Goal: Navigation & Orientation: Understand site structure

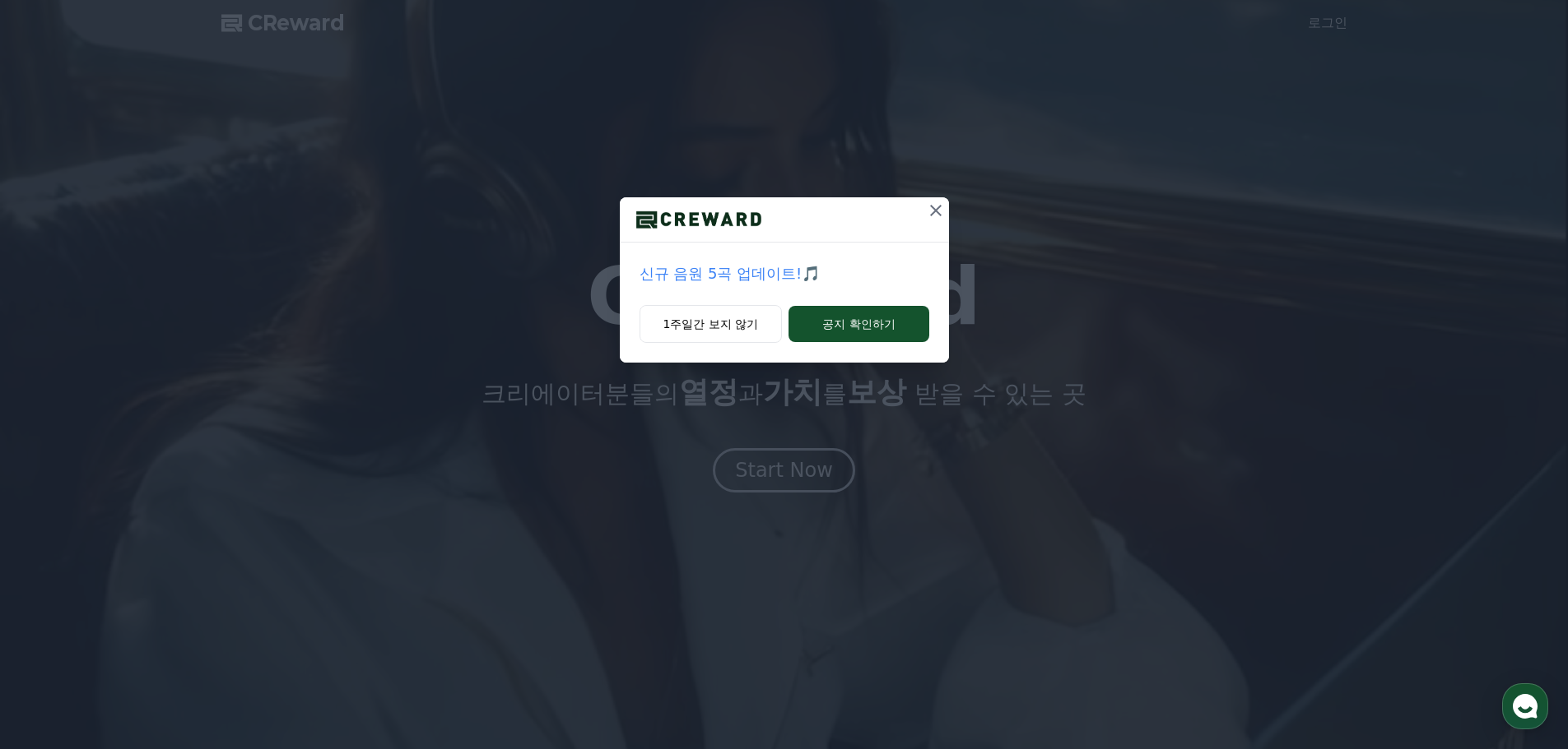
click at [732, 343] on div "1주일간 보지 않기 공지 확인하기" at bounding box center [784, 334] width 329 height 57
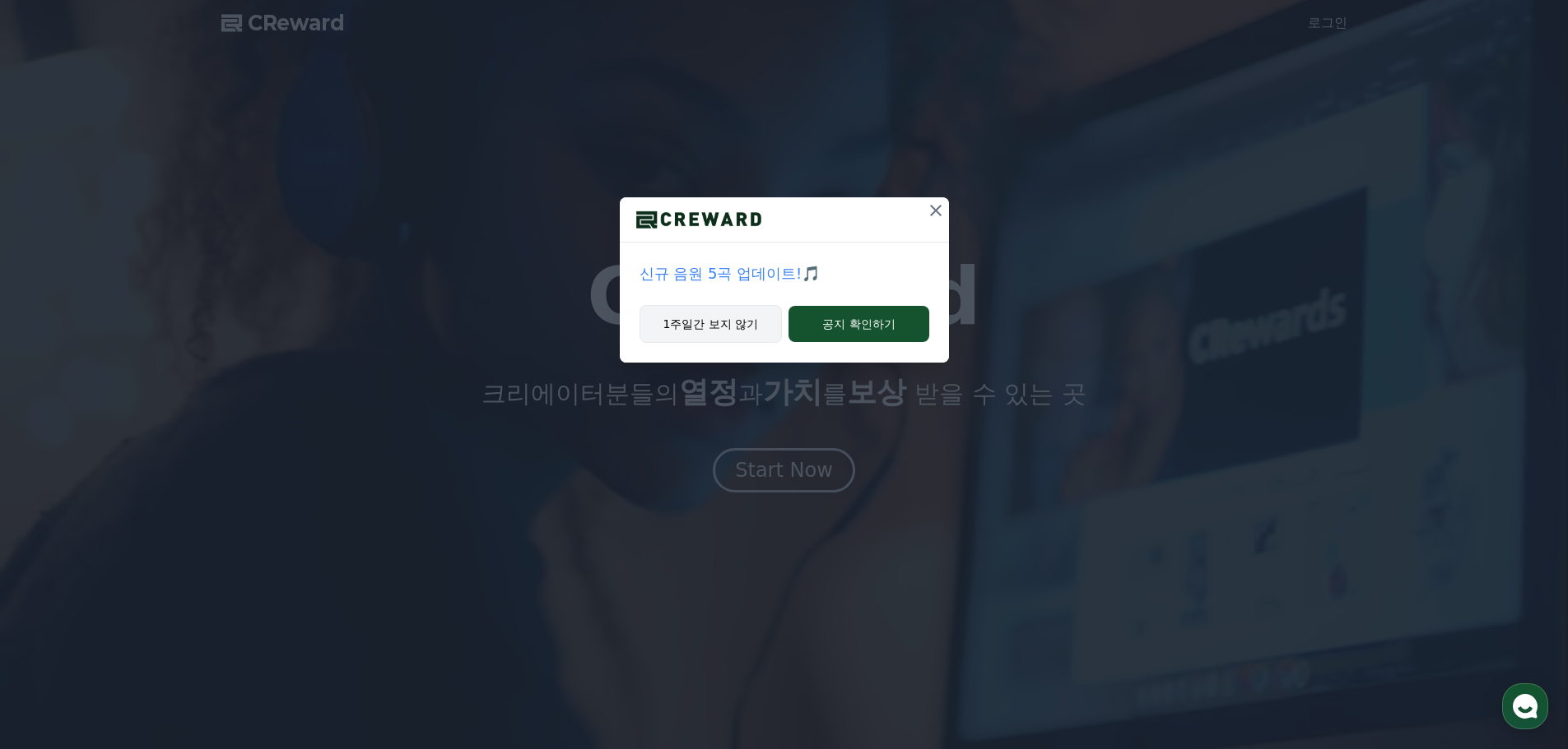
click at [723, 328] on button "1주일간 보지 않기" at bounding box center [711, 324] width 143 height 38
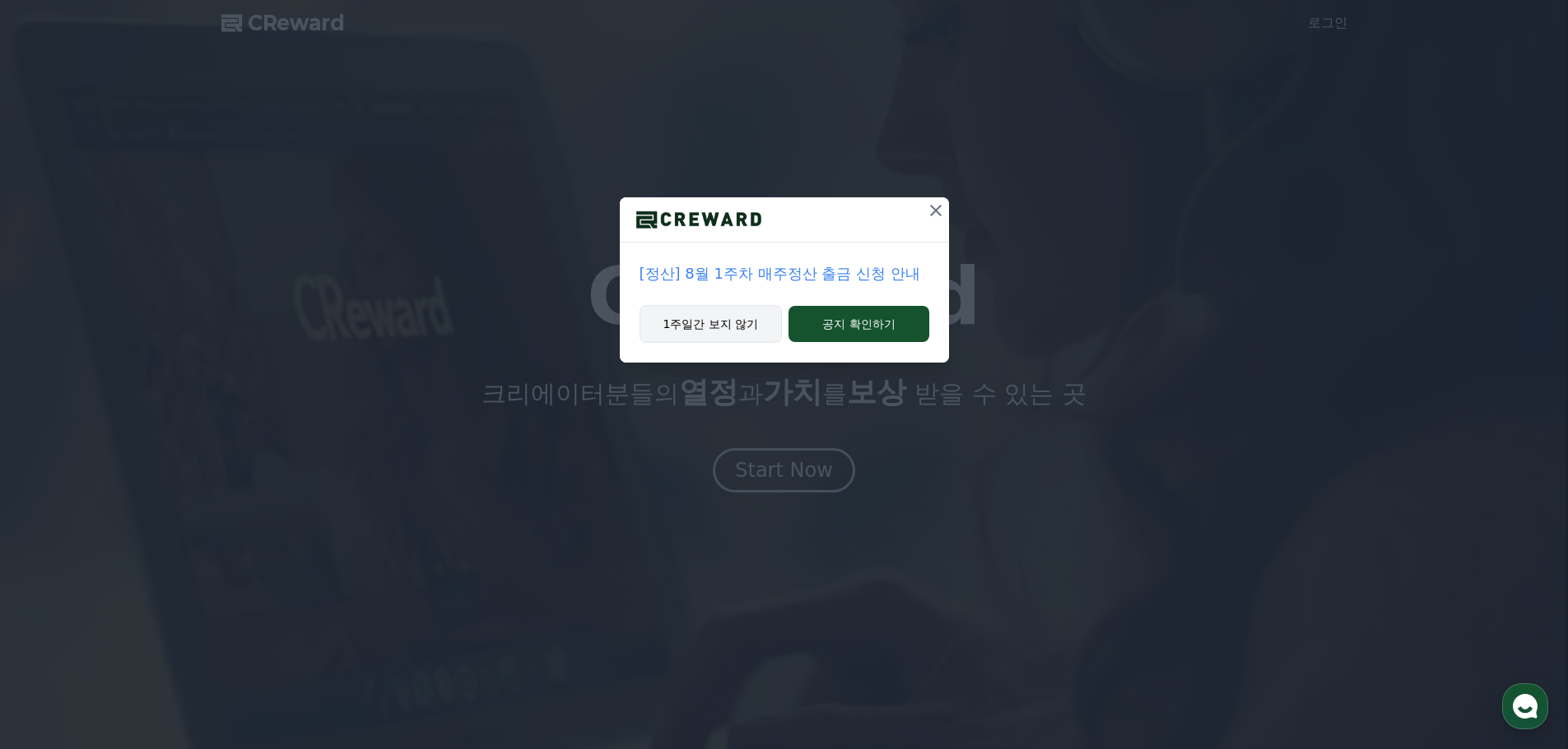
click at [723, 328] on button "1주일간 보지 않기" at bounding box center [711, 324] width 143 height 38
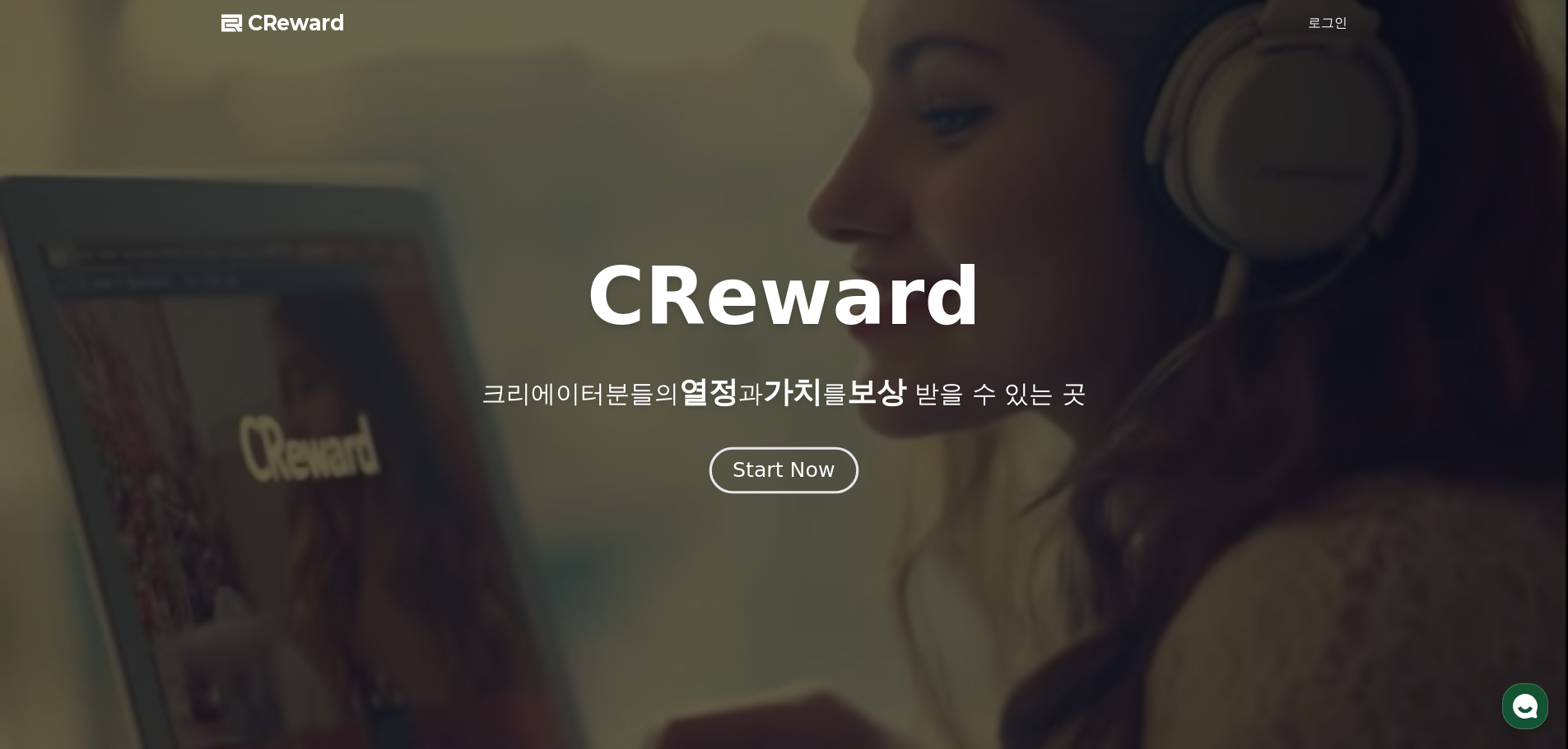
click at [795, 466] on div "Start Now" at bounding box center [783, 470] width 102 height 28
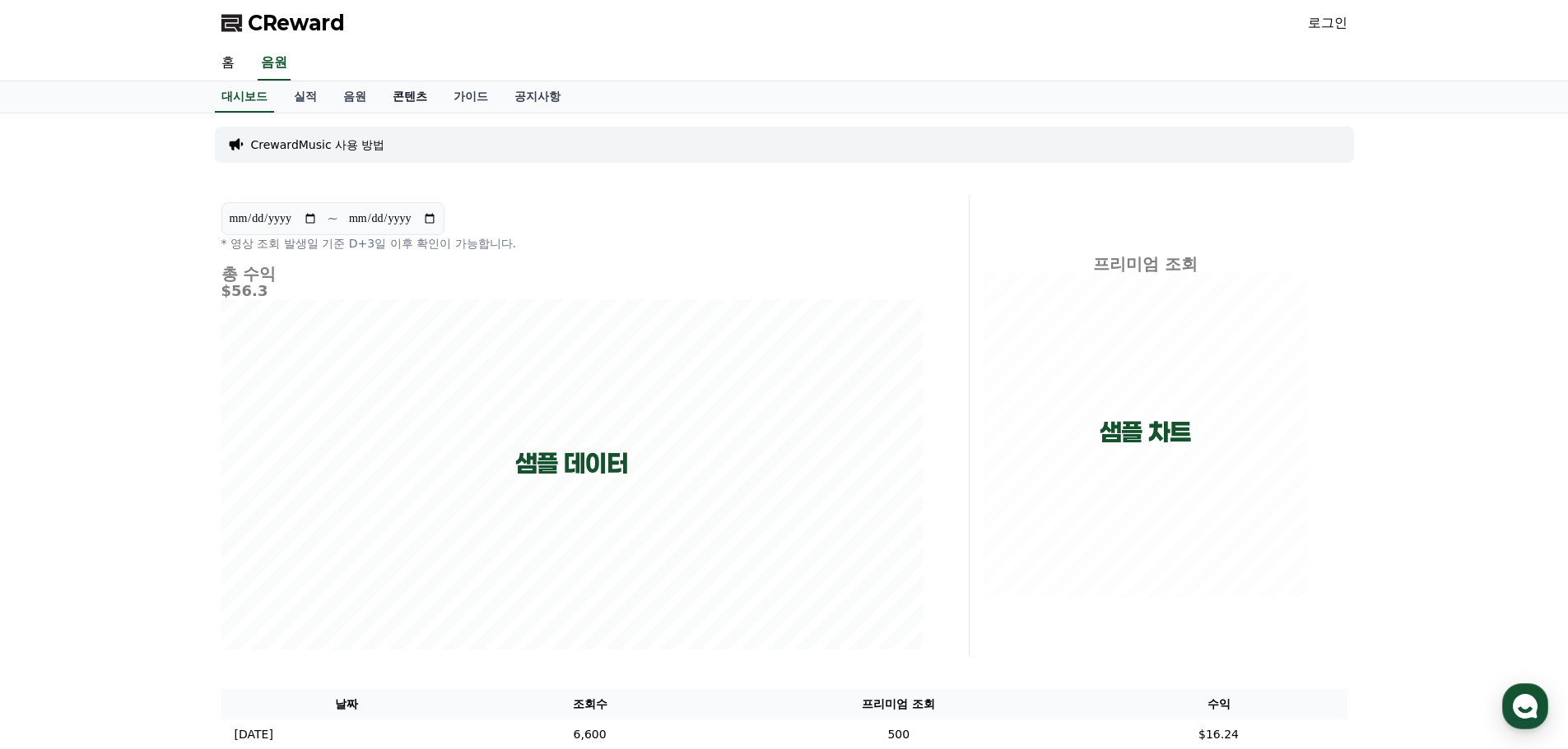
click at [400, 95] on link "콘텐츠" at bounding box center [410, 97] width 61 height 31
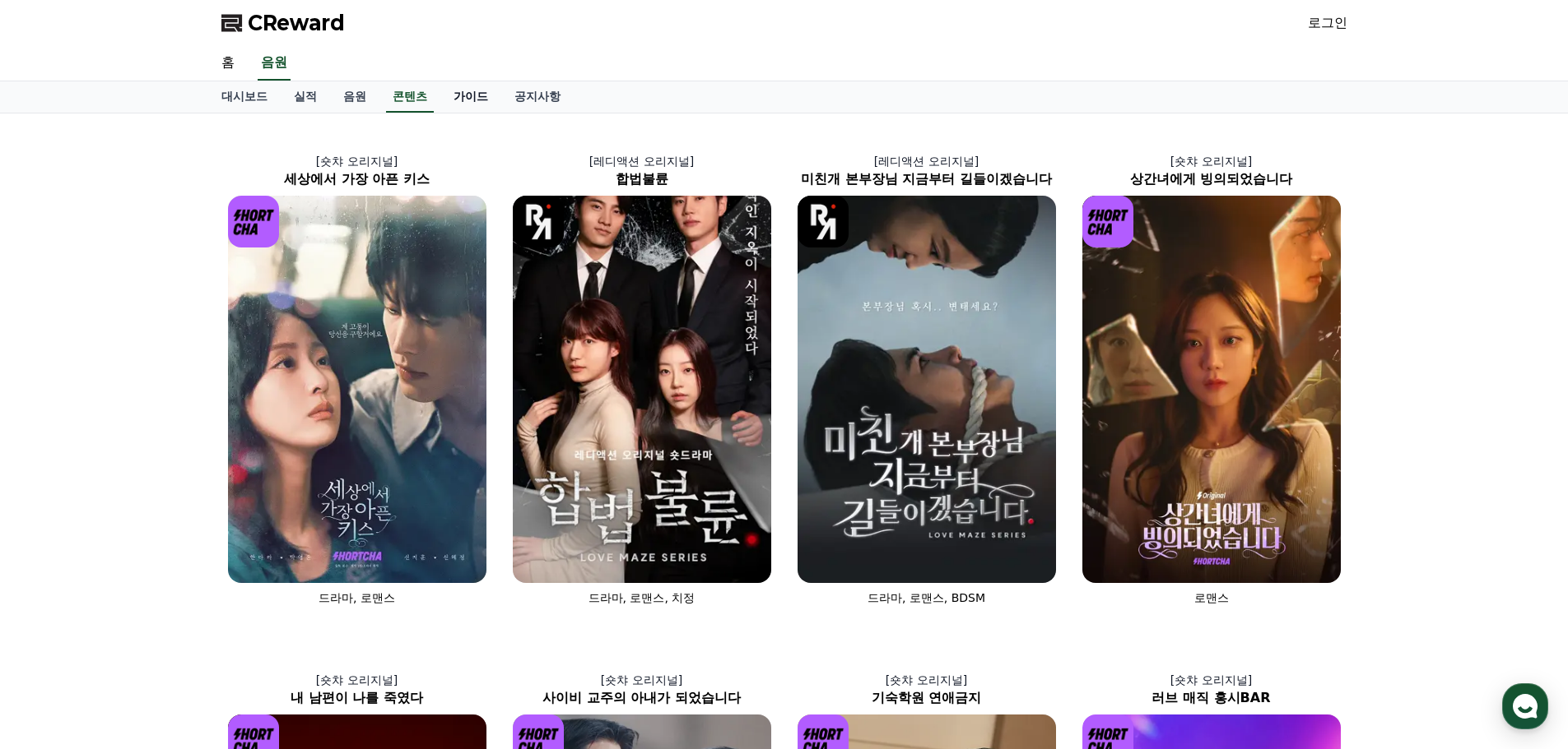
click at [469, 100] on link "가이드" at bounding box center [470, 97] width 61 height 31
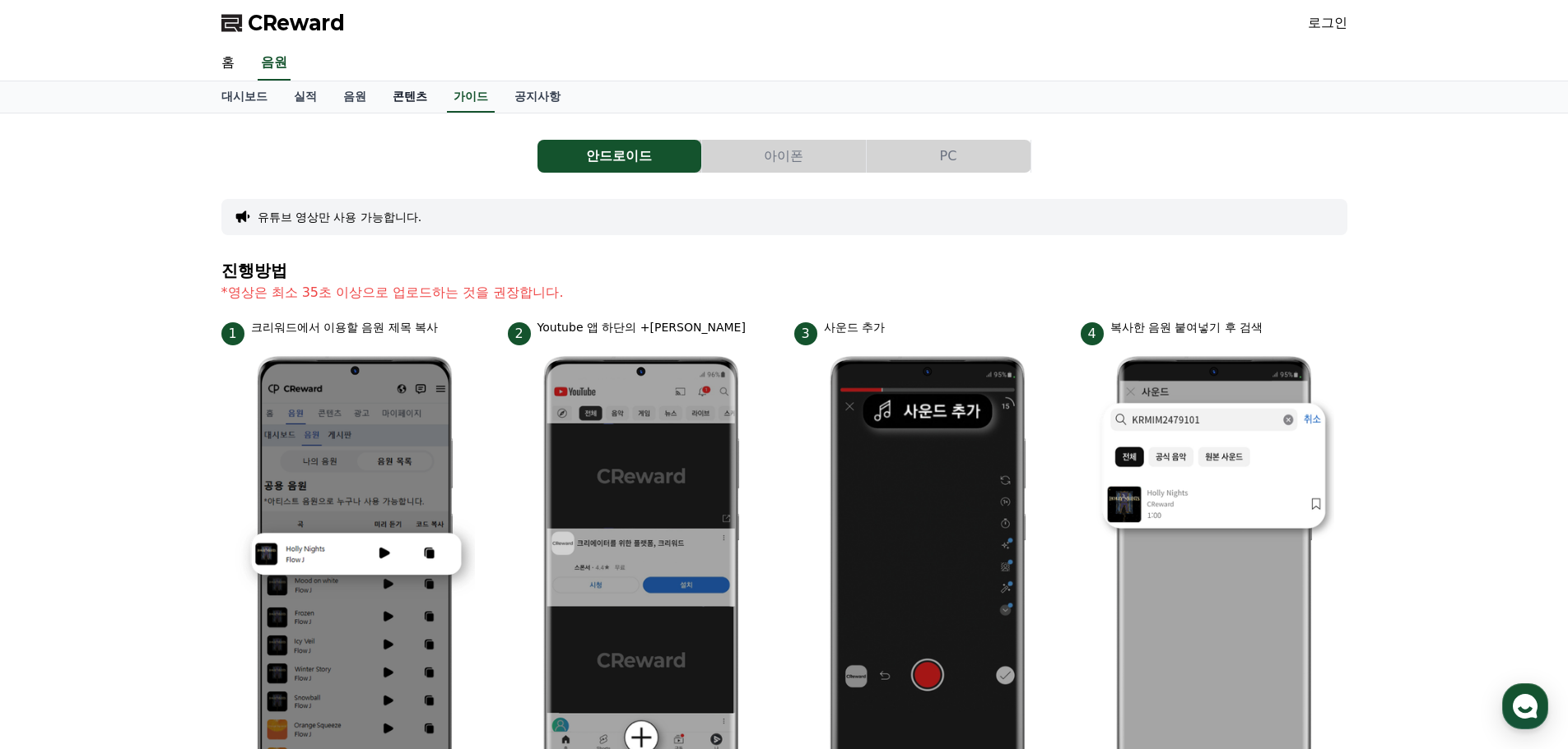
click at [406, 96] on link "콘텐츠" at bounding box center [410, 97] width 61 height 31
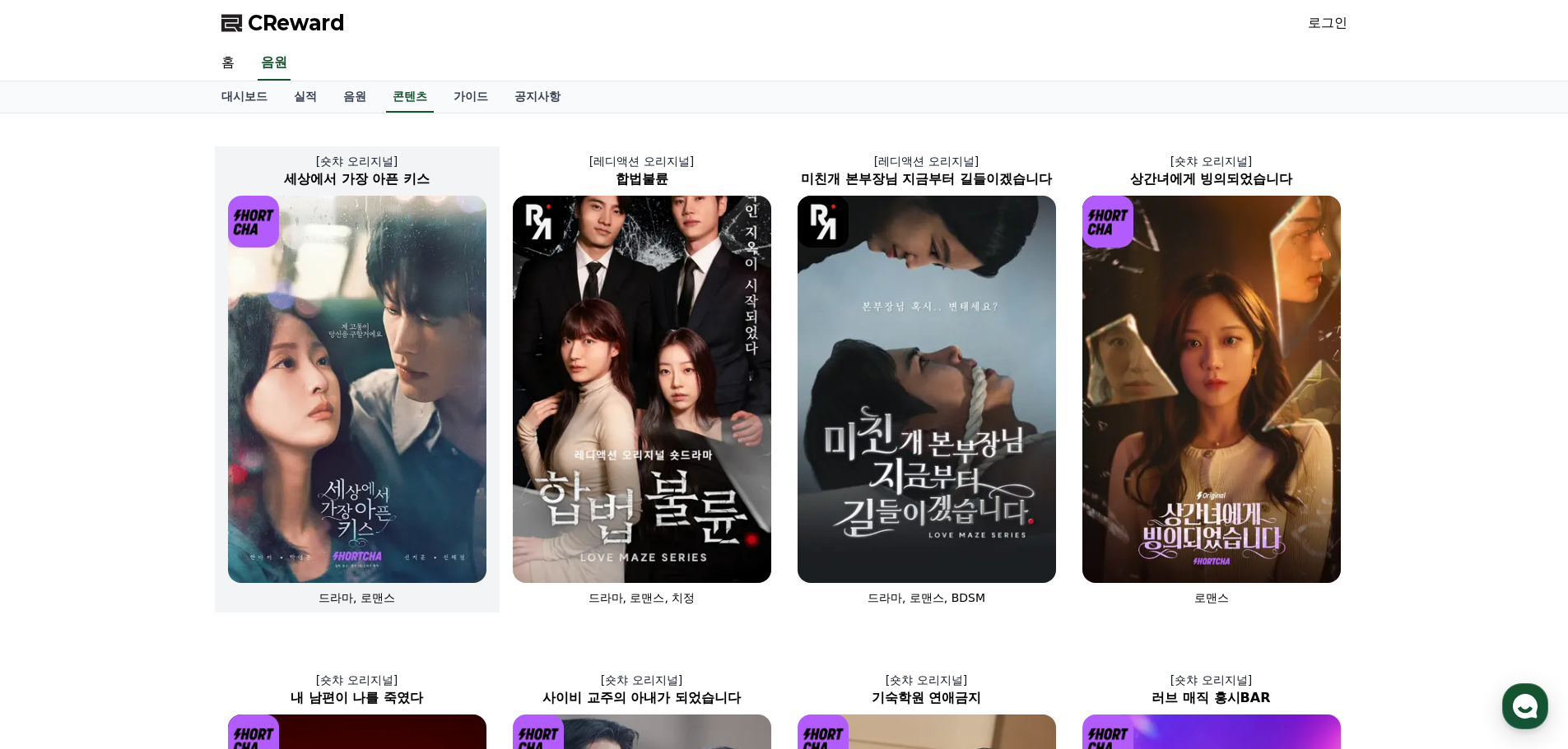
click at [396, 171] on h2 "세상에서 가장 아픈 키스" at bounding box center [357, 179] width 285 height 19
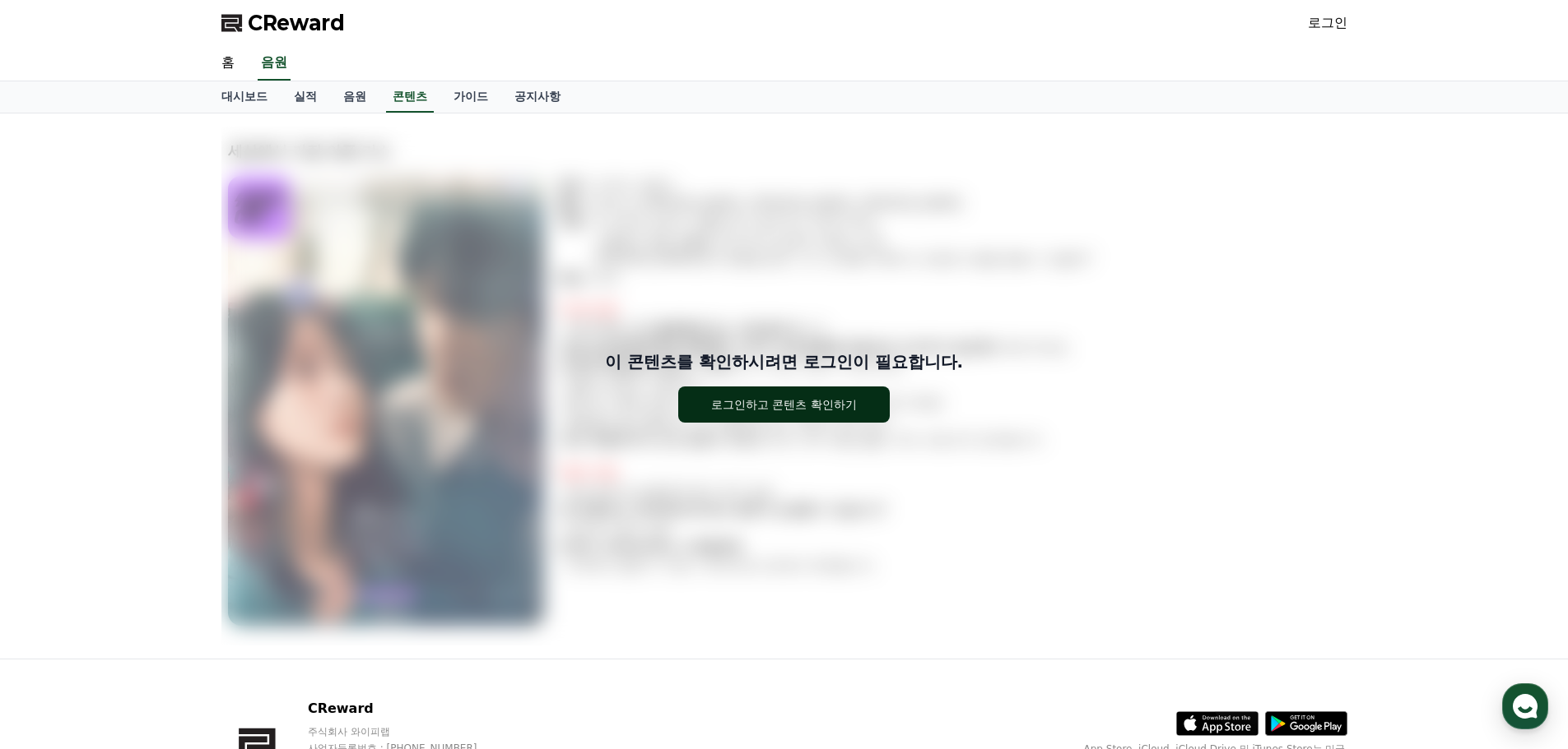
click at [817, 403] on div "로그인하고 콘텐츠 확인하기" at bounding box center [784, 405] width 146 height 17
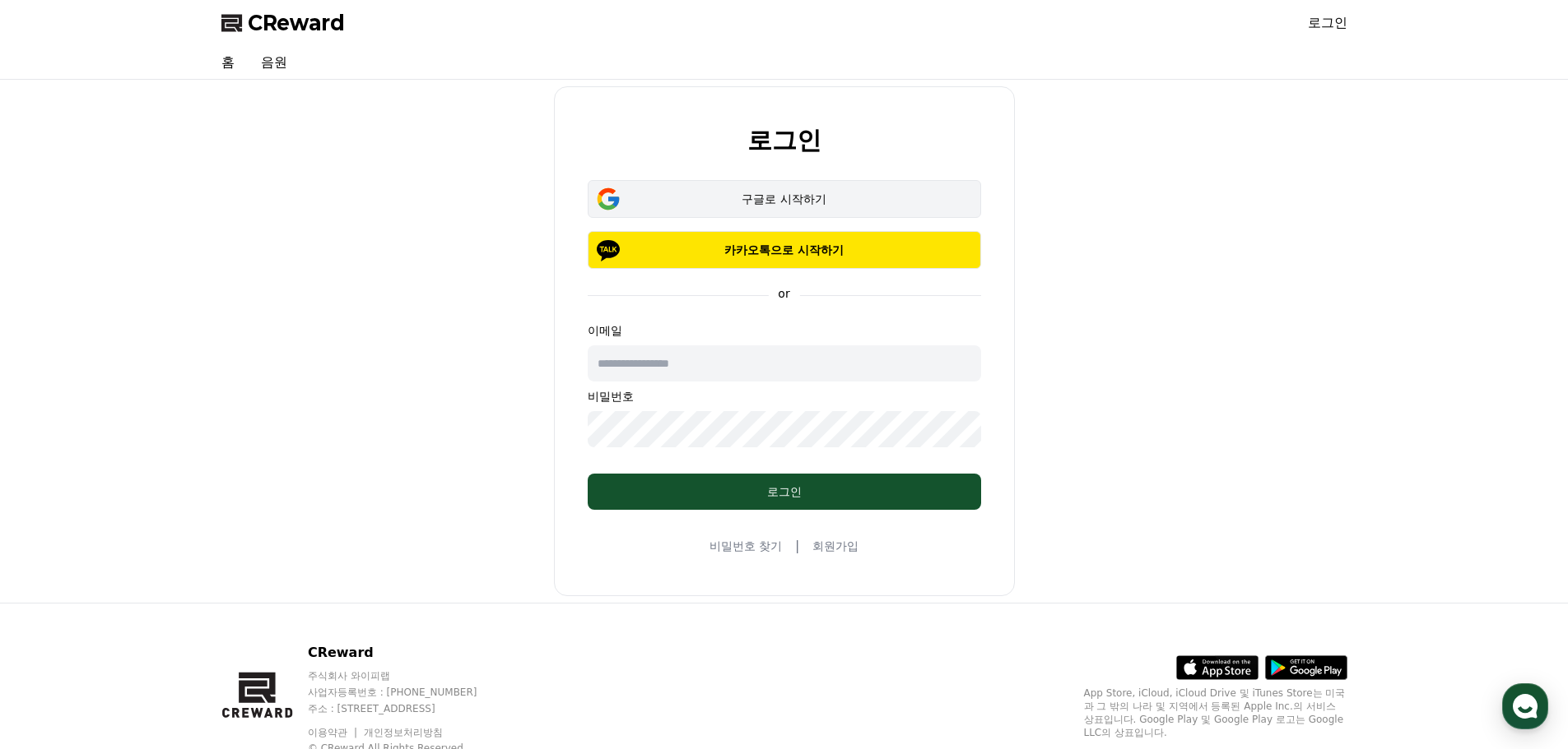
click at [790, 202] on div "구글로 시작하기" at bounding box center [784, 198] width 346 height 17
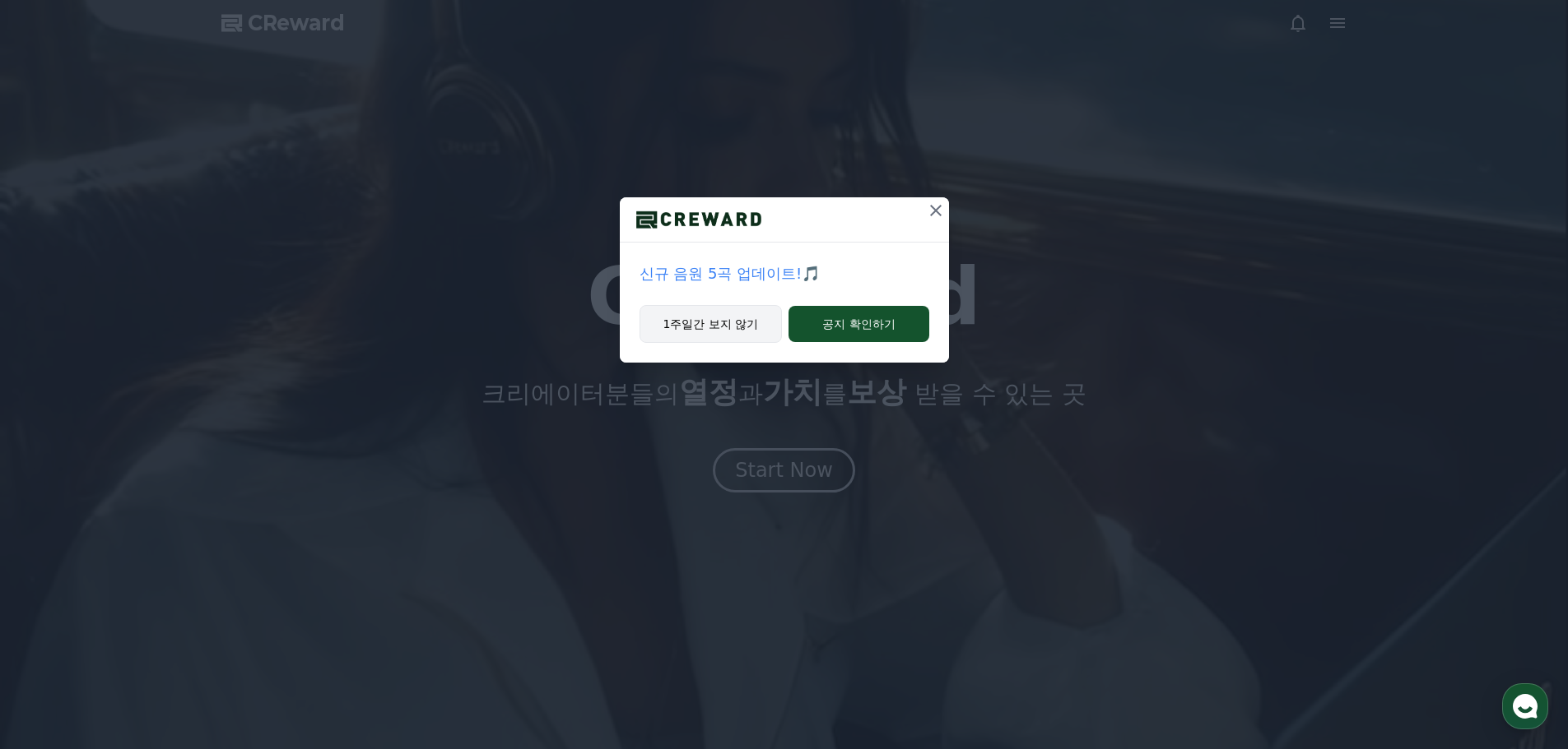
click at [712, 323] on button "1주일간 보지 않기" at bounding box center [711, 324] width 143 height 38
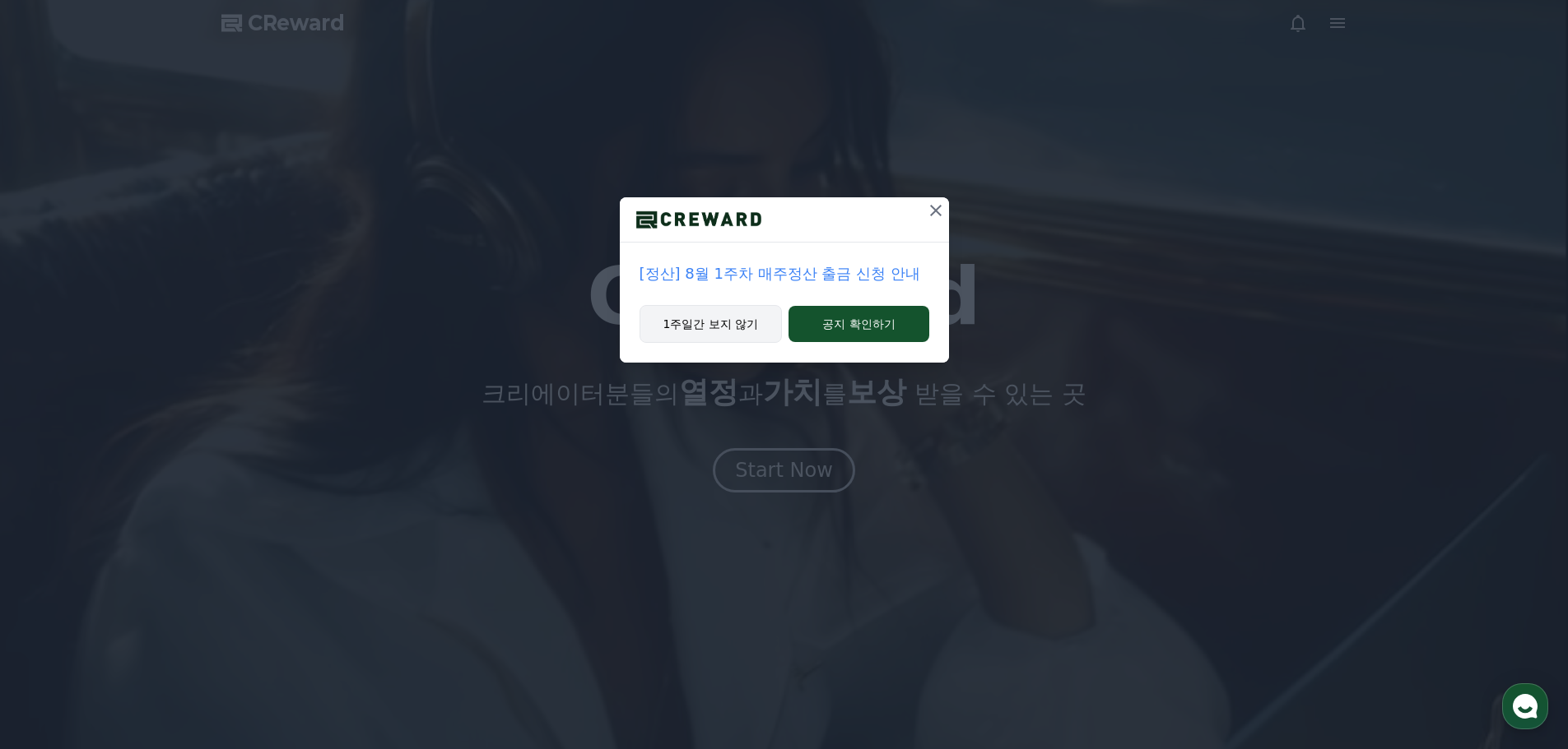
click at [712, 323] on button "1주일간 보지 않기" at bounding box center [711, 324] width 143 height 38
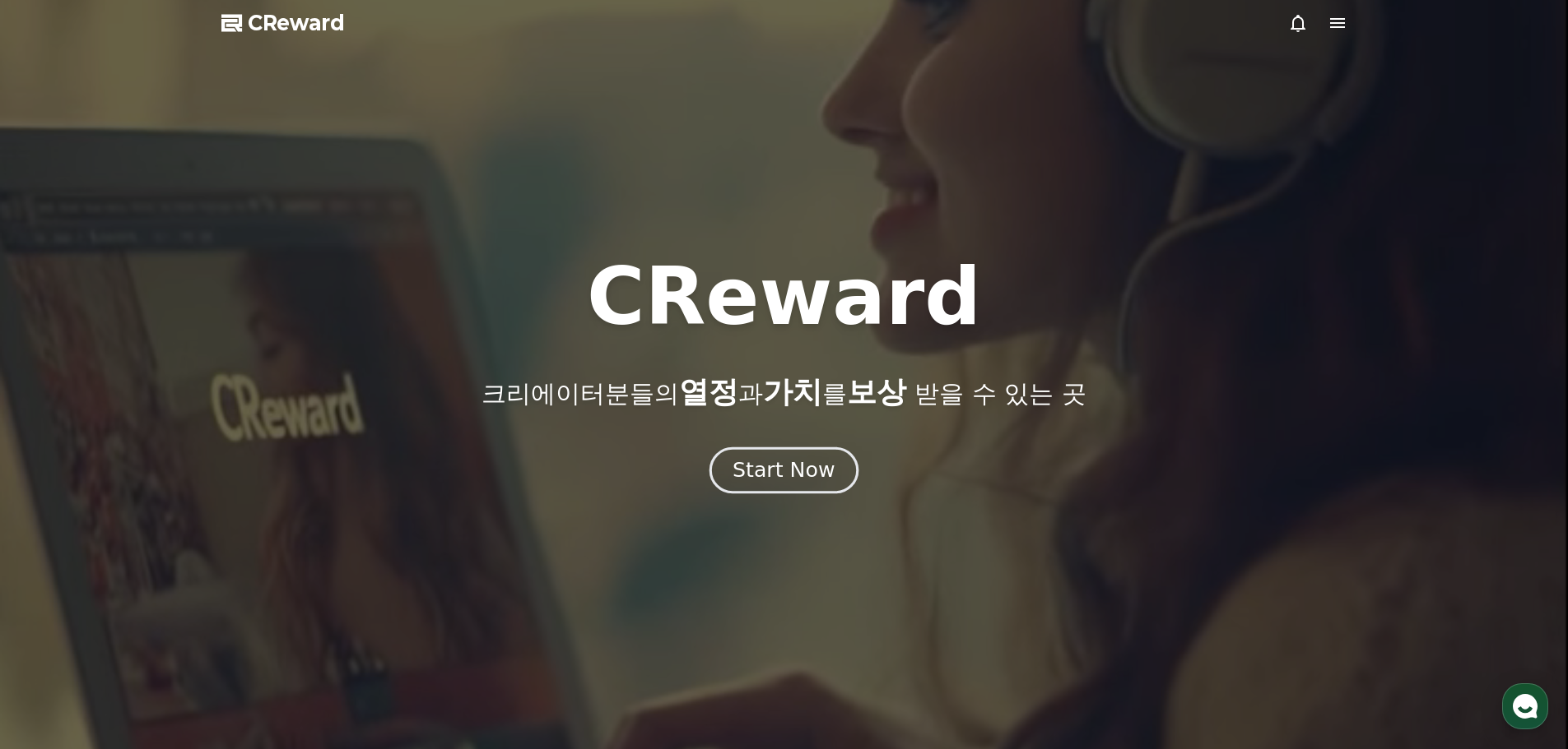
click at [796, 465] on div "Start Now" at bounding box center [783, 470] width 102 height 28
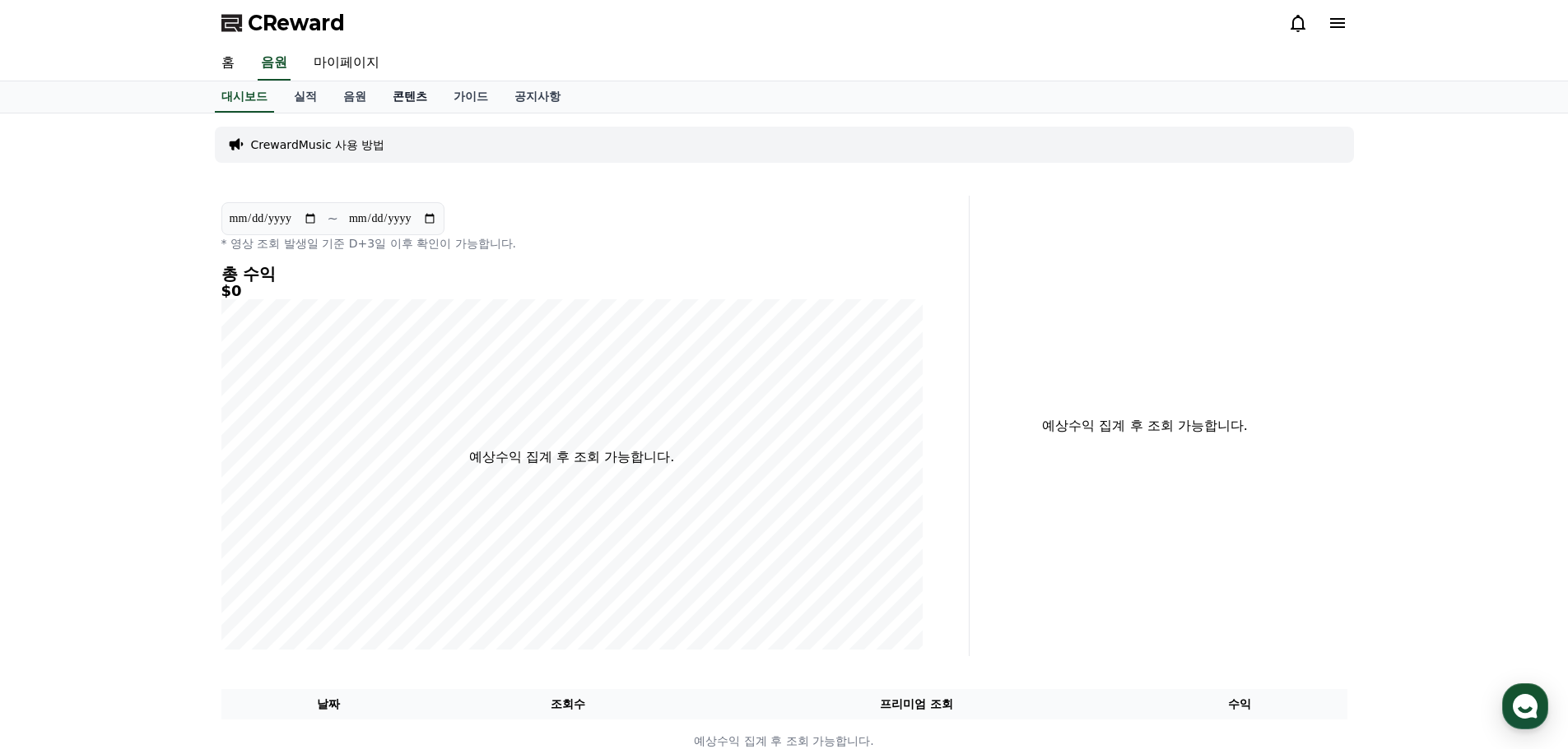
click at [421, 100] on link "콘텐츠" at bounding box center [410, 97] width 61 height 31
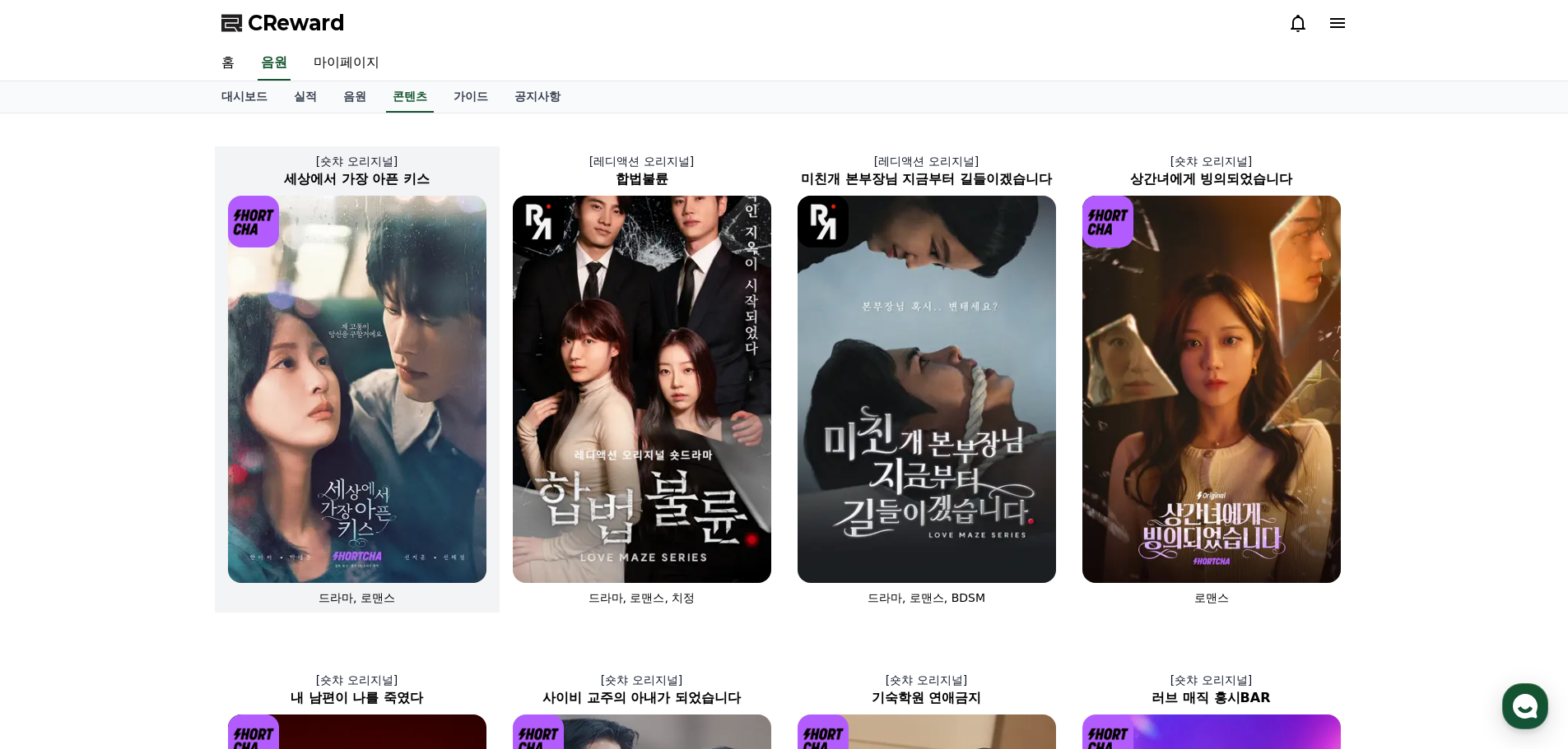
click at [386, 299] on img at bounding box center [356, 389] width 258 height 387
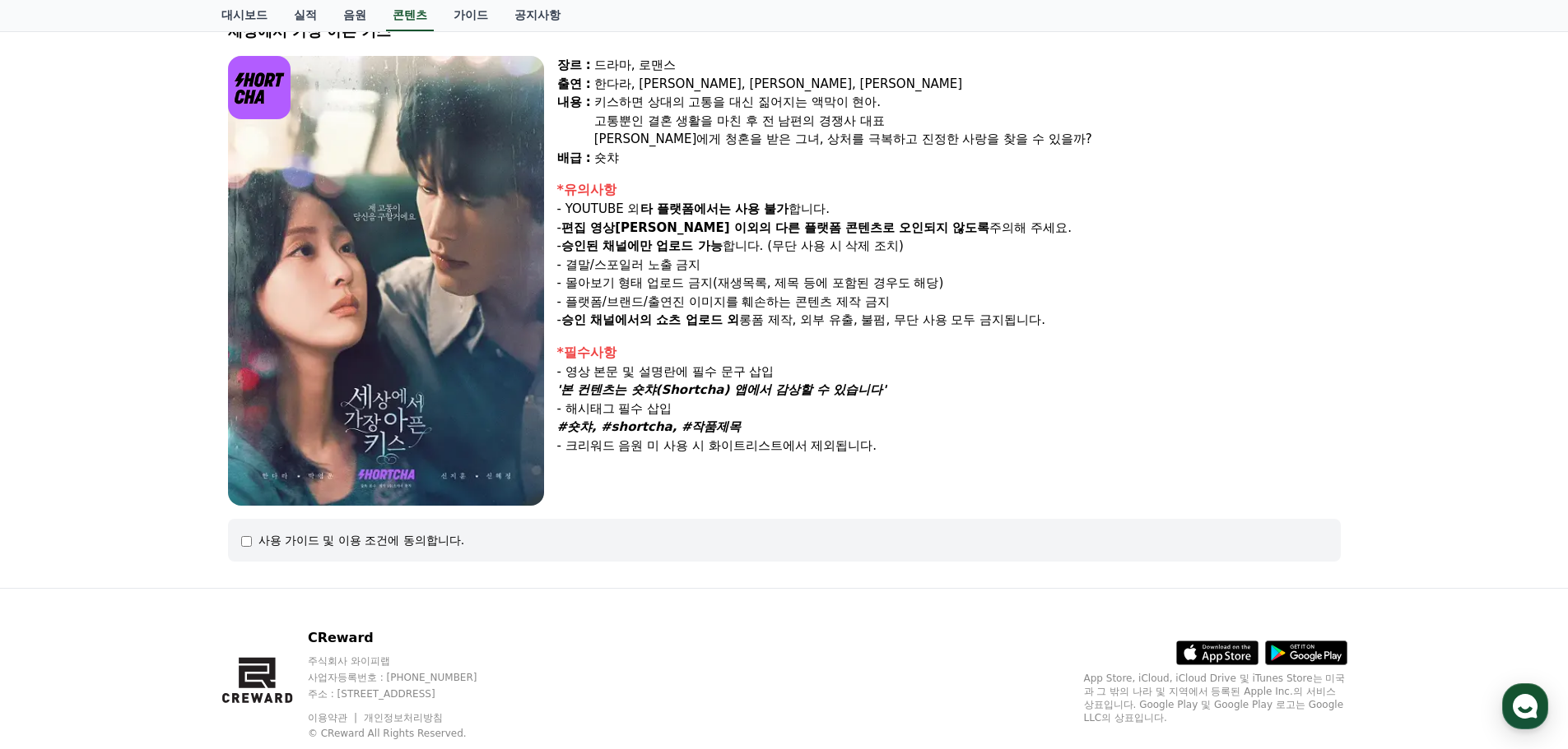
scroll to position [163, 0]
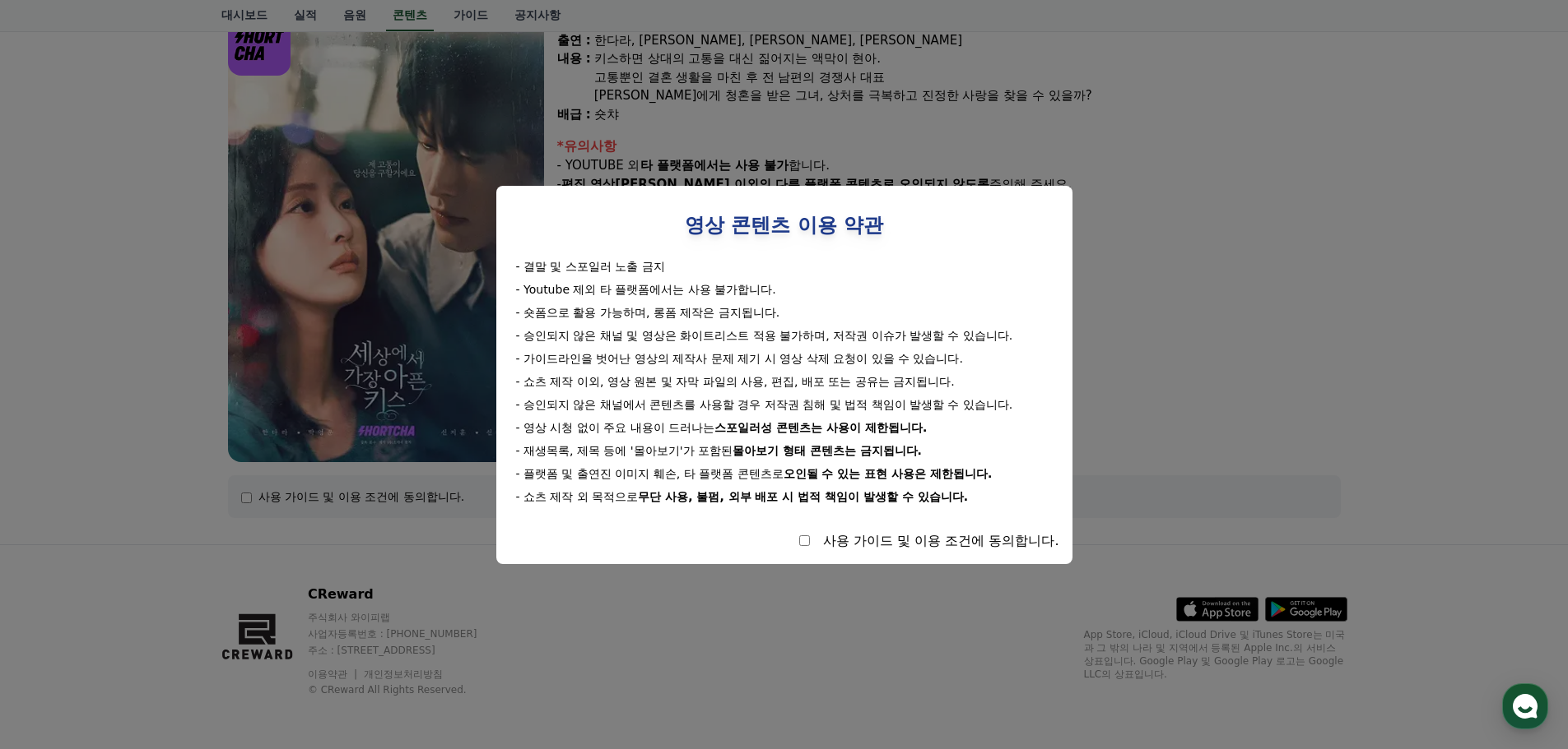
select select
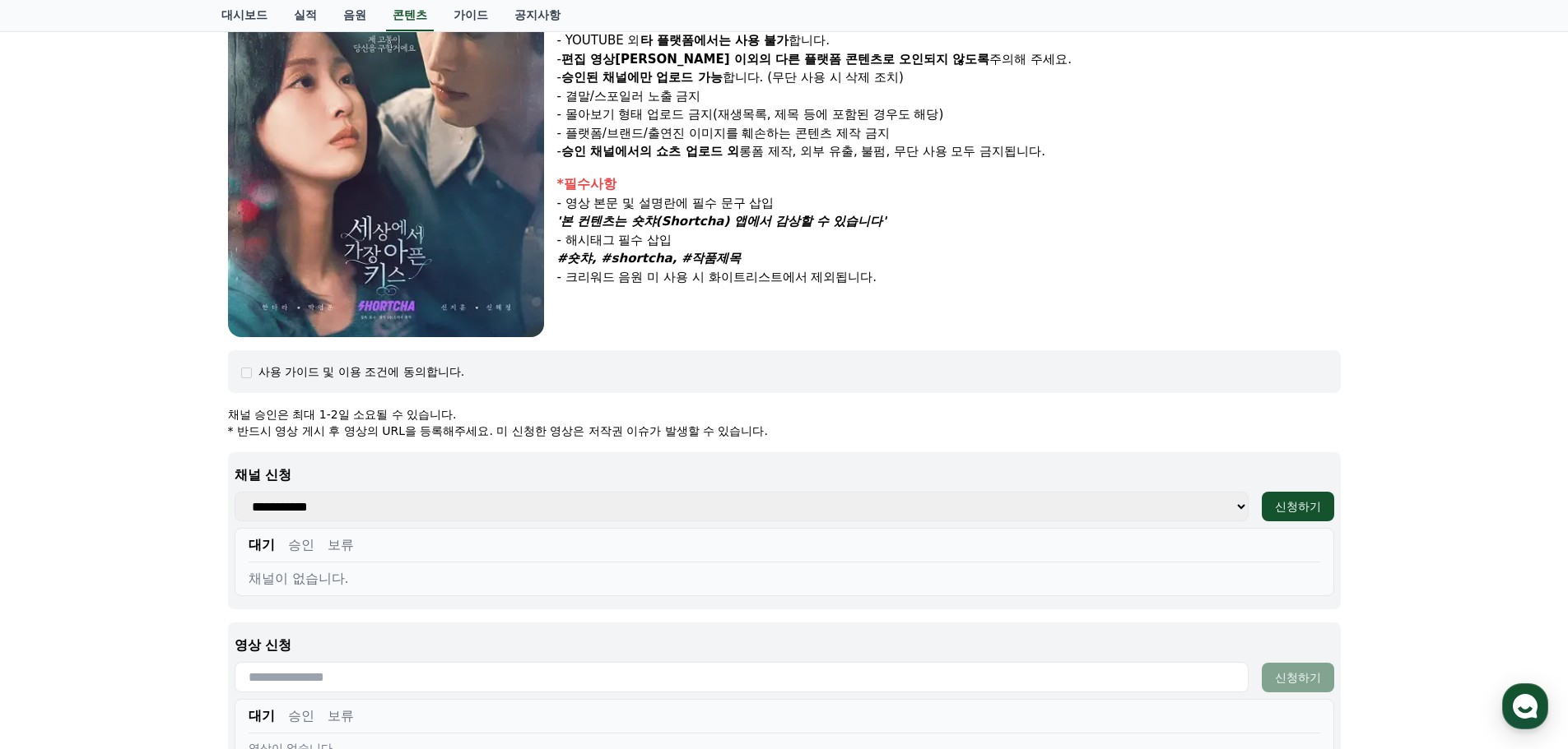
scroll to position [410, 0]
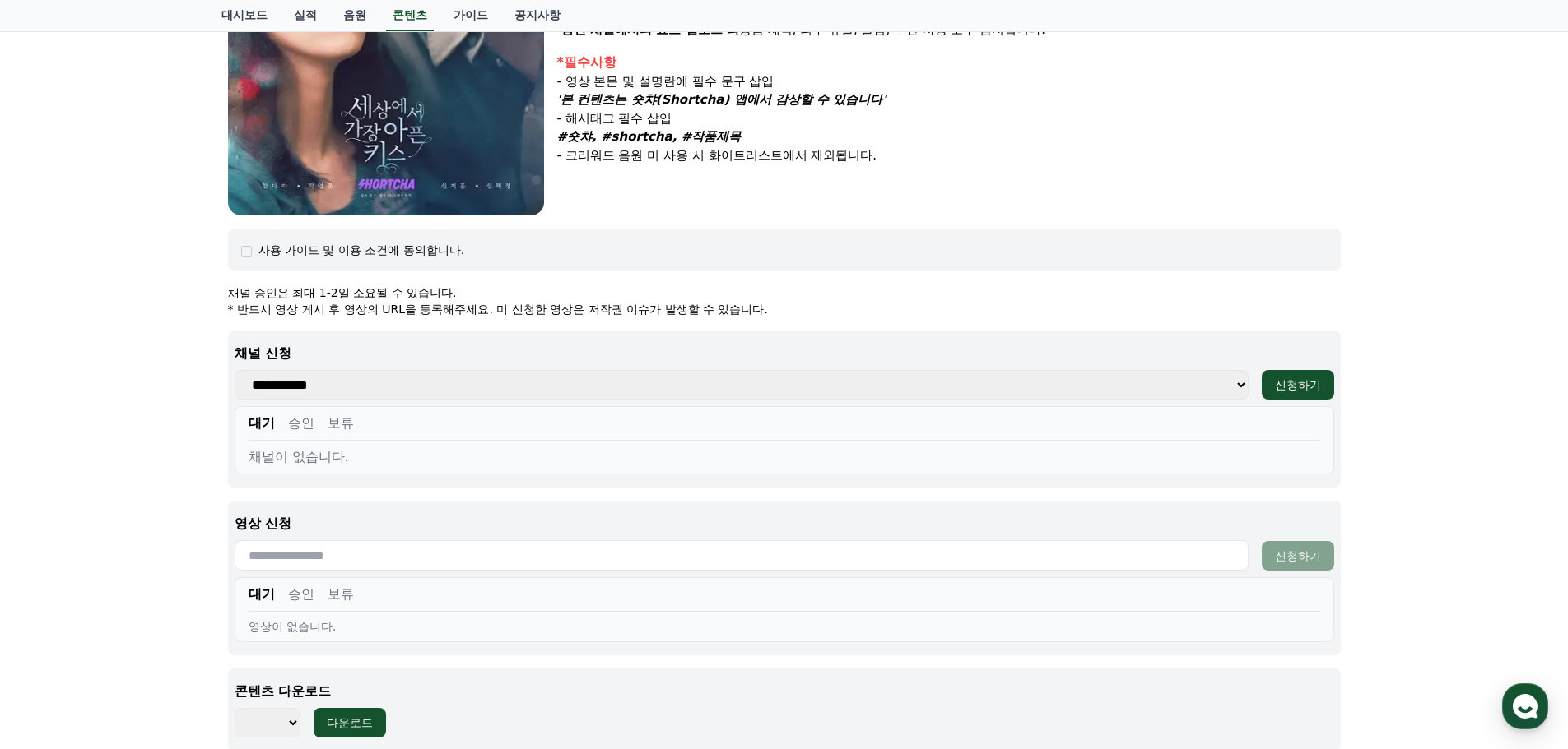
click at [572, 390] on select "**********" at bounding box center [742, 384] width 1014 height 29
select select
click at [235, 370] on select "**********" at bounding box center [742, 384] width 1014 height 29
click at [570, 389] on select "**********" at bounding box center [742, 384] width 1014 height 29
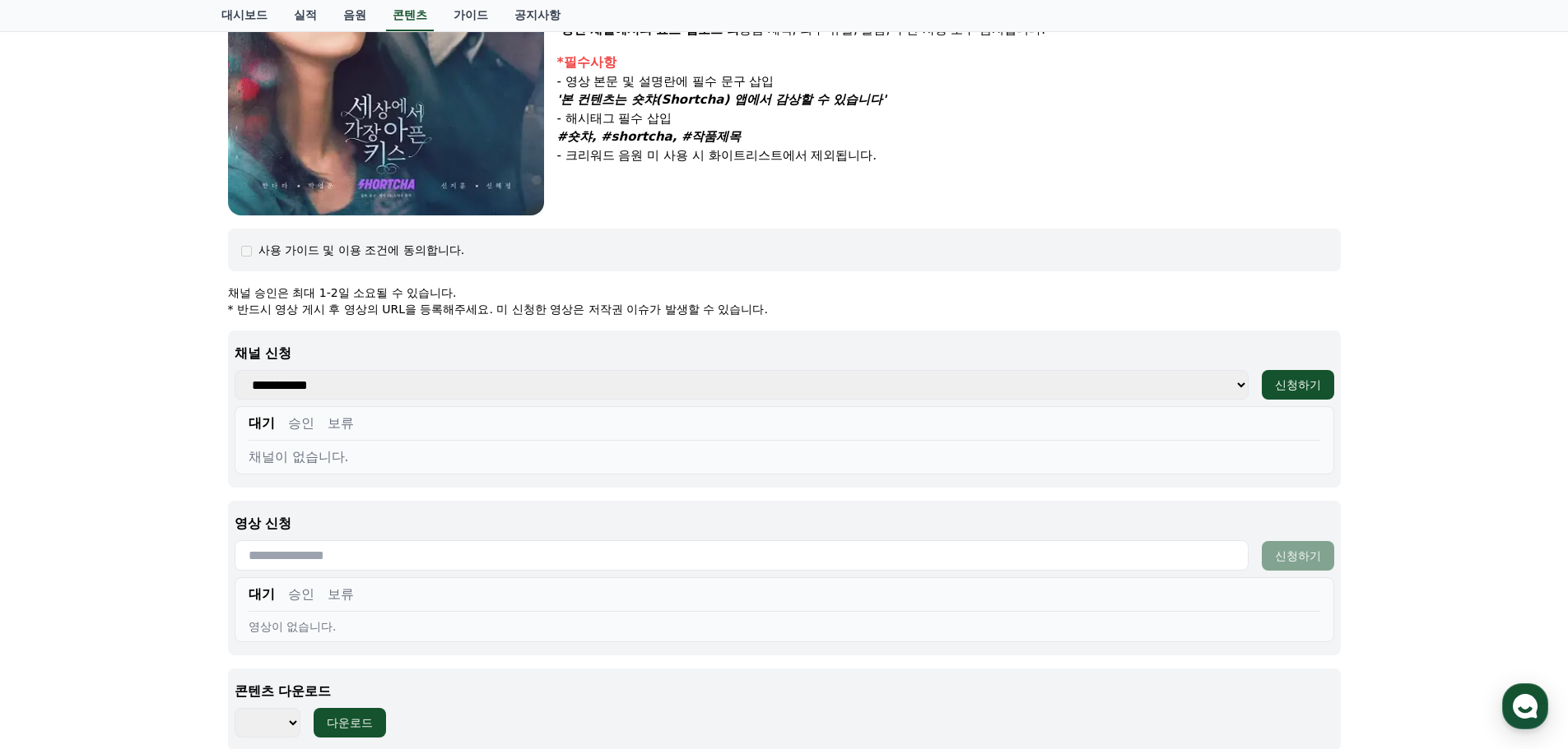
click at [717, 387] on select "**********" at bounding box center [742, 384] width 1014 height 29
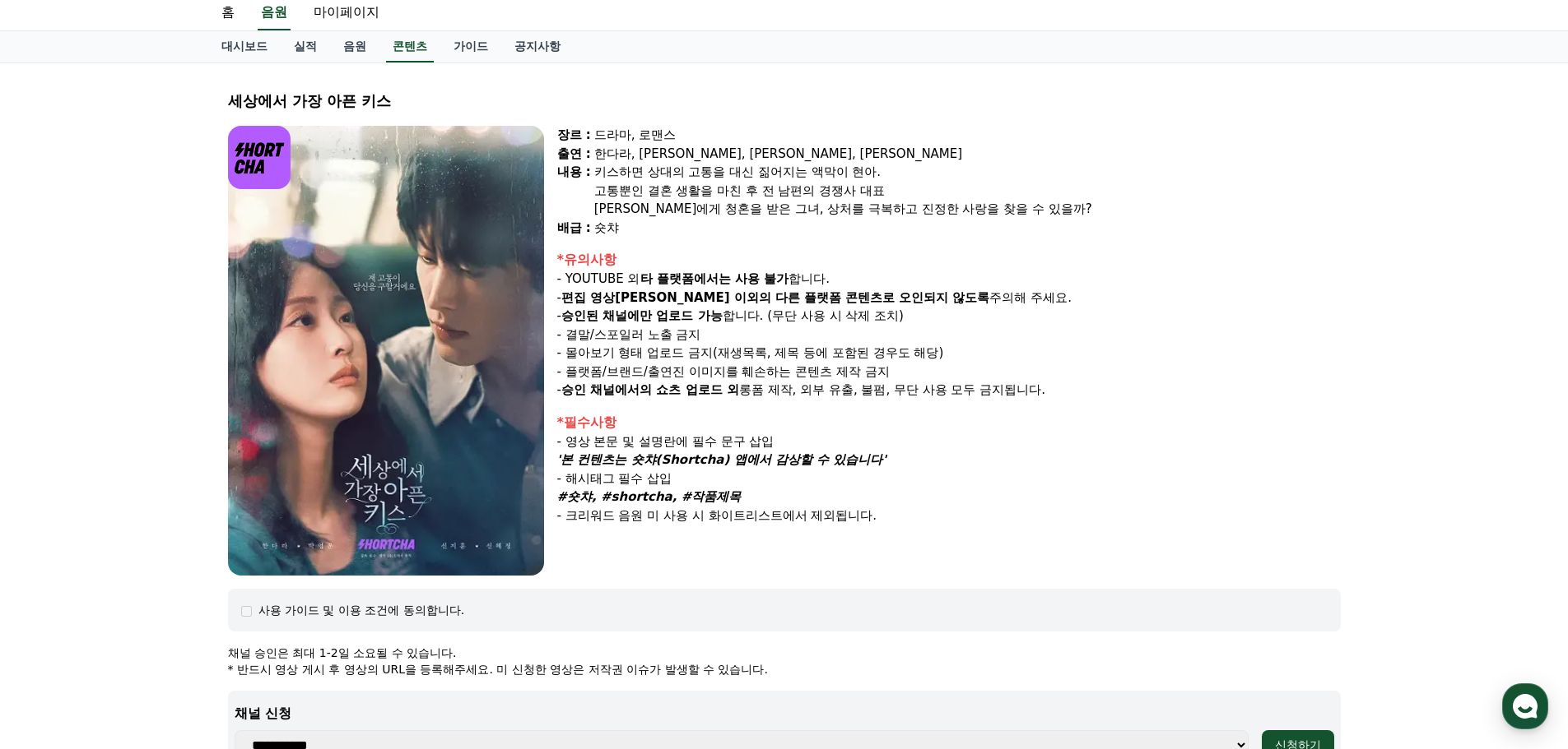
scroll to position [0, 0]
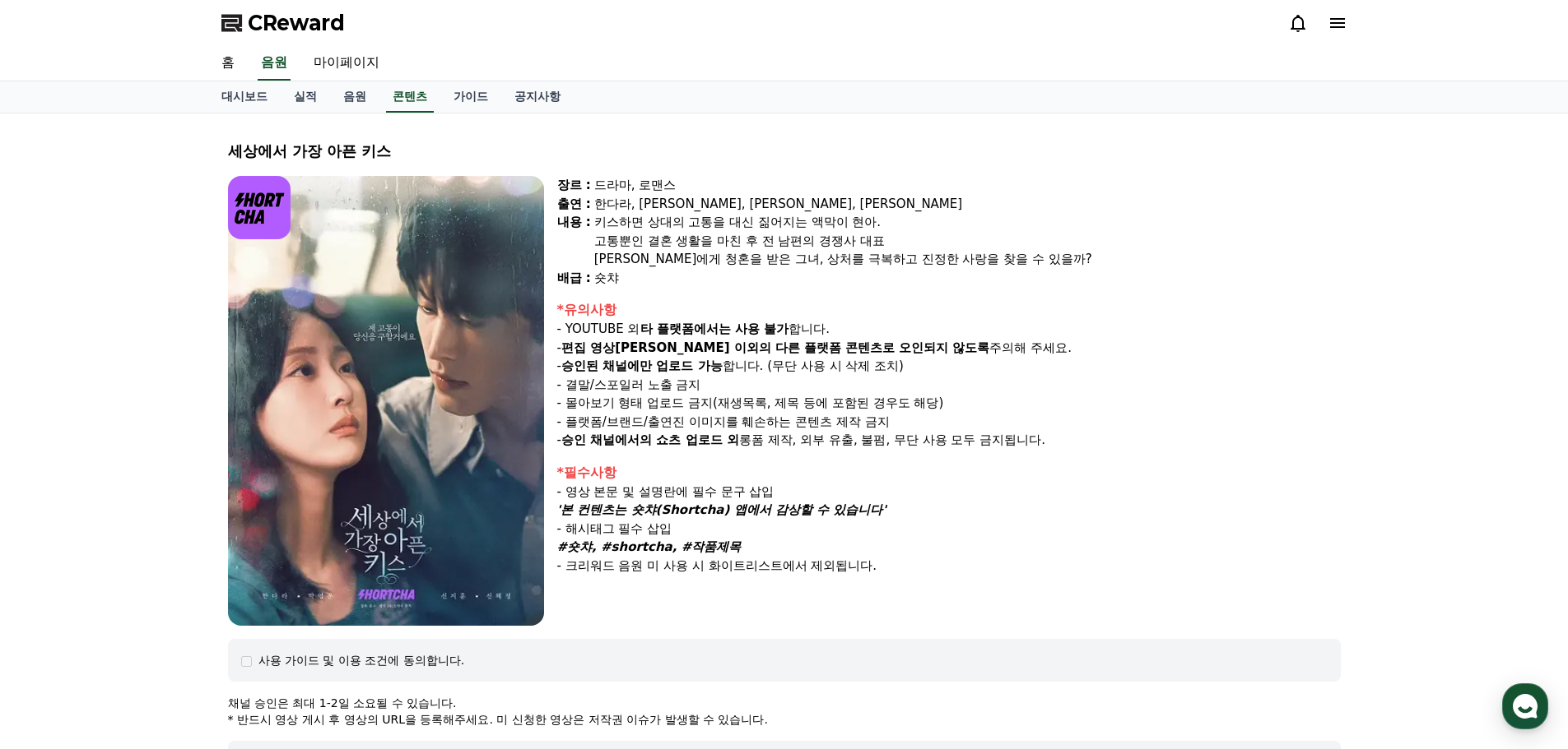
click at [1346, 24] on icon at bounding box center [1337, 23] width 19 height 19
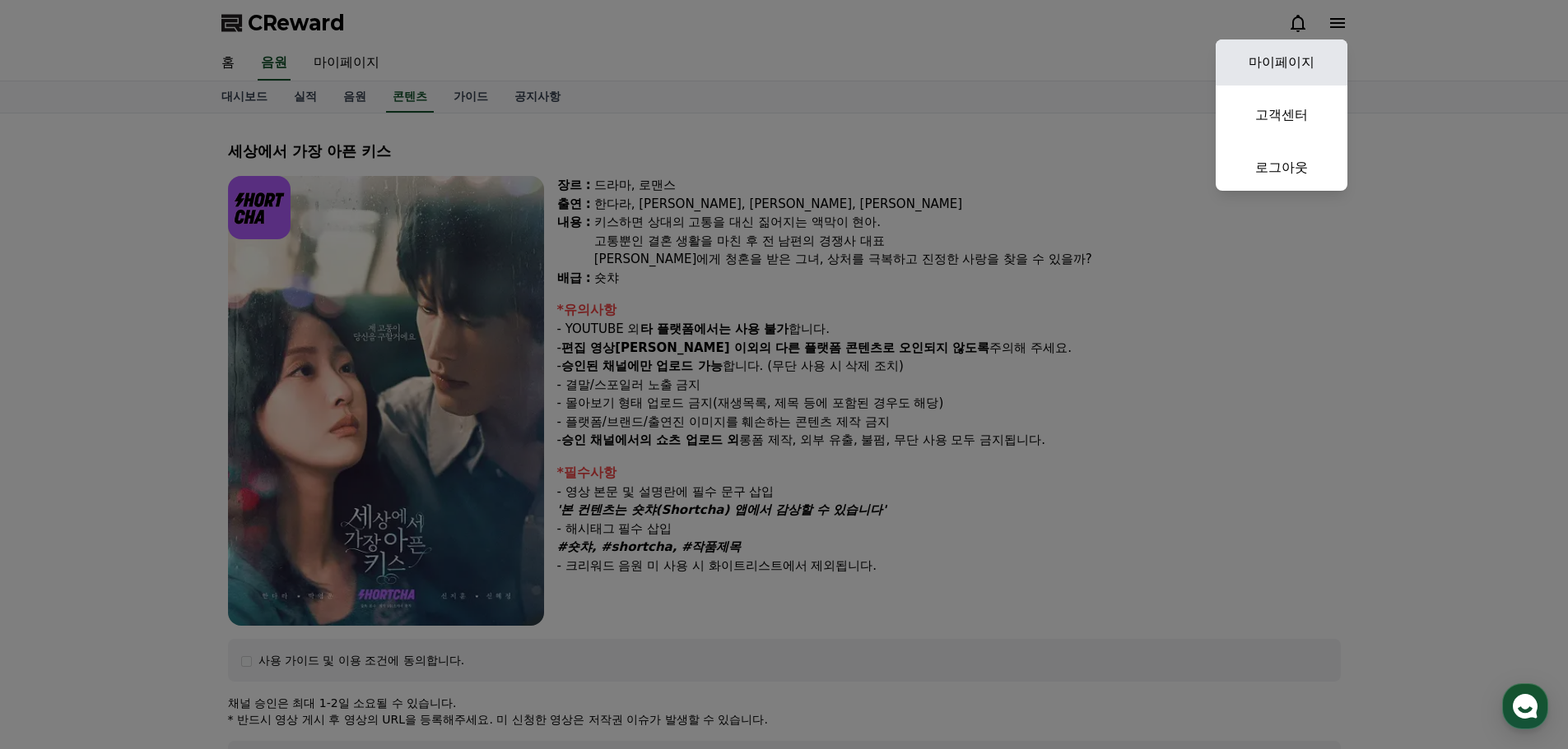
click at [1302, 59] on link "마이페이지" at bounding box center [1281, 62] width 131 height 46
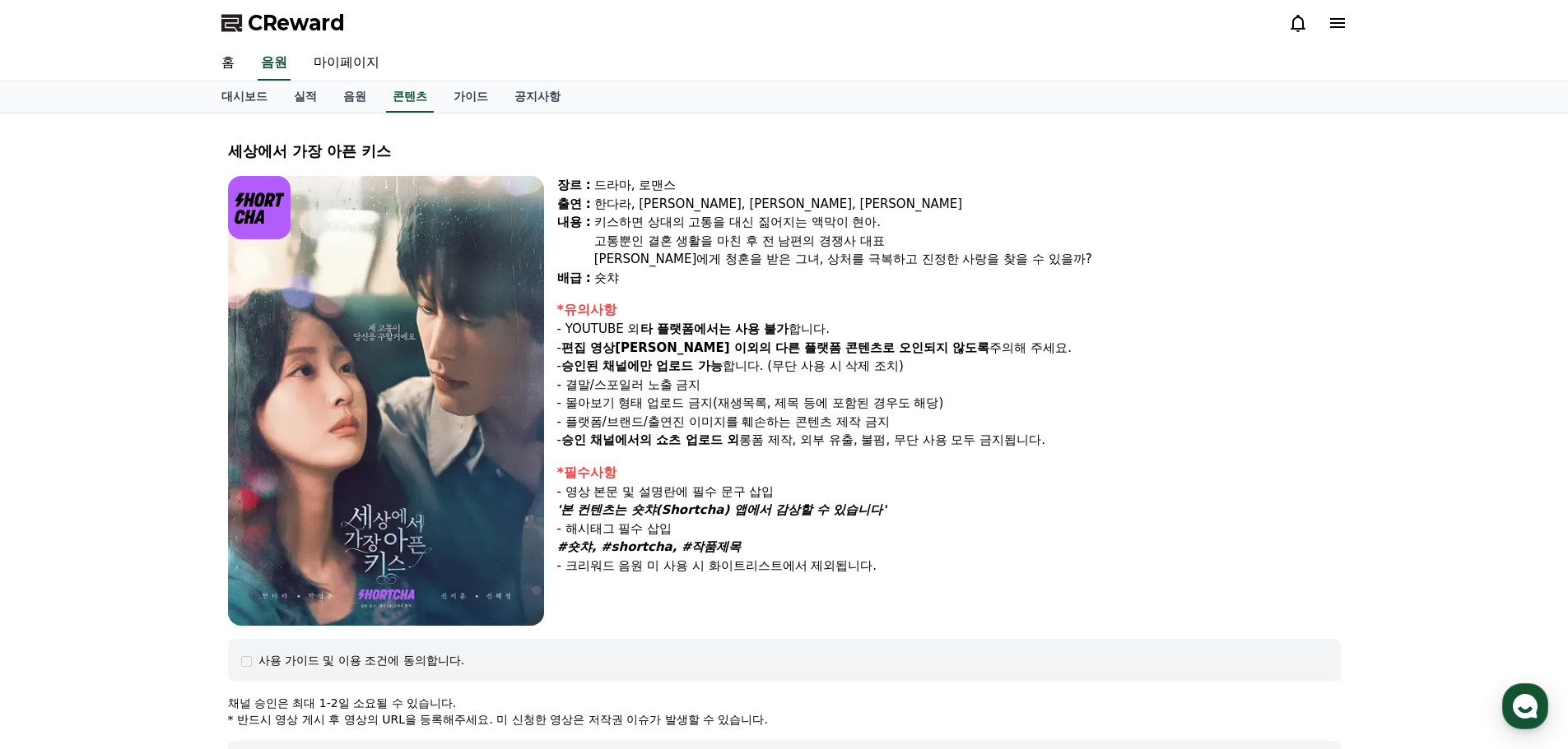
select select "**********"
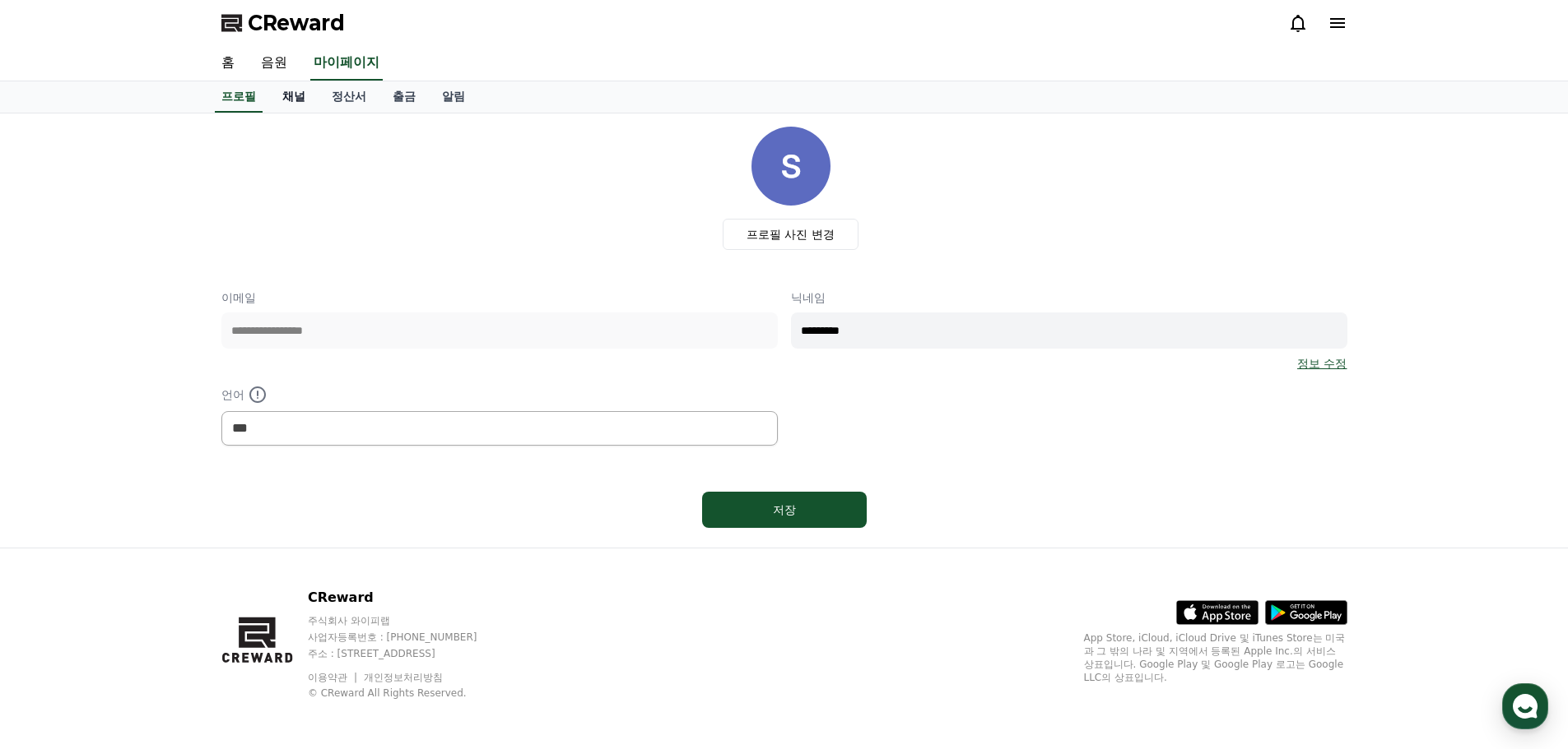
click at [301, 103] on link "채널" at bounding box center [293, 97] width 50 height 31
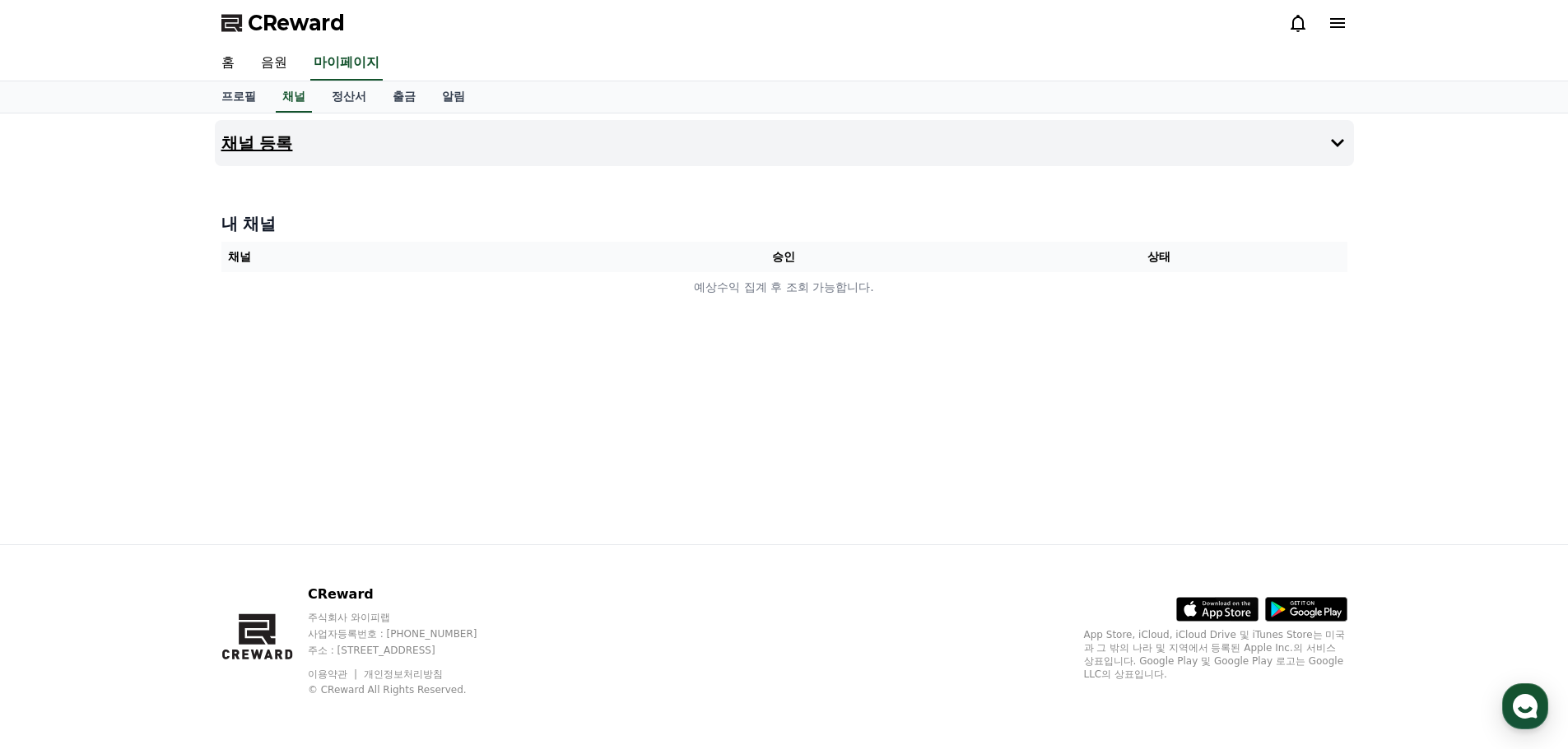
click at [638, 153] on button "채널 등록" at bounding box center [784, 142] width 1139 height 46
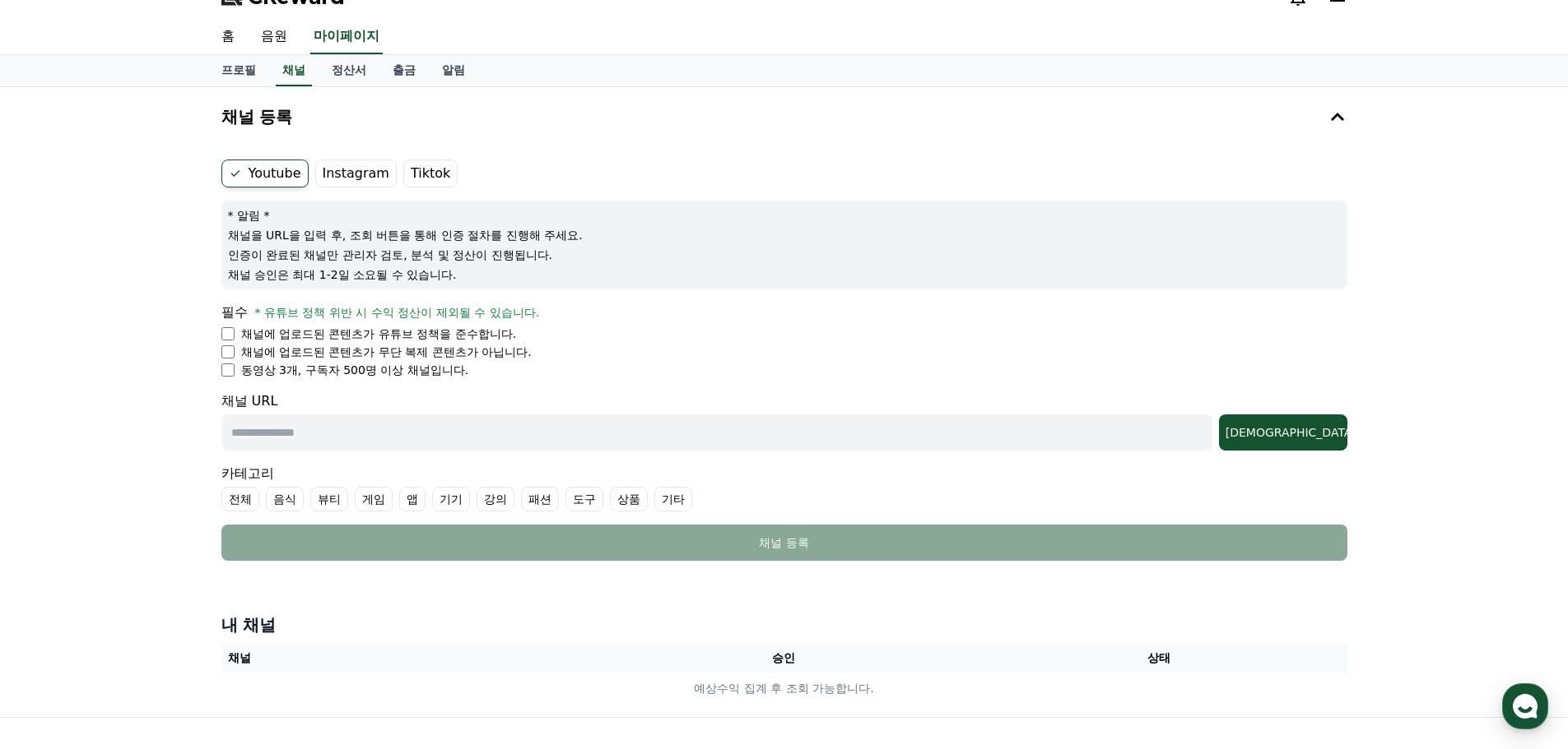
scroll to position [83, 0]
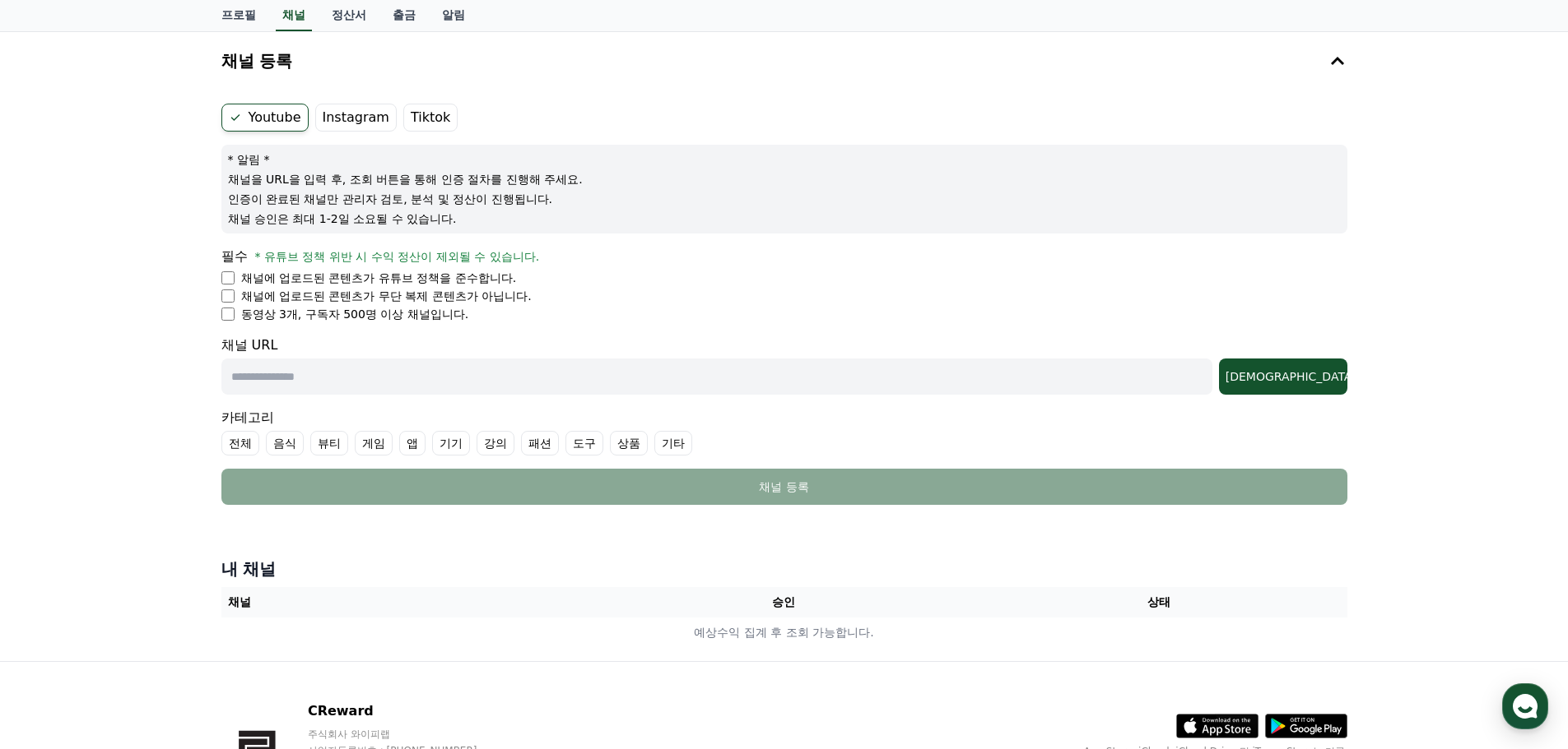
drag, startPoint x: 336, startPoint y: 301, endPoint x: 564, endPoint y: 308, distance: 228.1
click at [564, 308] on ul "채널에 업로드된 콘텐츠가 유튜브 정책을 준수합니다. 채널에 업로드된 콘텐츠가 무단 복제 콘텐츠가 아닙니다. 동영상 3개, 구독자 500명 이상…" at bounding box center [784, 296] width 1126 height 53
click at [564, 308] on li "동영상 3개, 구독자 500명 이상 채널입니다." at bounding box center [784, 314] width 1126 height 17
drag, startPoint x: 306, startPoint y: 312, endPoint x: 468, endPoint y: 311, distance: 162.0
click at [468, 311] on li "동영상 3개, 구독자 500명 이상 채널입니다." at bounding box center [784, 314] width 1126 height 17
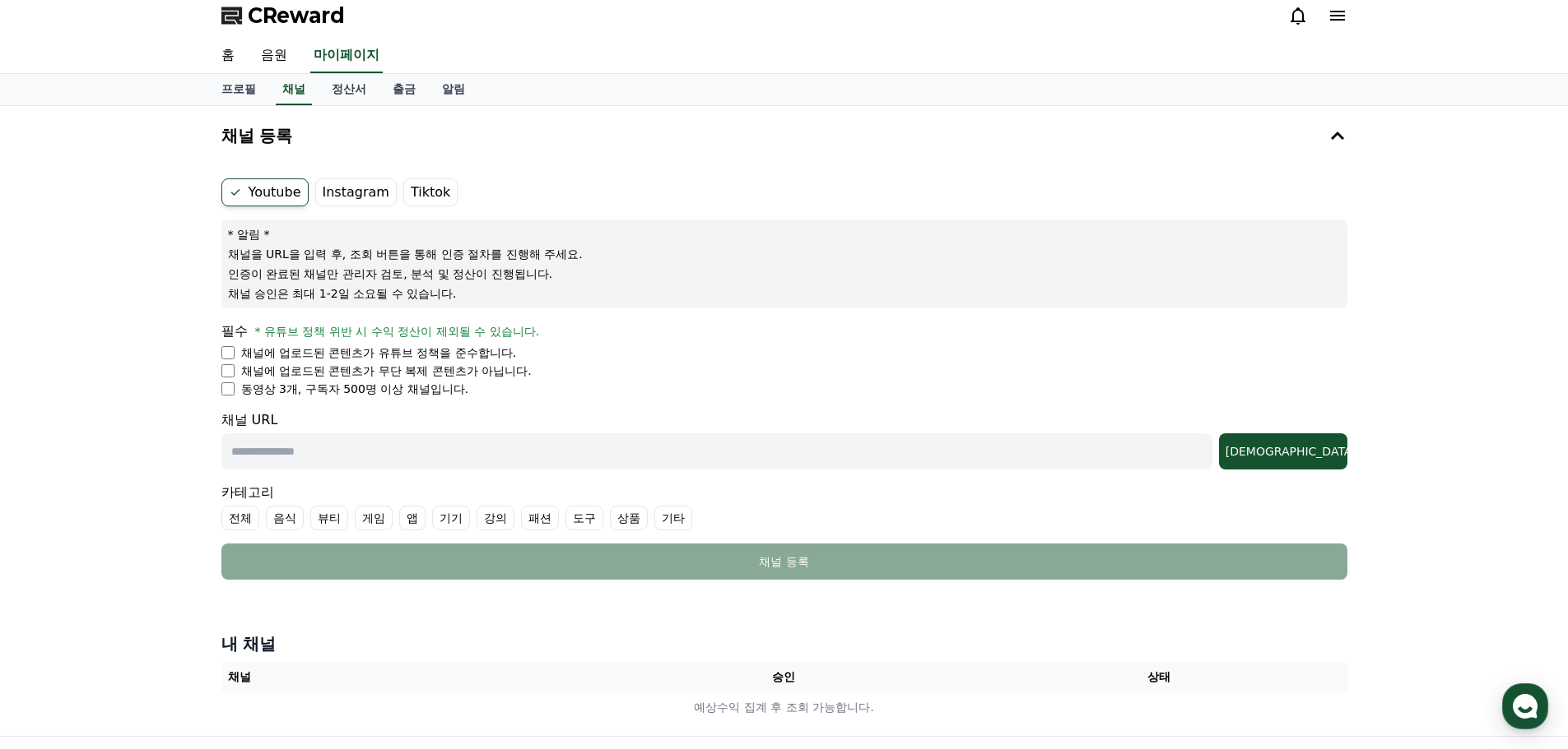
scroll to position [0, 0]
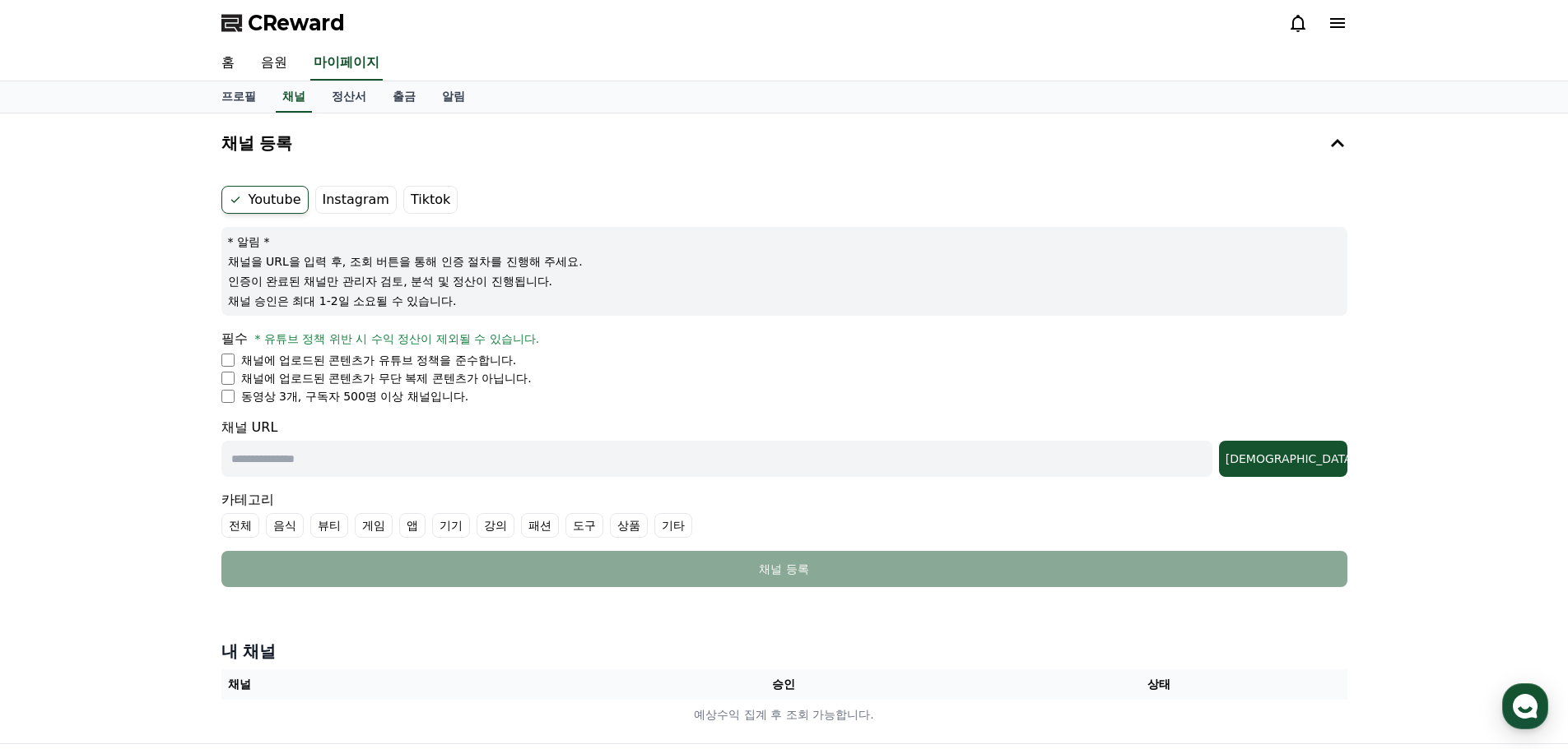
click at [270, 18] on span "CReward" at bounding box center [296, 22] width 97 height 26
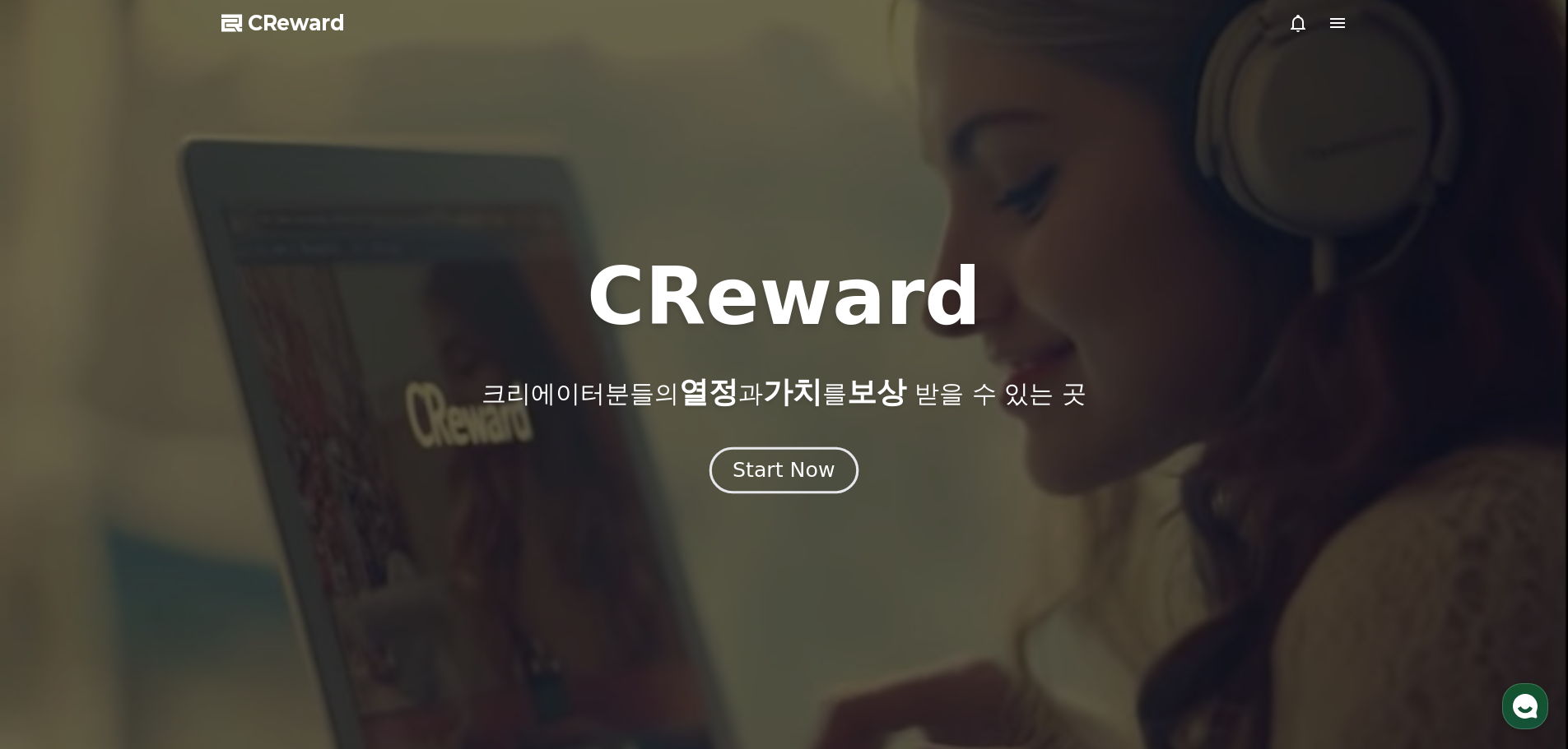
click at [782, 466] on div "Start Now" at bounding box center [783, 470] width 102 height 28
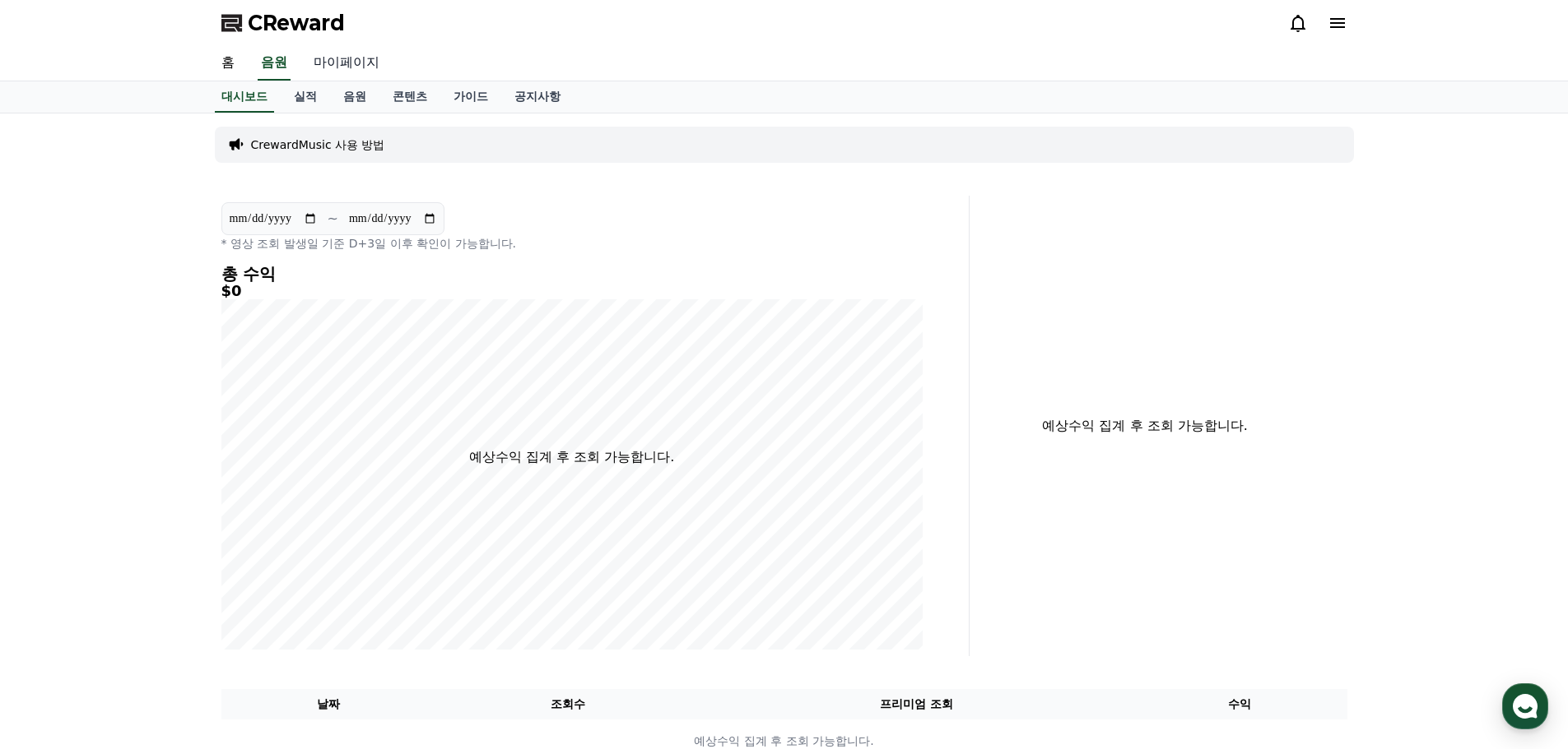
click at [333, 65] on link "마이페이지" at bounding box center [346, 63] width 92 height 35
select select "**********"
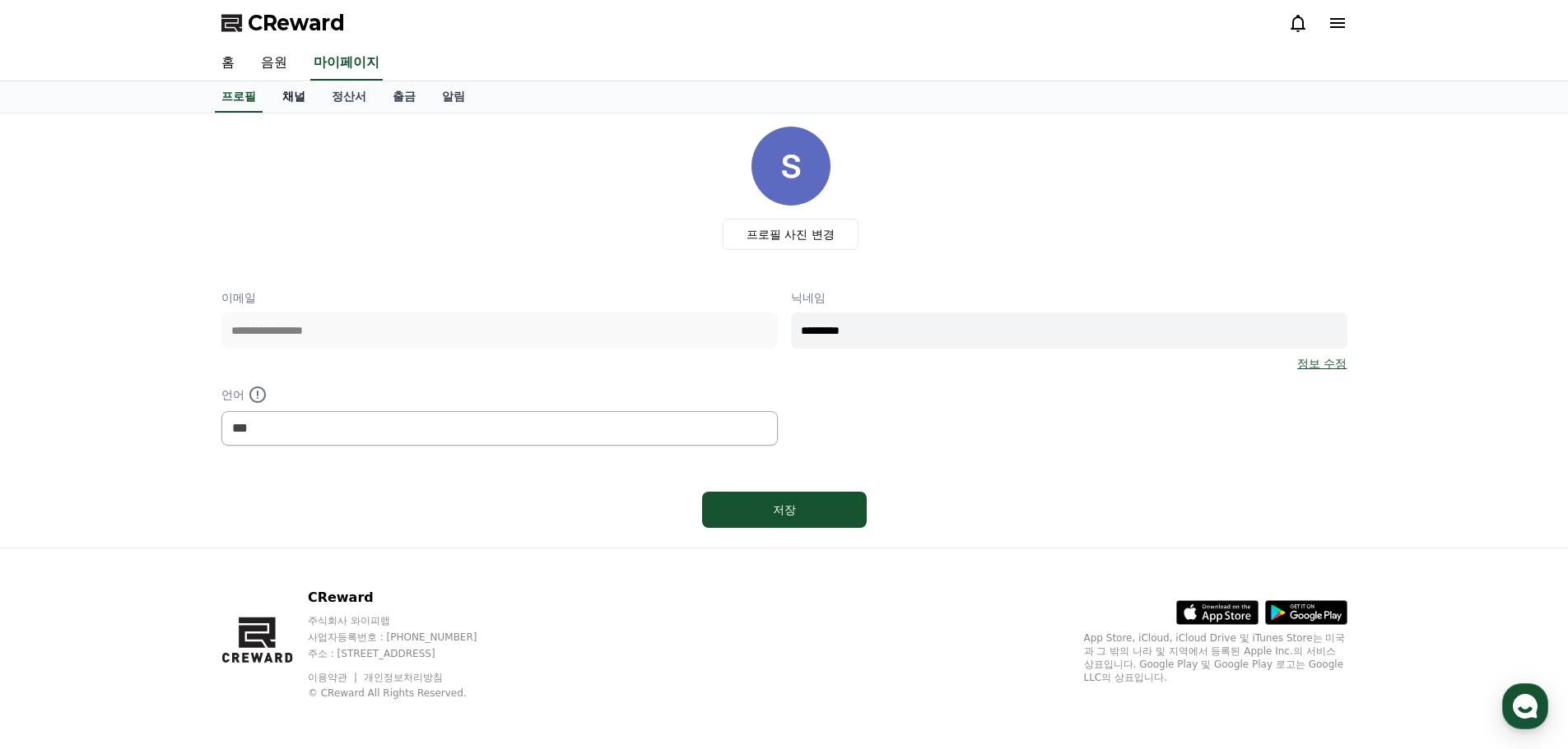
click at [296, 94] on link "채널" at bounding box center [293, 97] width 50 height 31
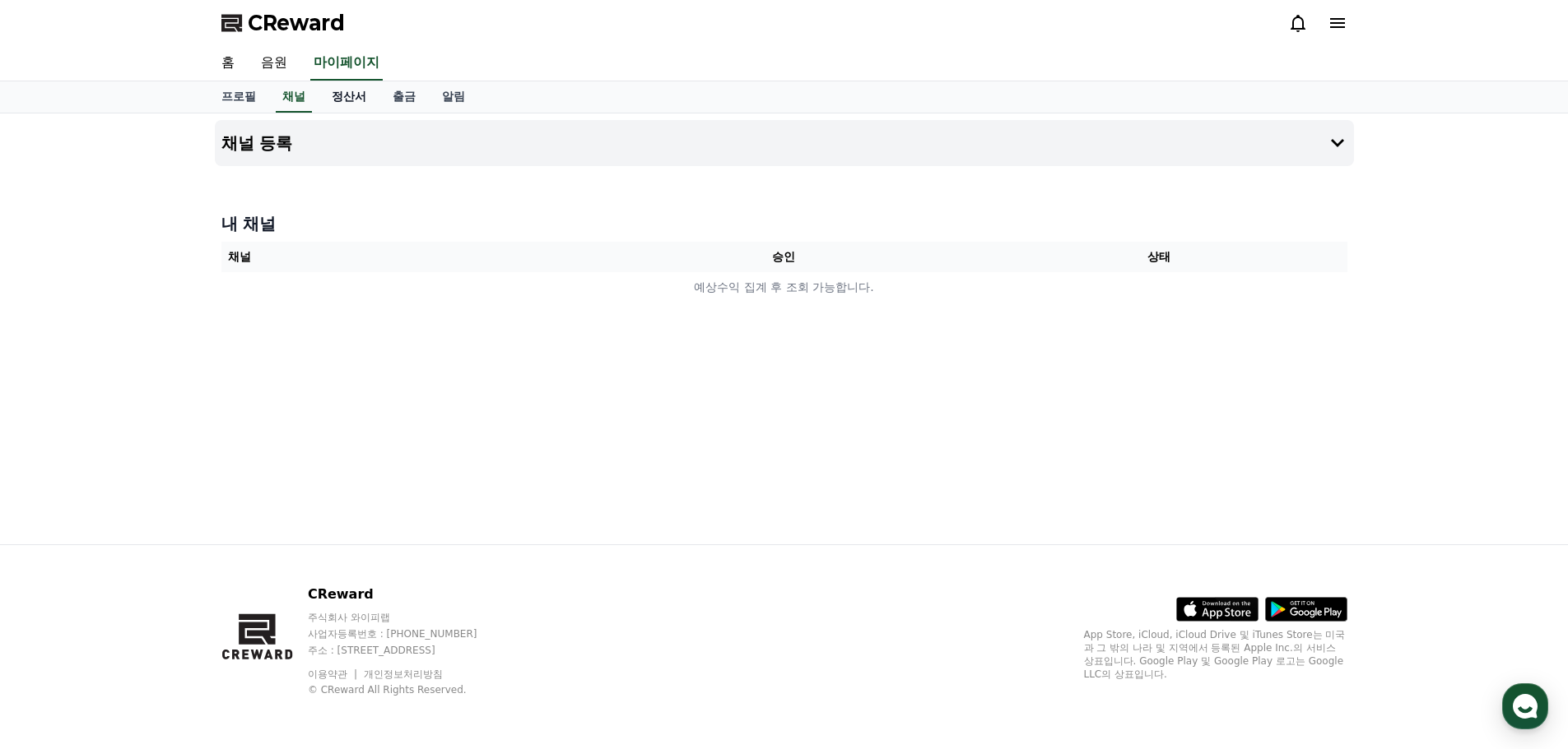
click at [348, 95] on link "정산서" at bounding box center [348, 97] width 61 height 31
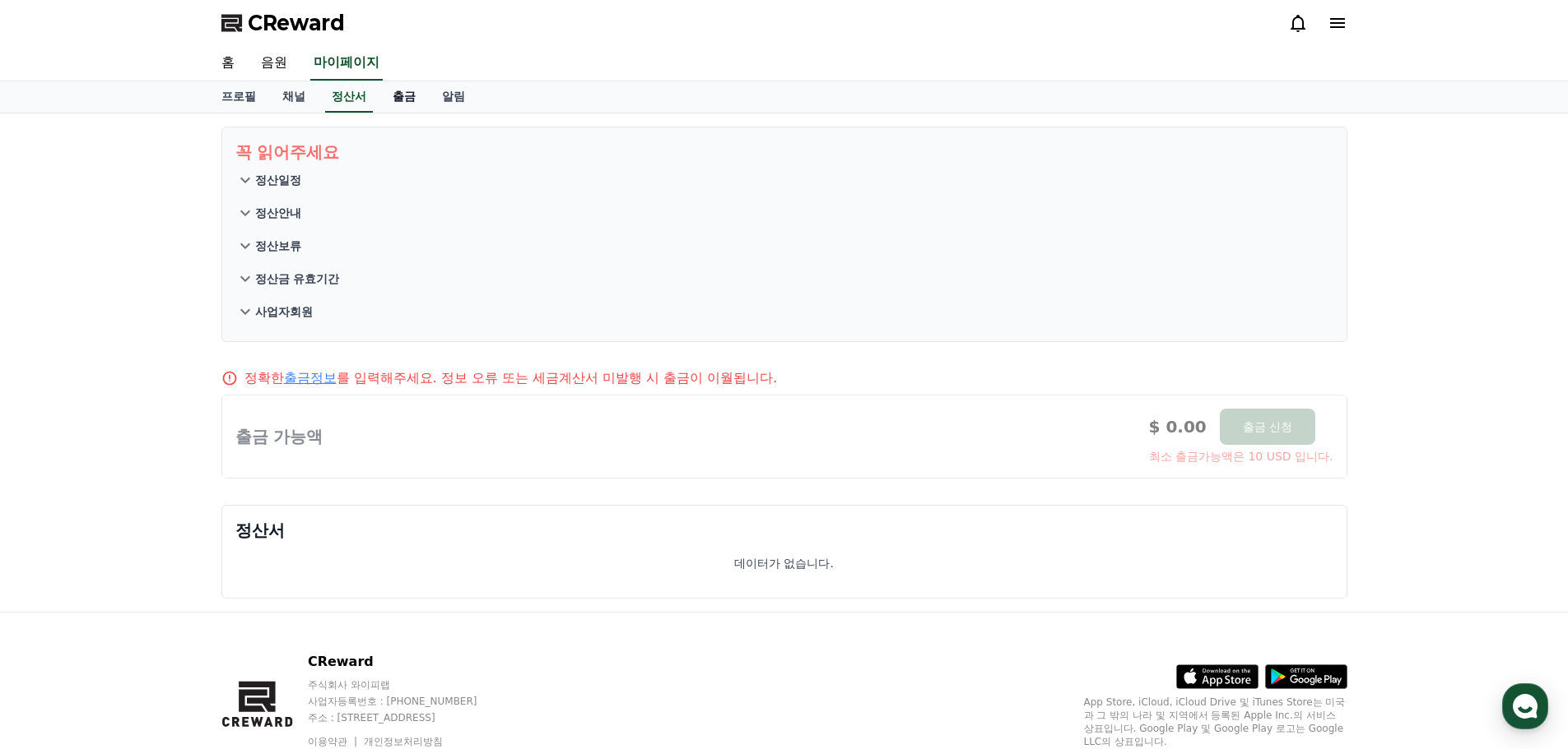
click at [406, 97] on link "출금" at bounding box center [404, 97] width 50 height 31
click at [457, 98] on link "알림" at bounding box center [453, 97] width 50 height 31
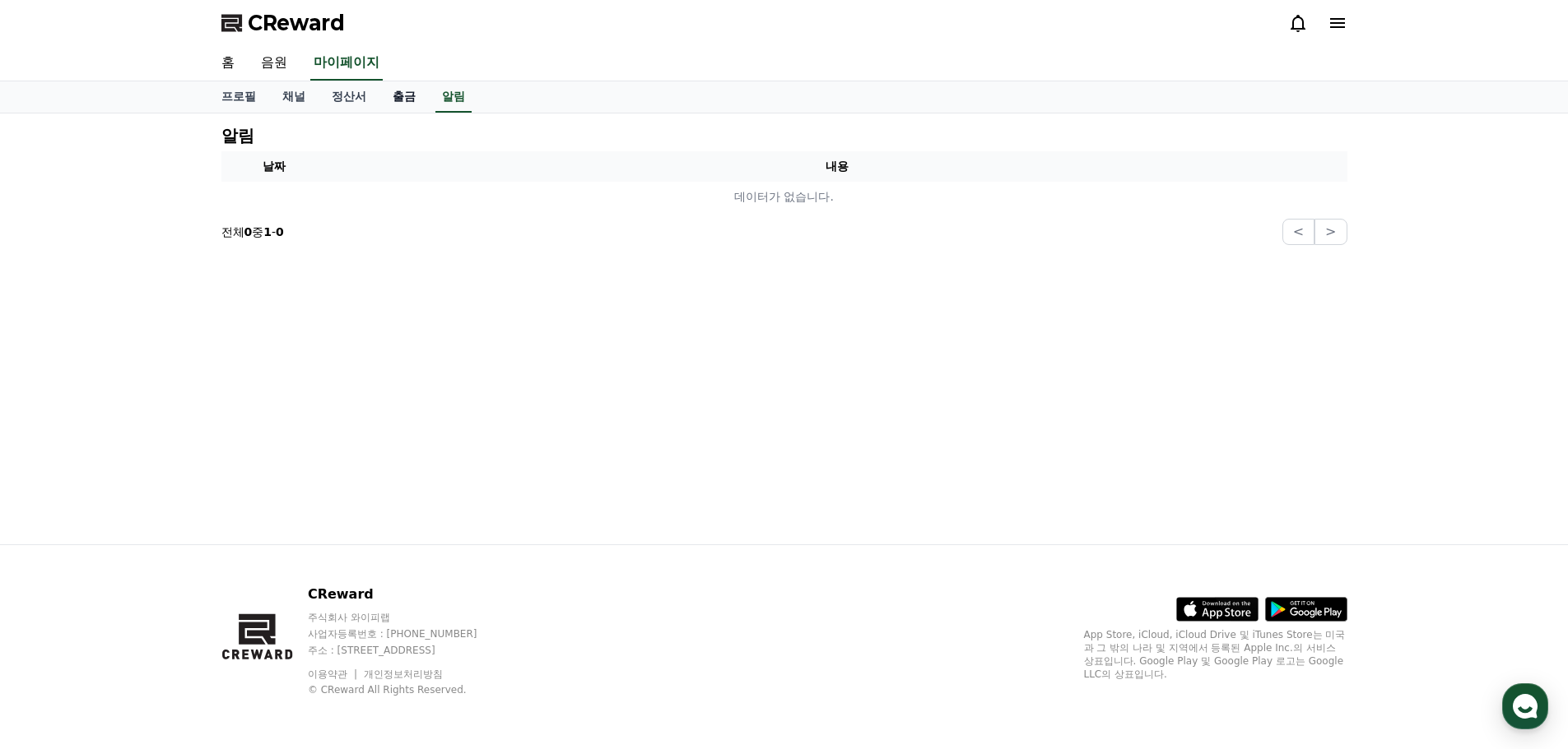
click at [397, 98] on link "출금" at bounding box center [404, 97] width 50 height 31
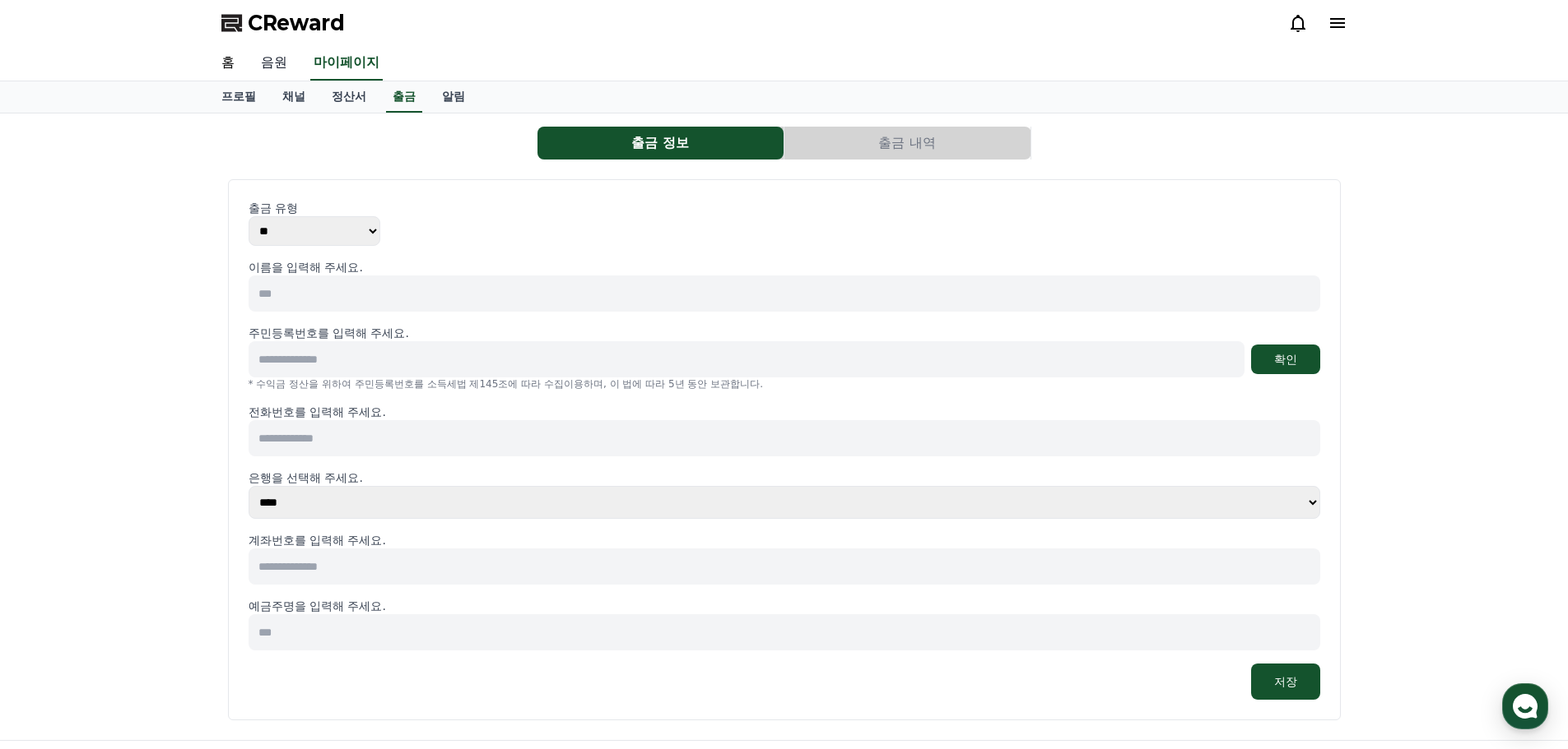
click at [272, 60] on link "음원" at bounding box center [273, 63] width 53 height 35
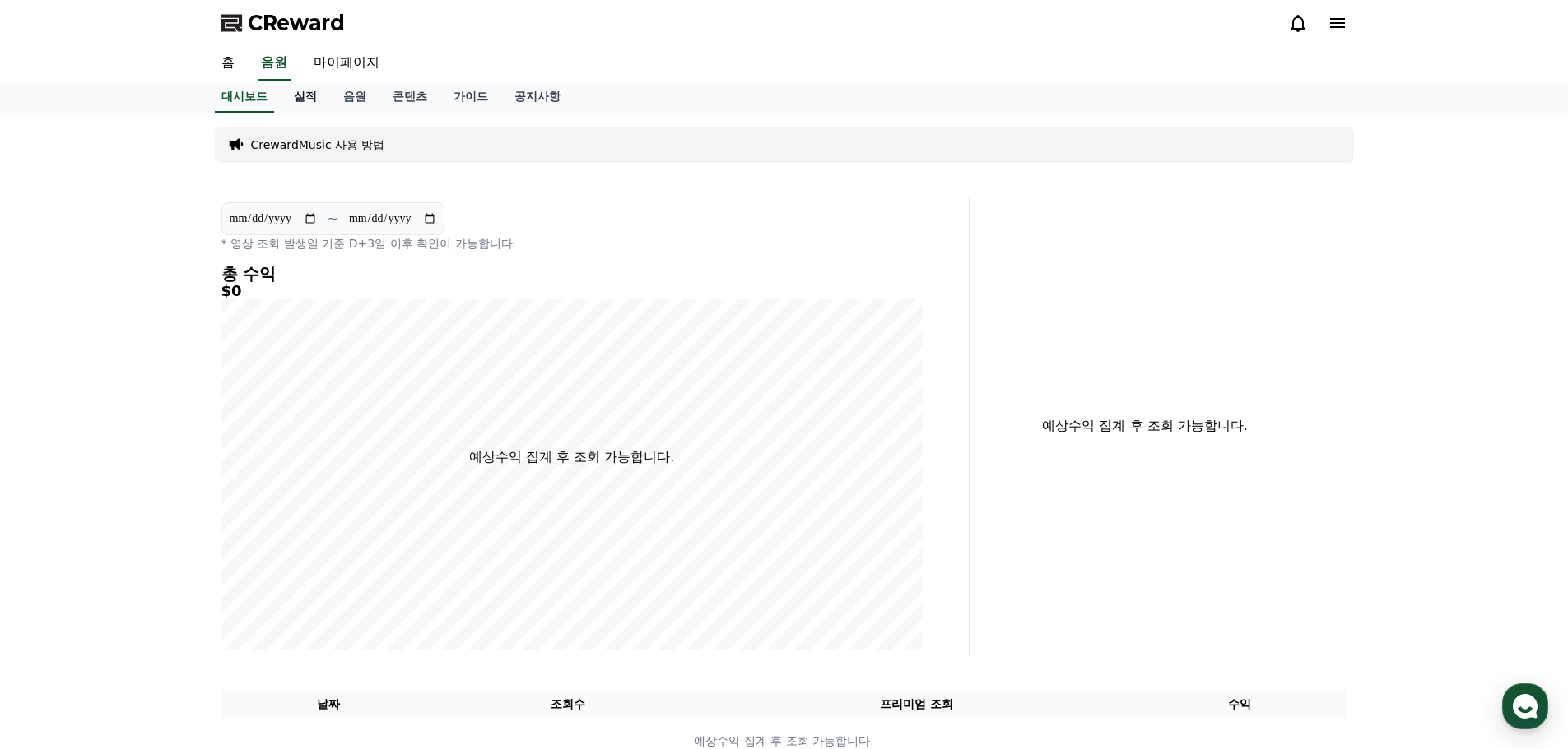
click at [307, 98] on link "실적" at bounding box center [305, 97] width 50 height 31
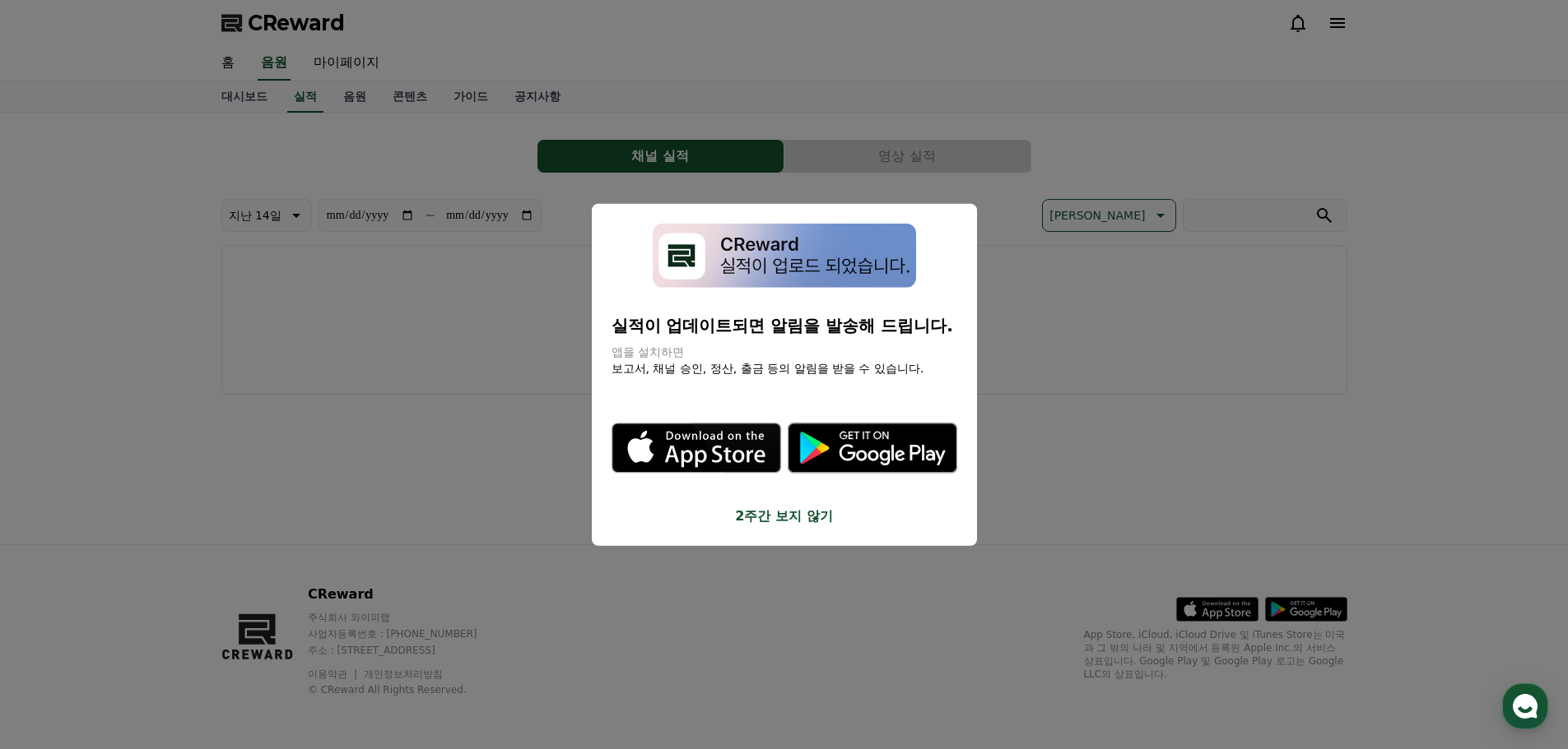
click at [786, 517] on button "2주간 보지 않기" at bounding box center [784, 517] width 346 height 19
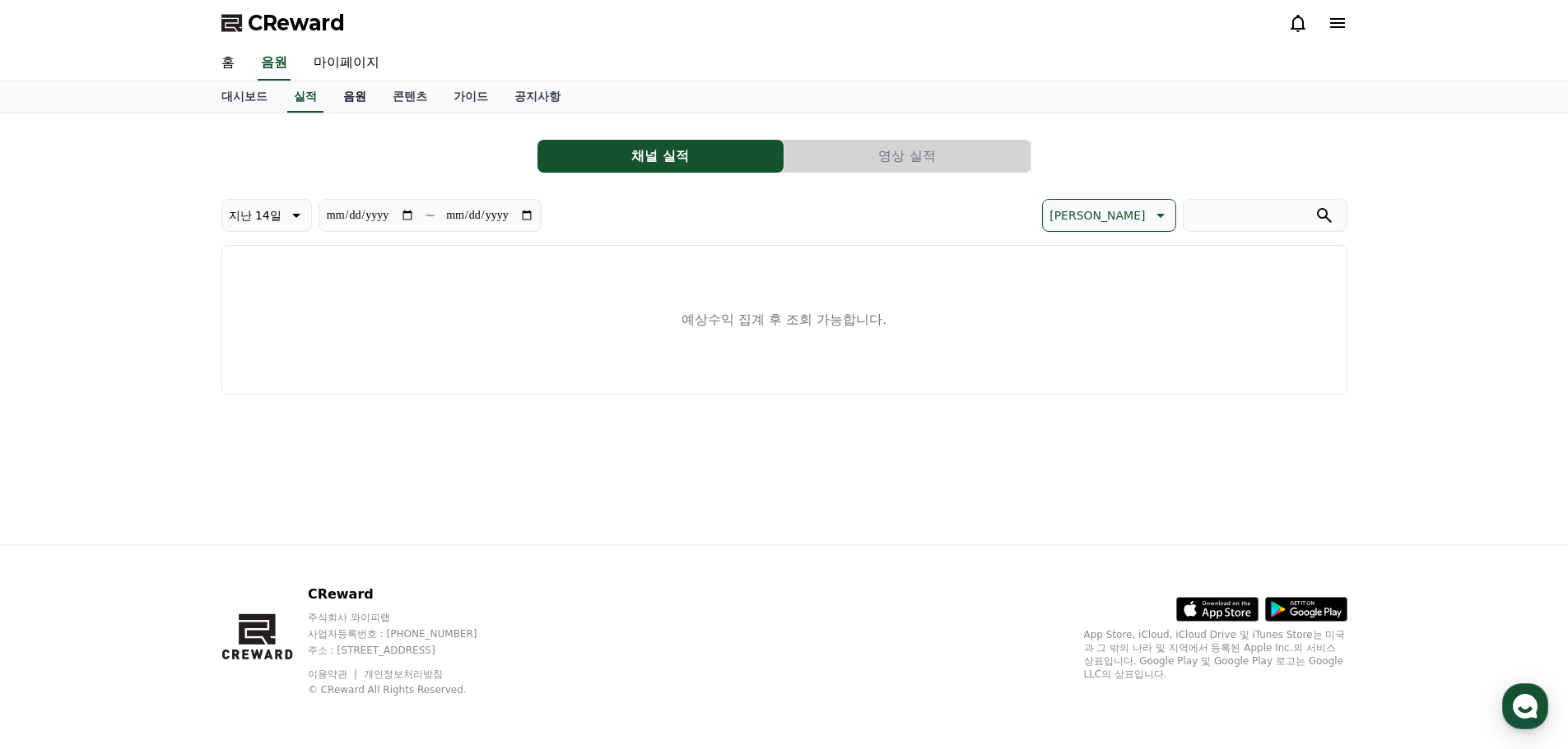
click at [349, 102] on link "음원" at bounding box center [354, 97] width 50 height 31
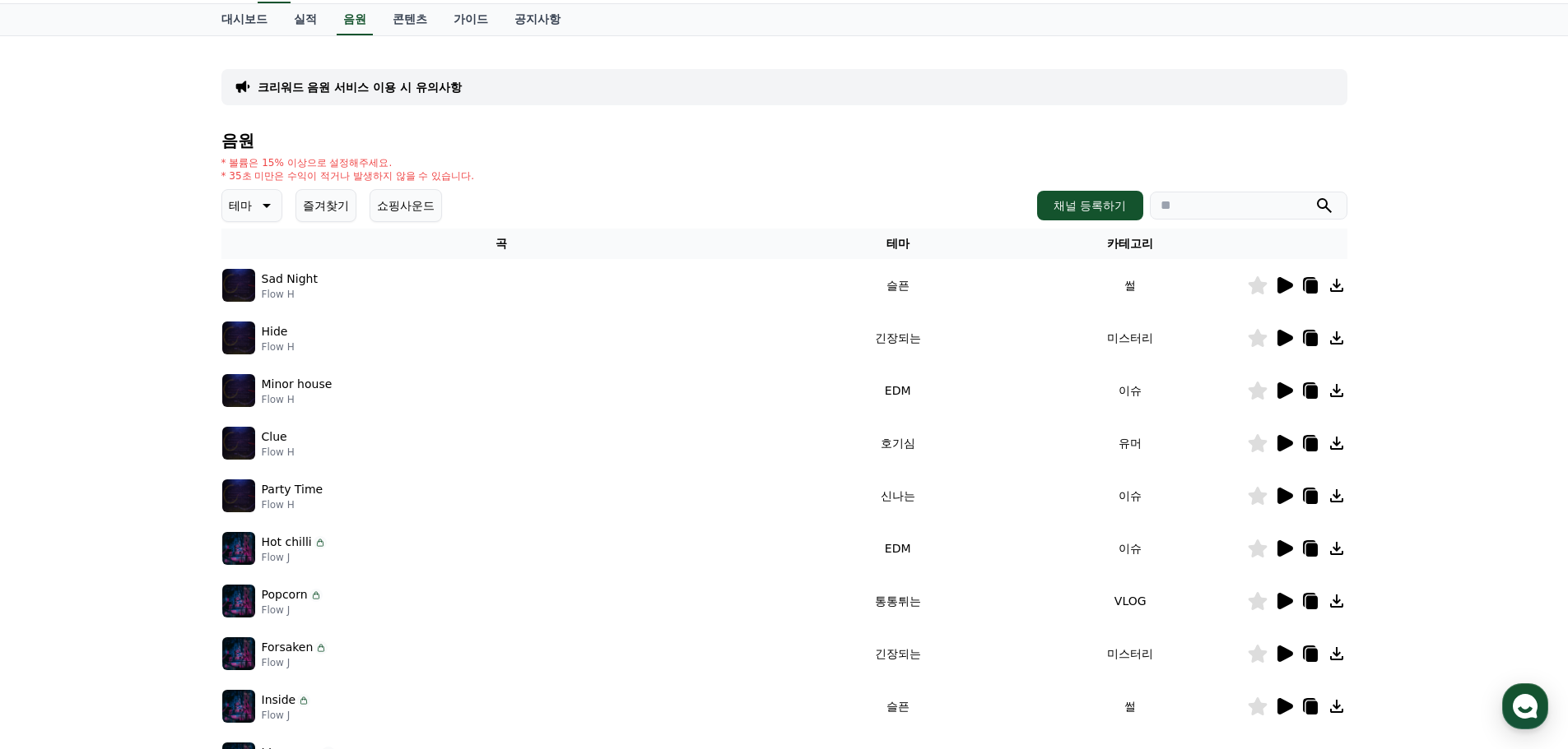
scroll to position [83, 0]
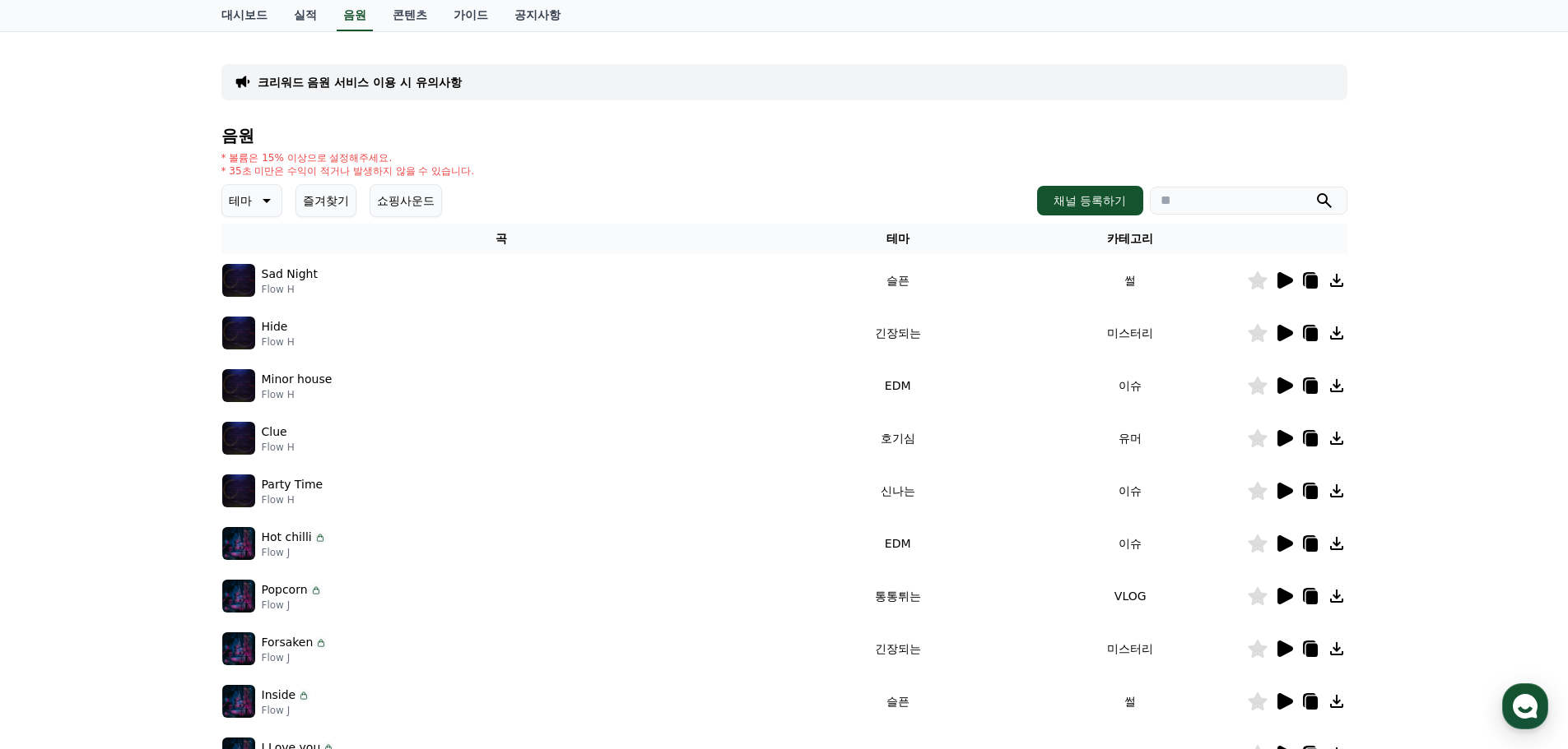
click at [255, 199] on icon at bounding box center [265, 200] width 19 height 19
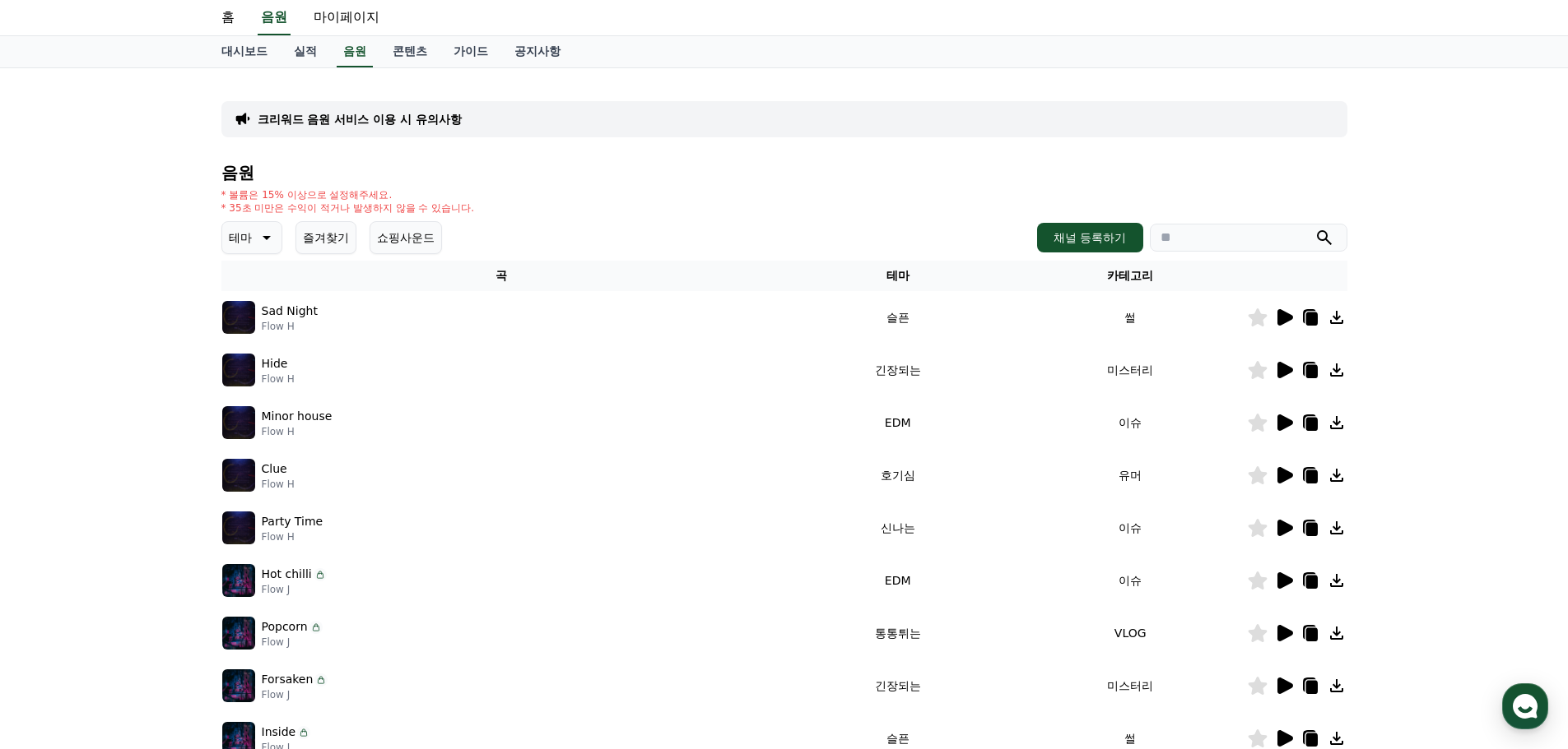
scroll to position [0, 0]
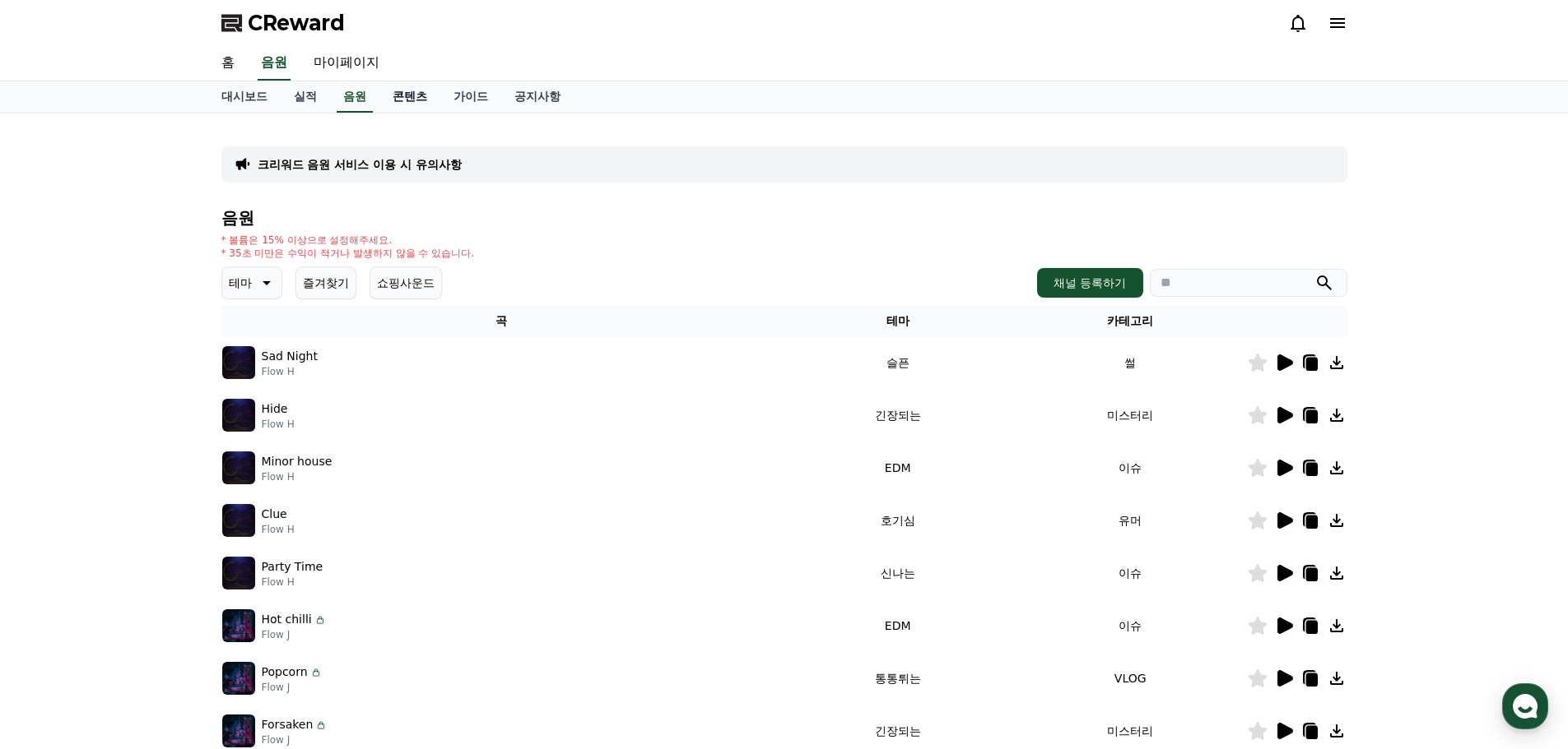
click at [415, 89] on link "콘텐츠" at bounding box center [410, 97] width 61 height 31
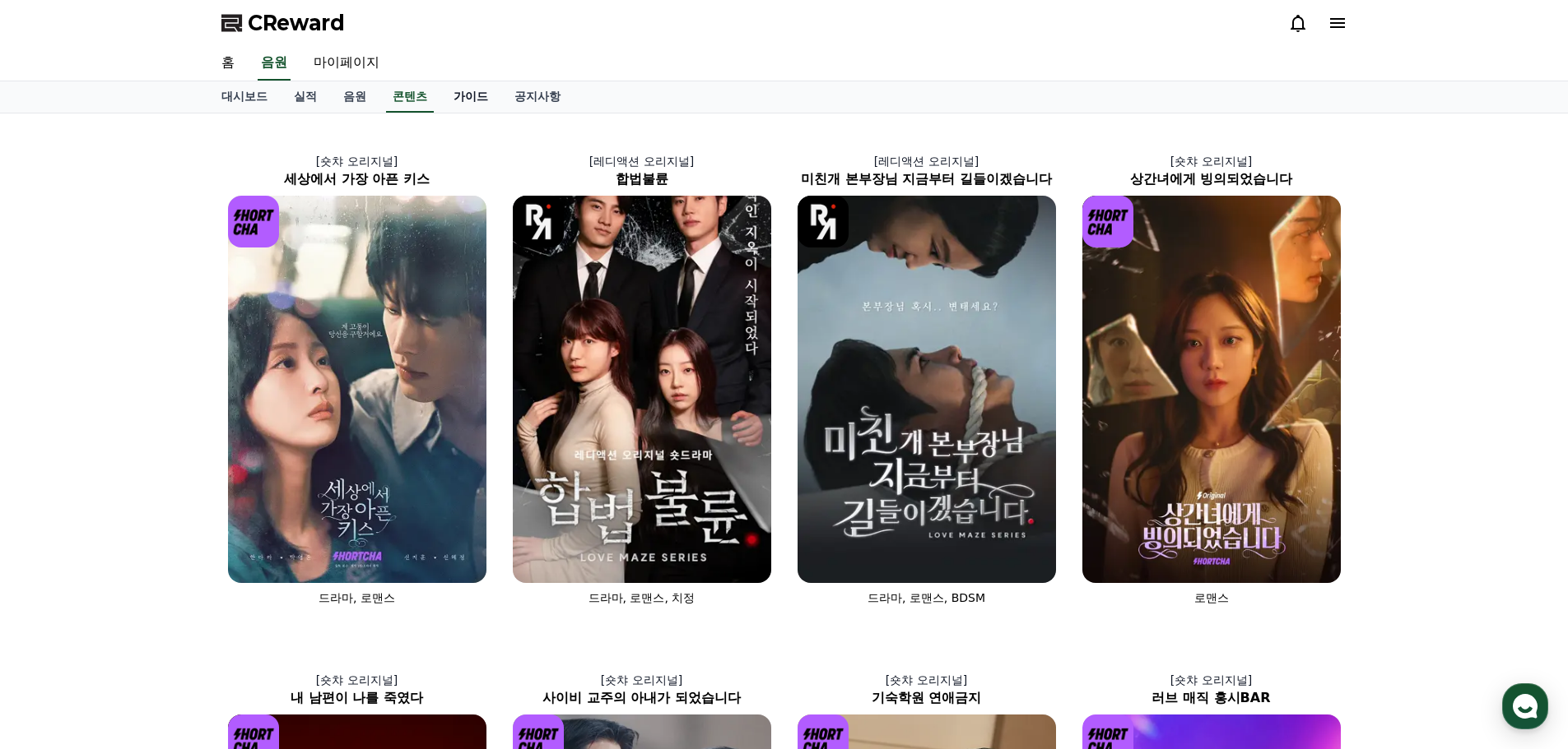
click at [462, 98] on link "가이드" at bounding box center [470, 97] width 61 height 31
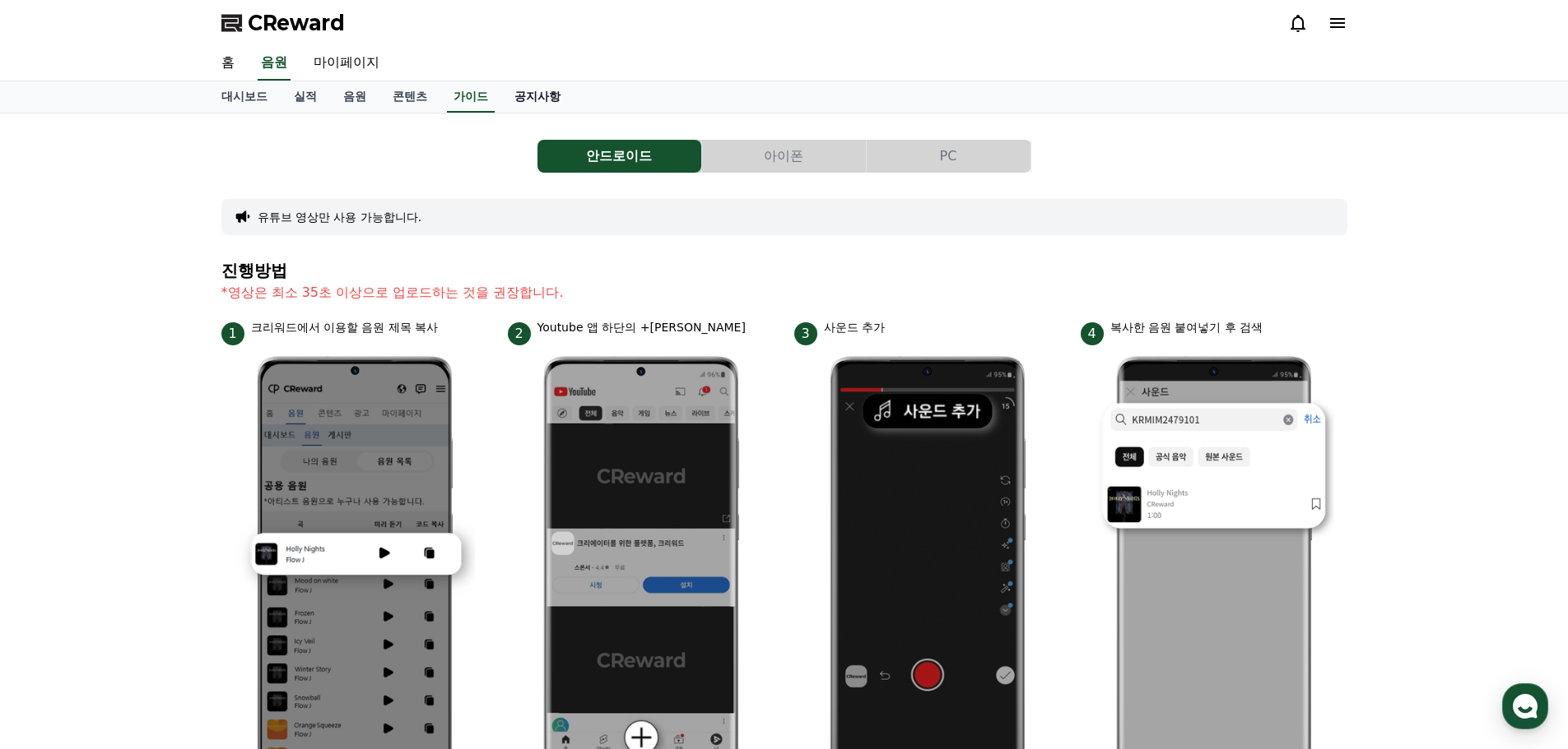
click at [558, 102] on link "공지사항" at bounding box center [537, 97] width 72 height 31
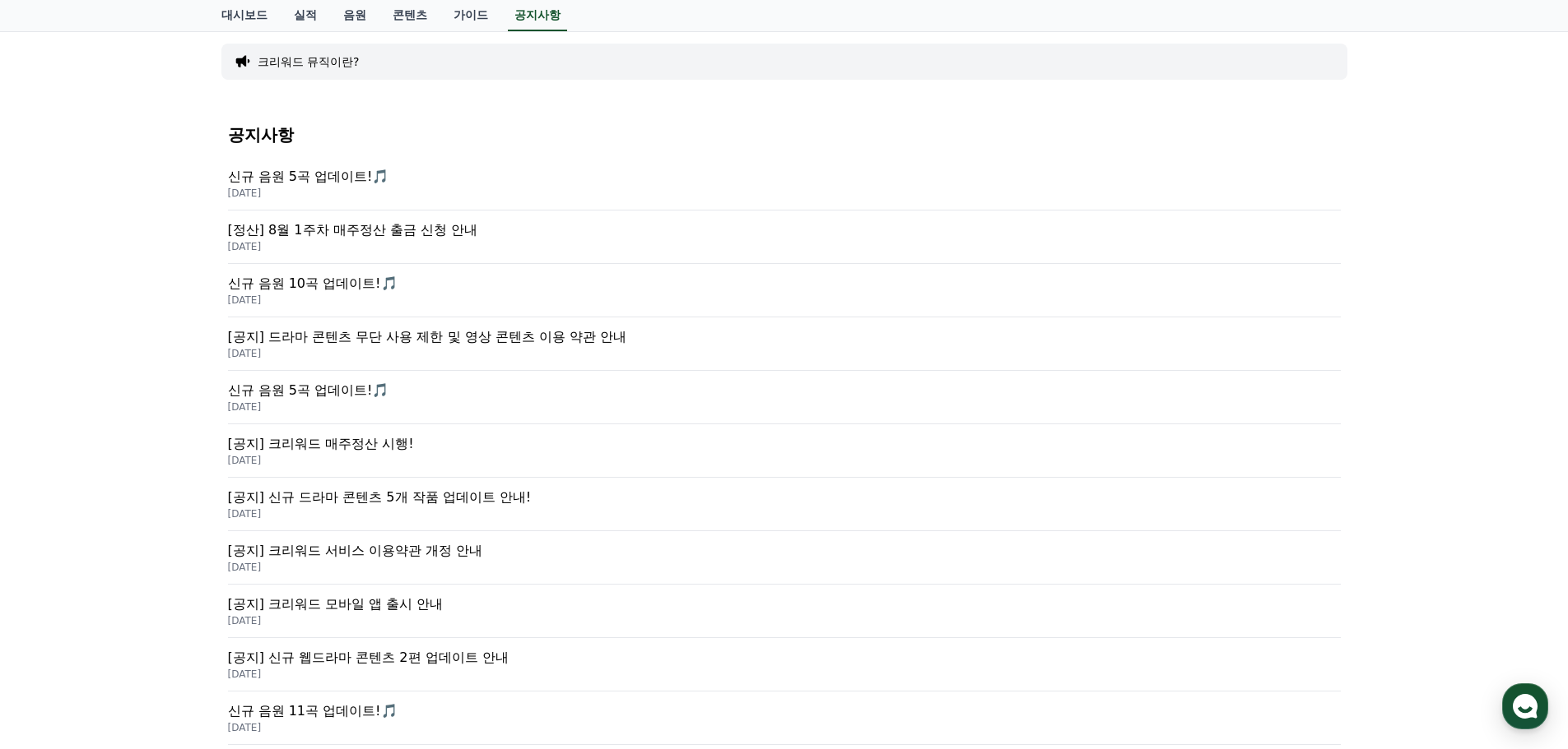
scroll to position [164, 0]
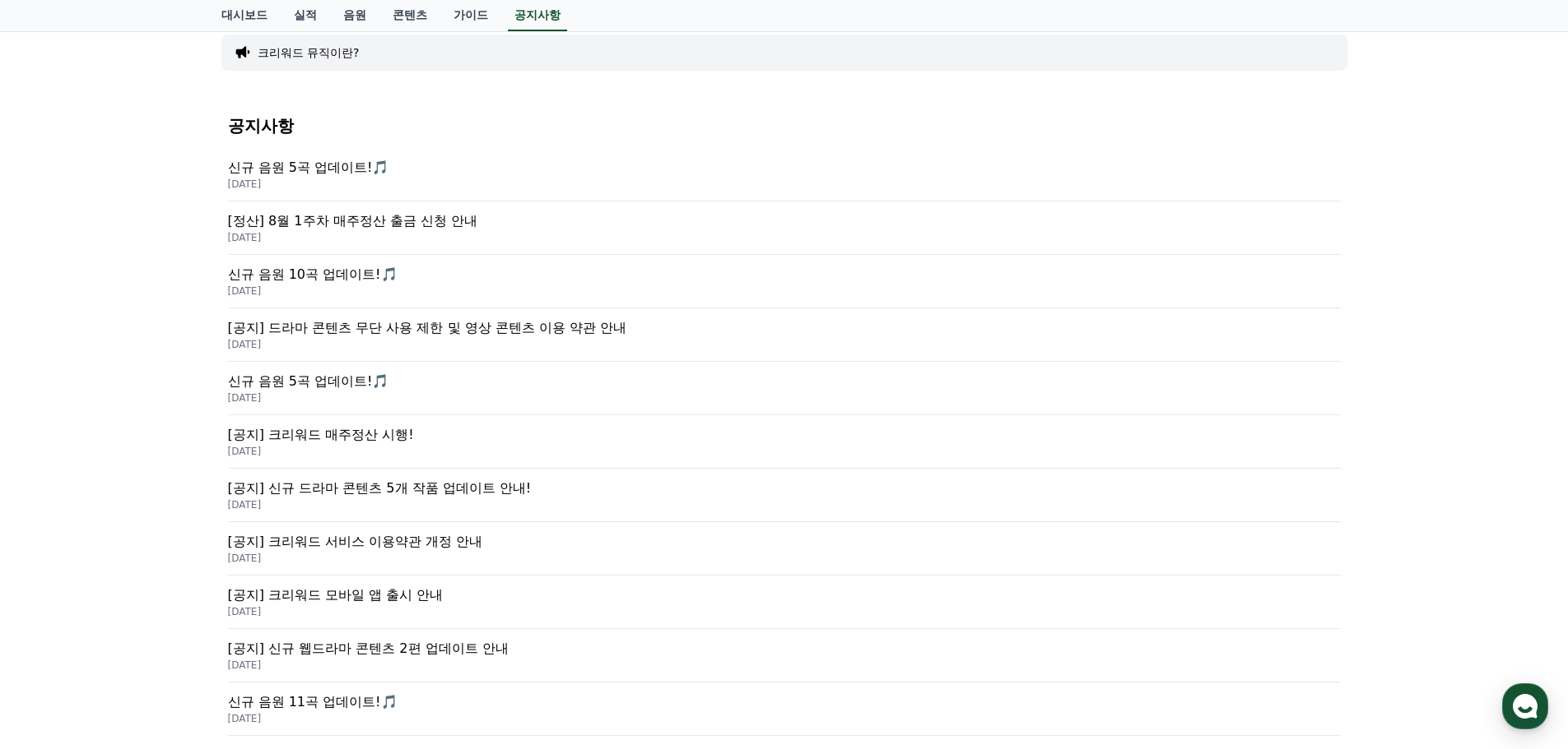
click at [416, 334] on p "[공지] 드라마 콘텐츠 무단 사용 제한 및 영상 콘텐츠 이용 약관 안내" at bounding box center [784, 328] width 1112 height 19
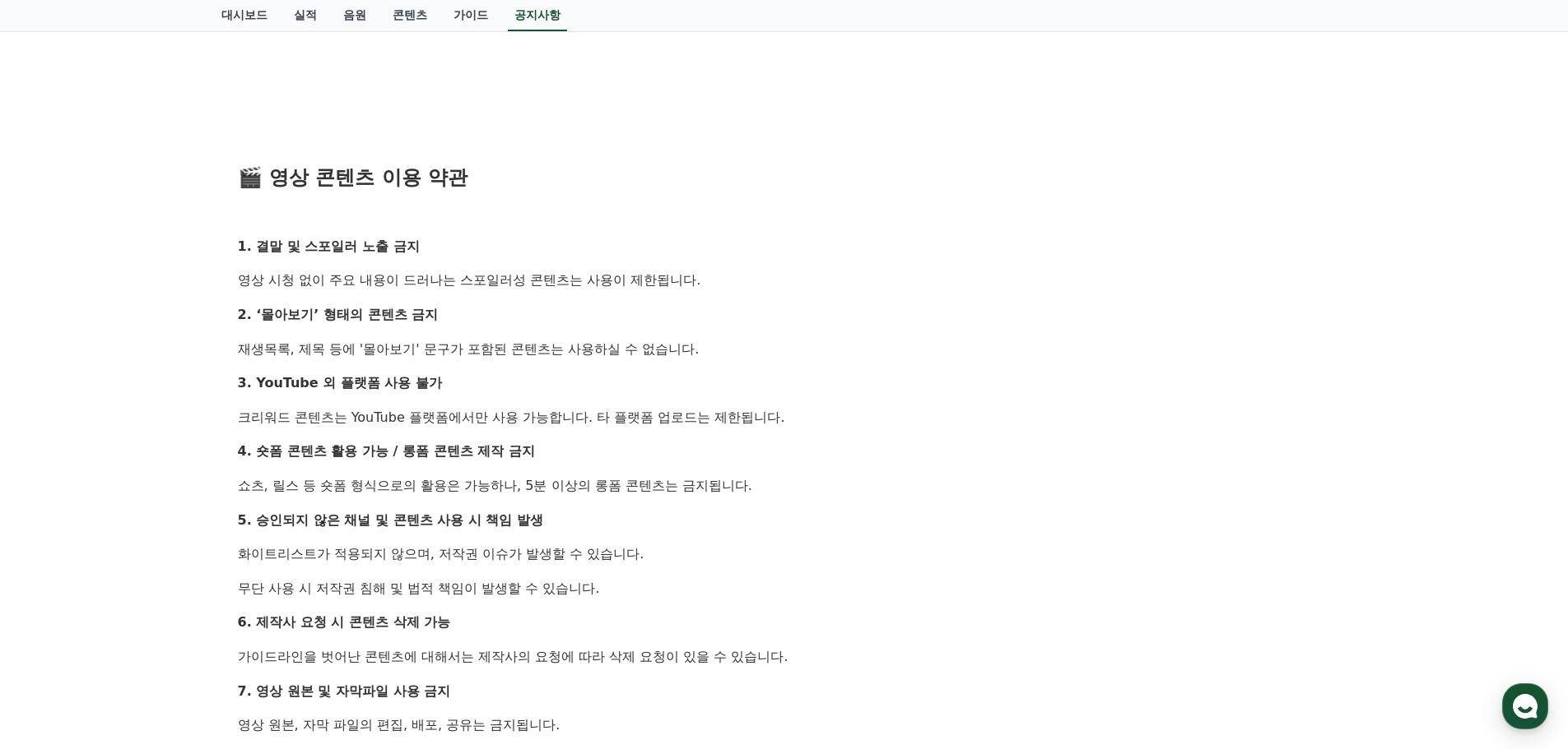
scroll to position [740, 0]
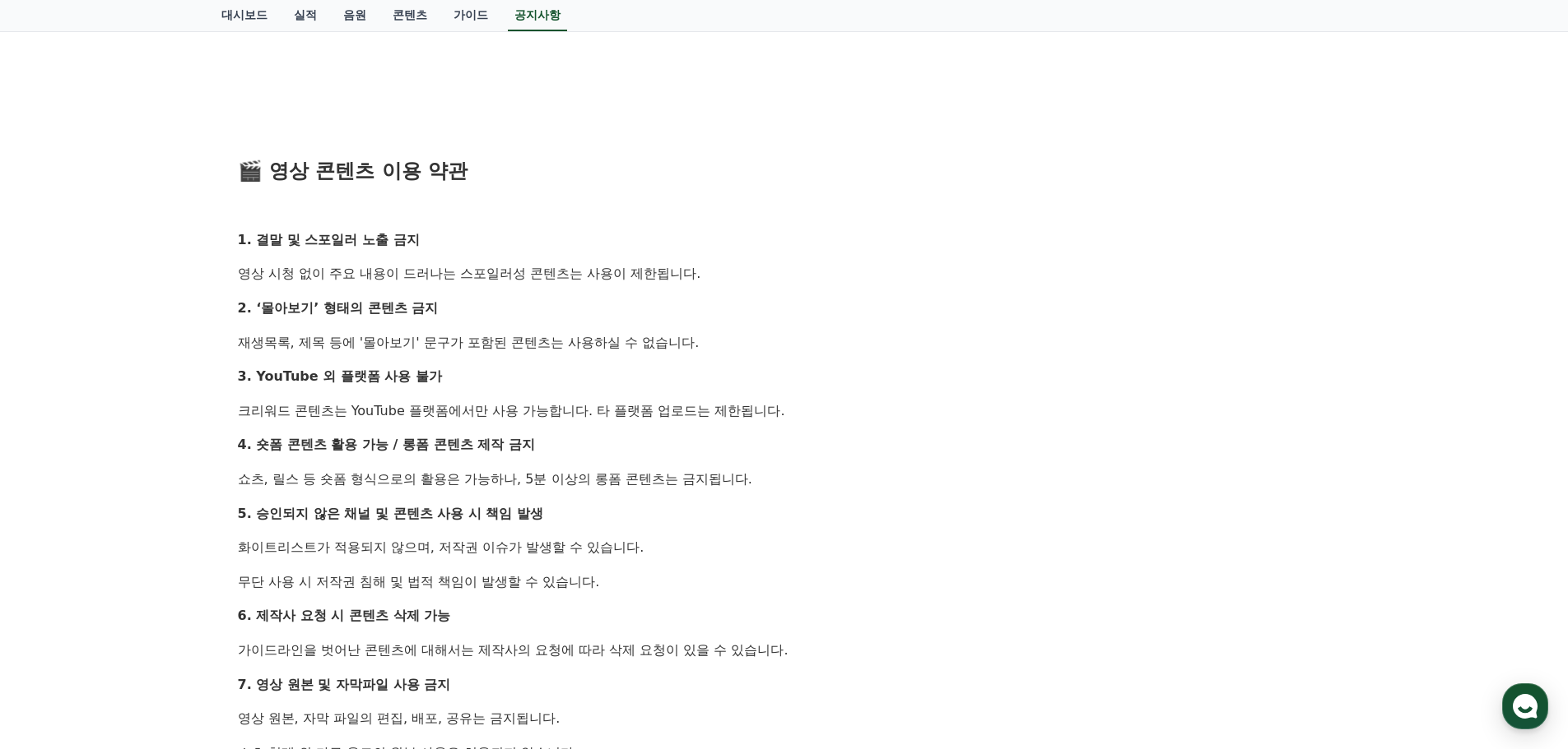
drag, startPoint x: 424, startPoint y: 339, endPoint x: 442, endPoint y: 342, distance: 18.2
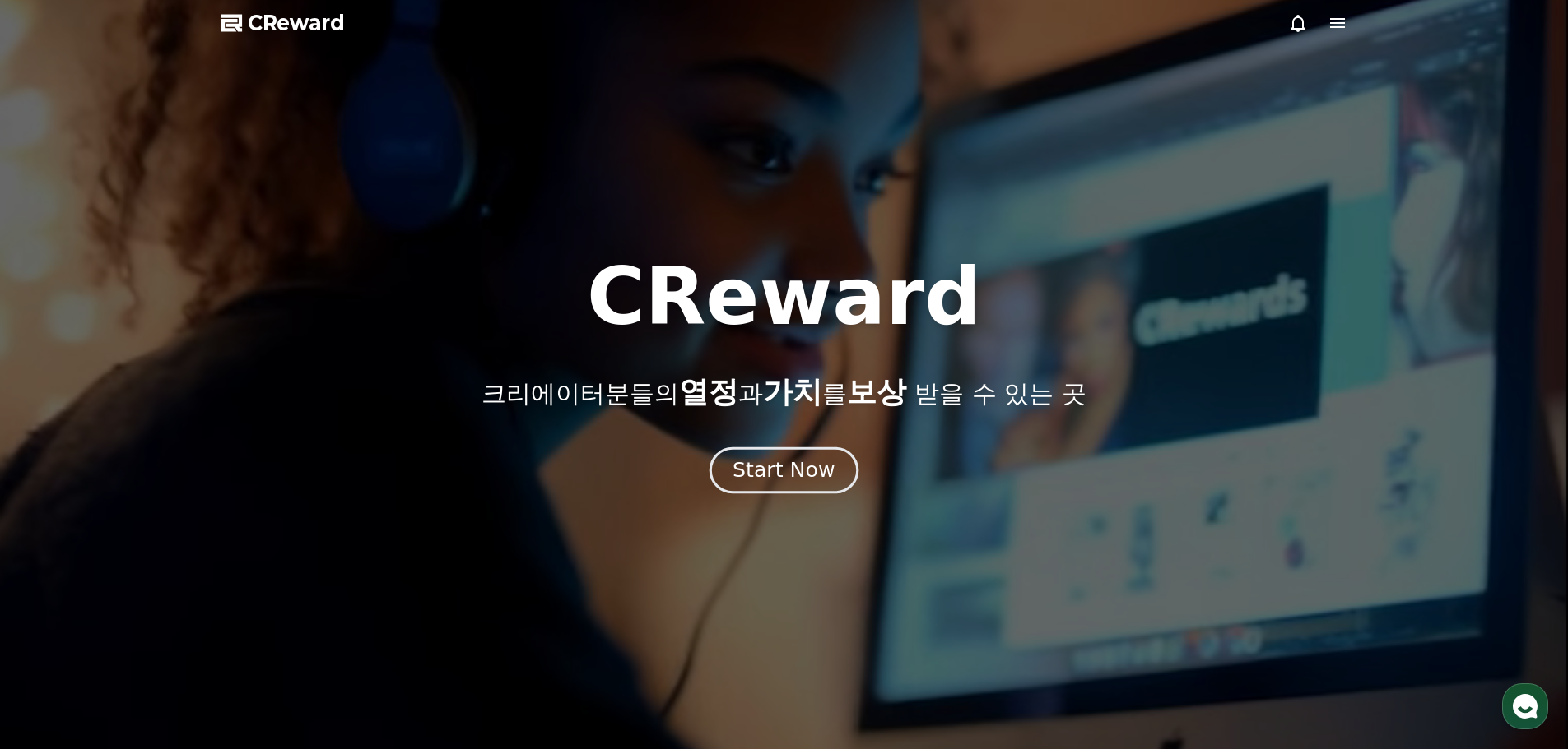
click at [757, 467] on div "Start Now" at bounding box center [783, 470] width 102 height 28
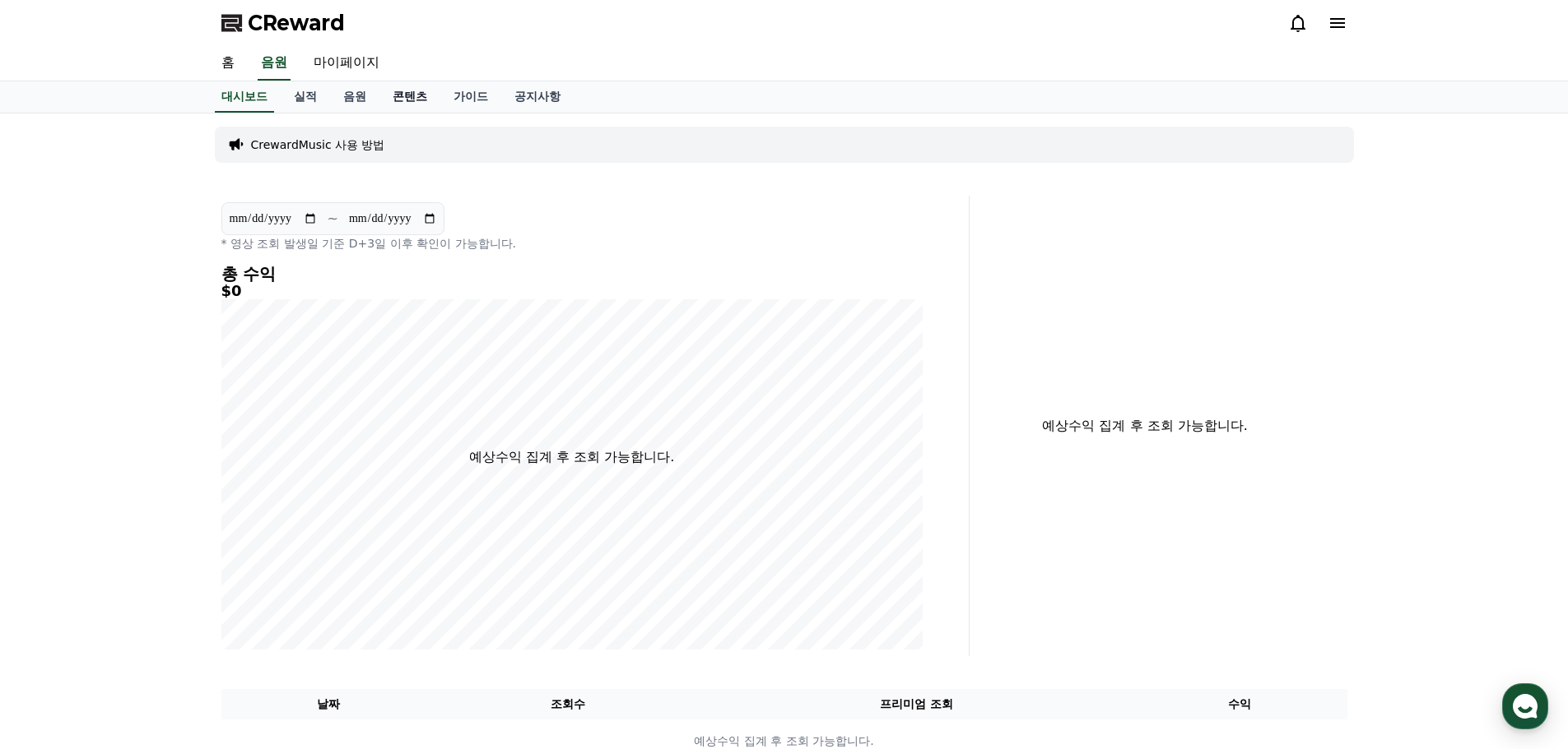
click at [404, 95] on link "콘텐츠" at bounding box center [410, 97] width 61 height 31
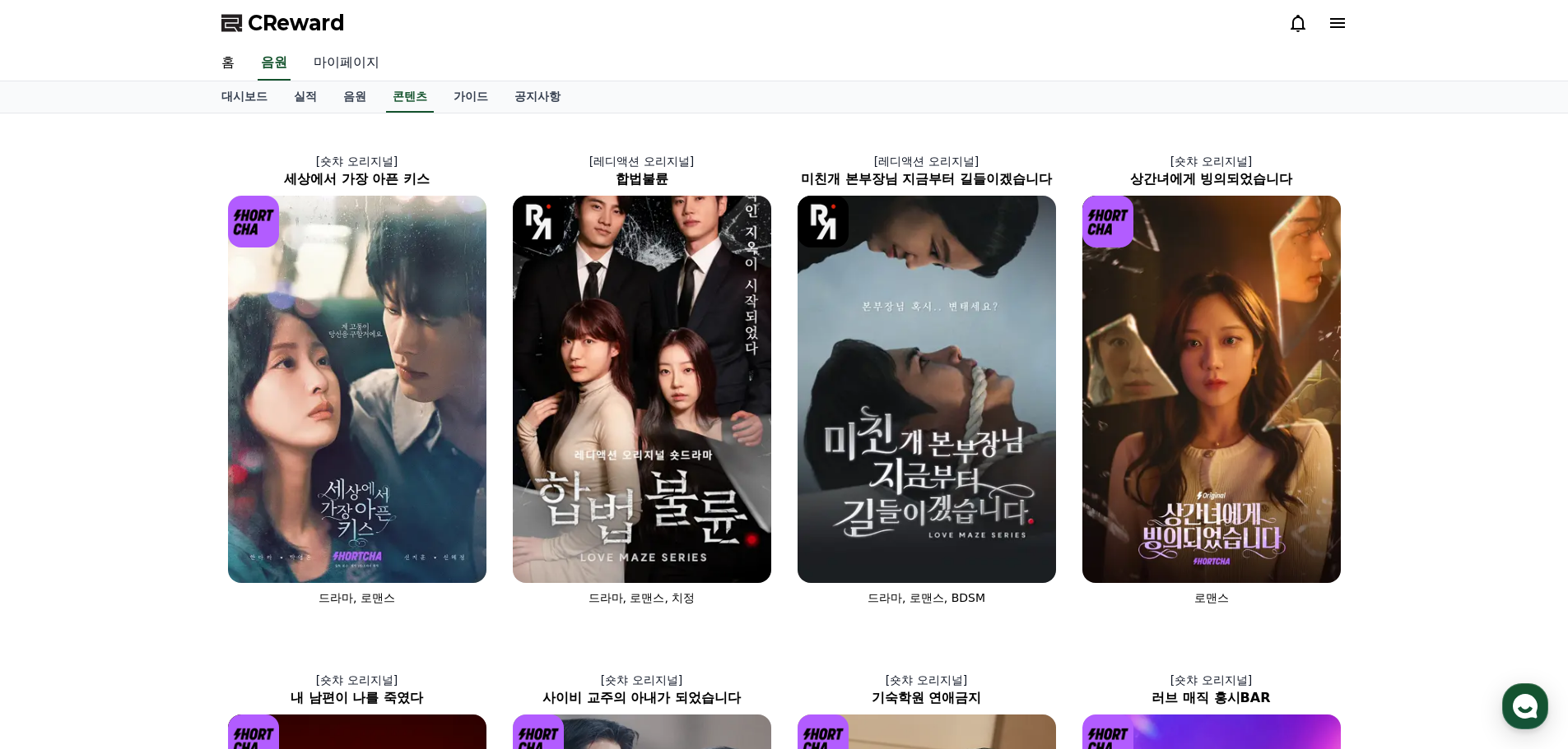
click at [347, 56] on link "마이페이지" at bounding box center [346, 63] width 92 height 35
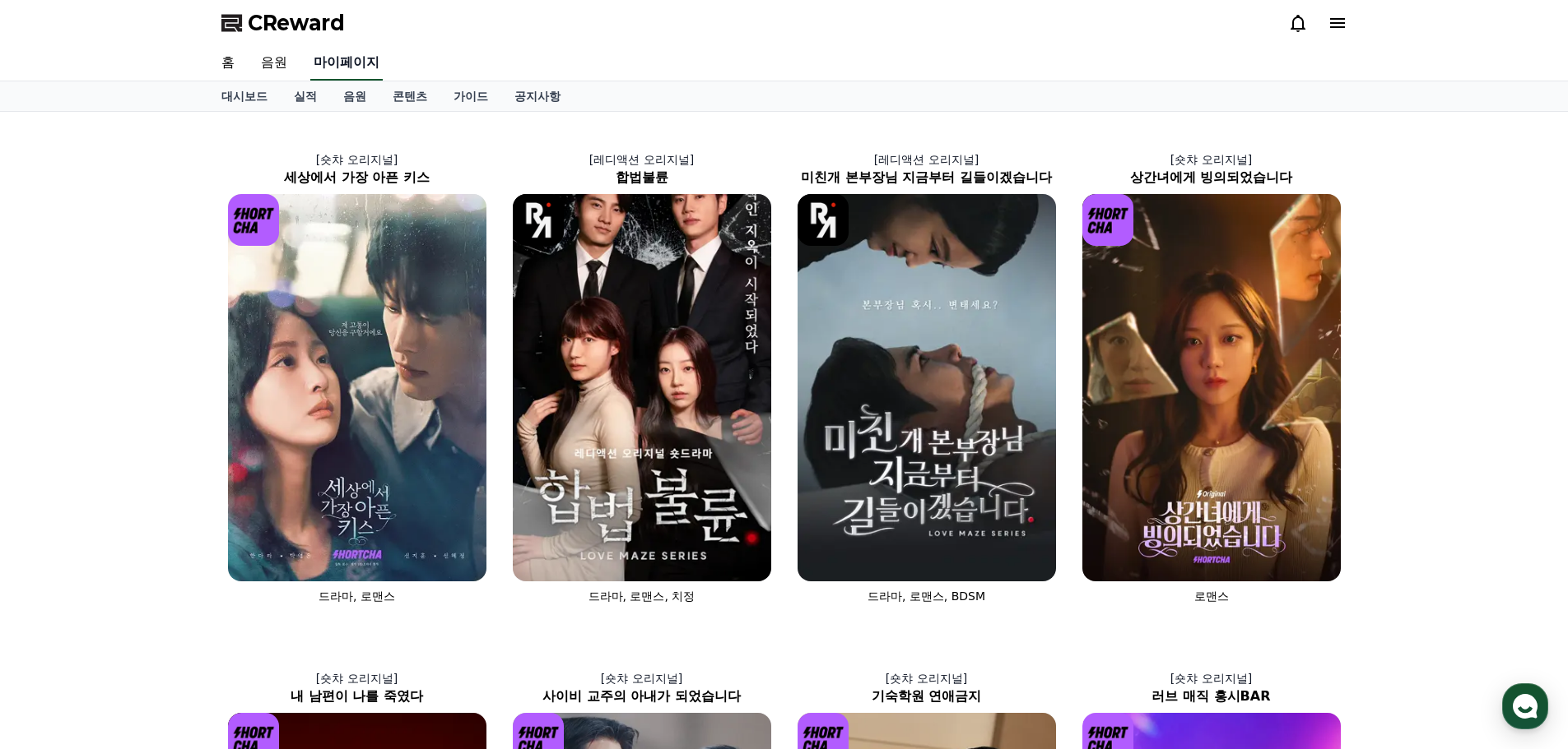
select select "**********"
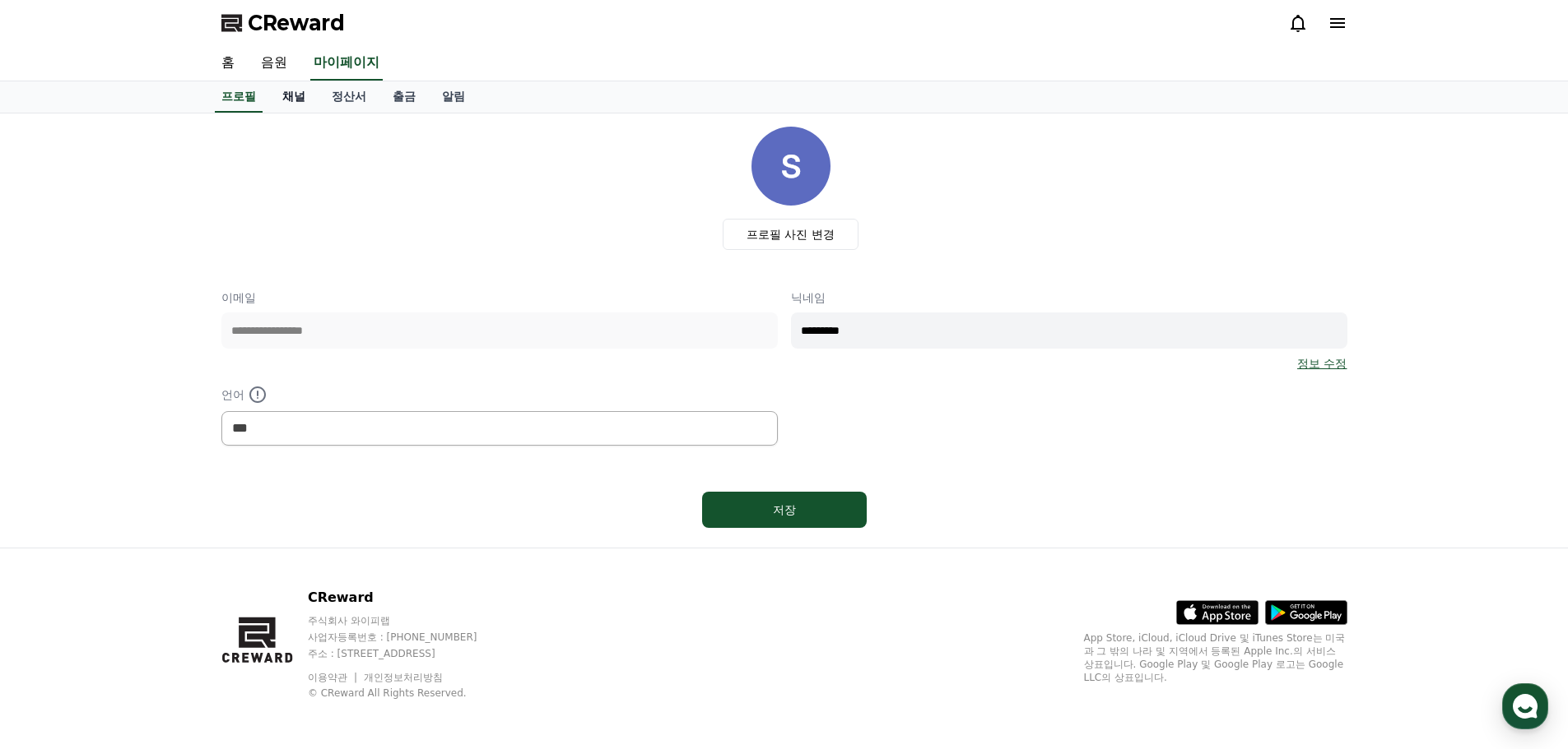
click at [299, 94] on link "채널" at bounding box center [293, 97] width 50 height 31
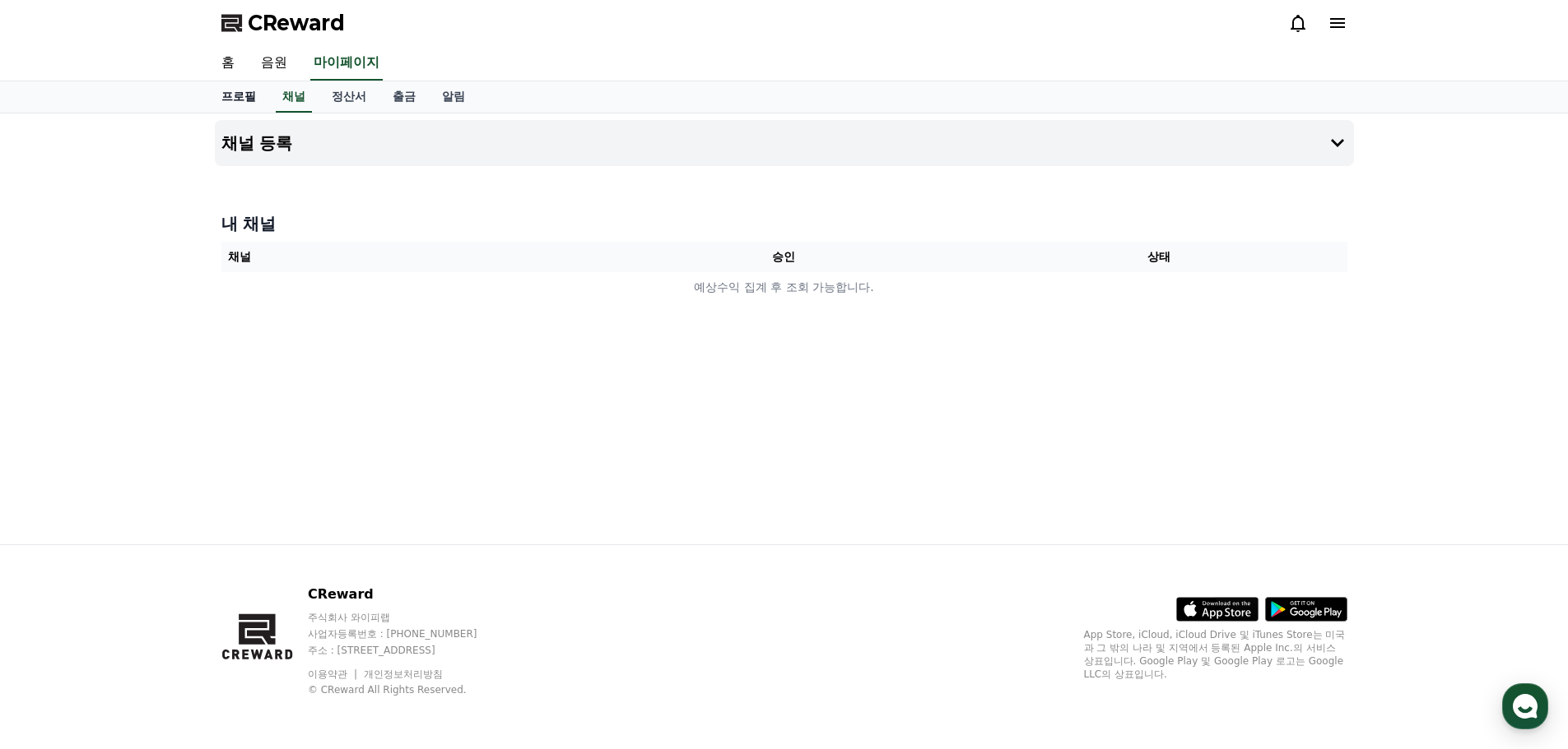
click at [237, 91] on link "프로필" at bounding box center [238, 97] width 61 height 31
select select "**********"
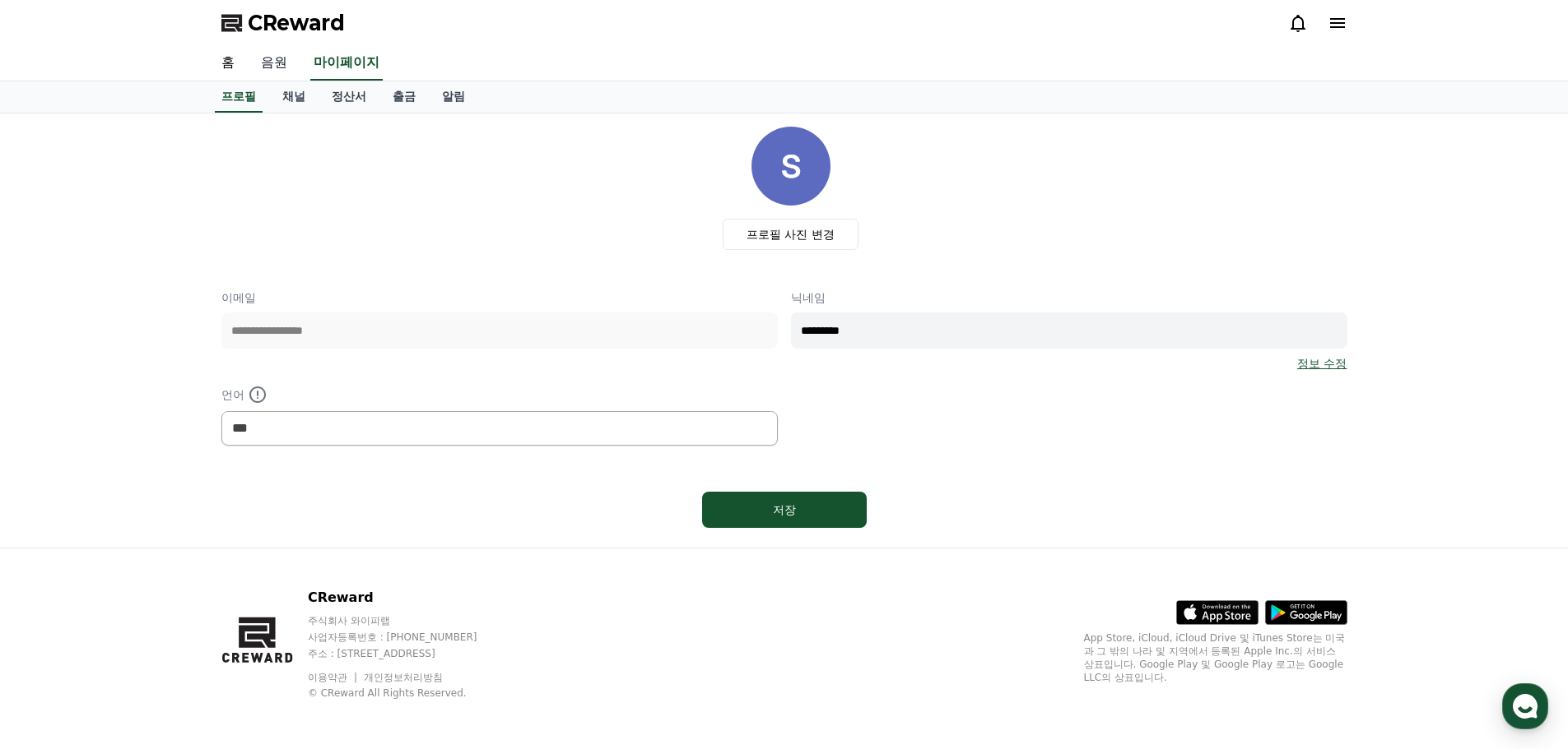
click at [264, 69] on link "음원" at bounding box center [273, 63] width 53 height 35
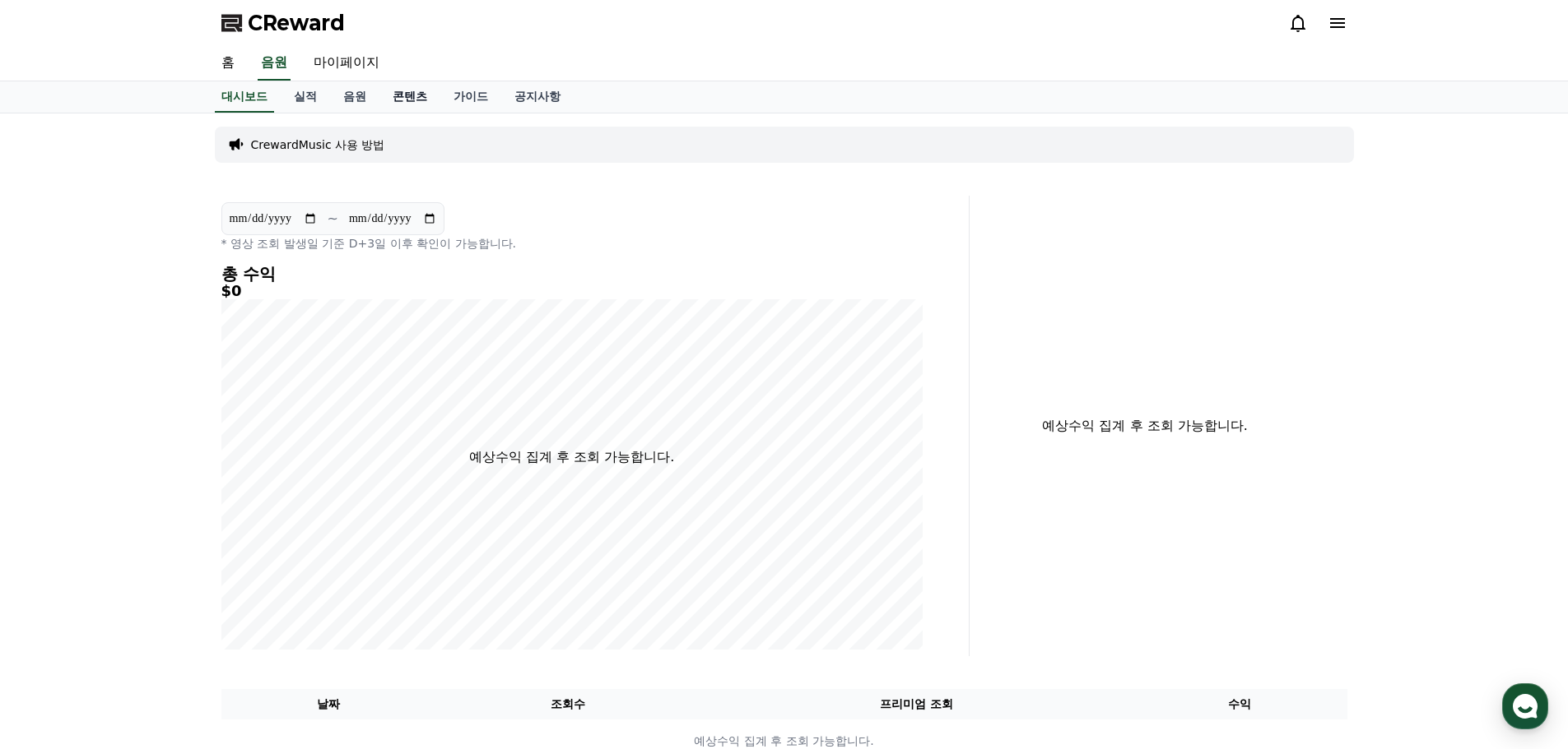
click at [411, 98] on link "콘텐츠" at bounding box center [410, 97] width 61 height 31
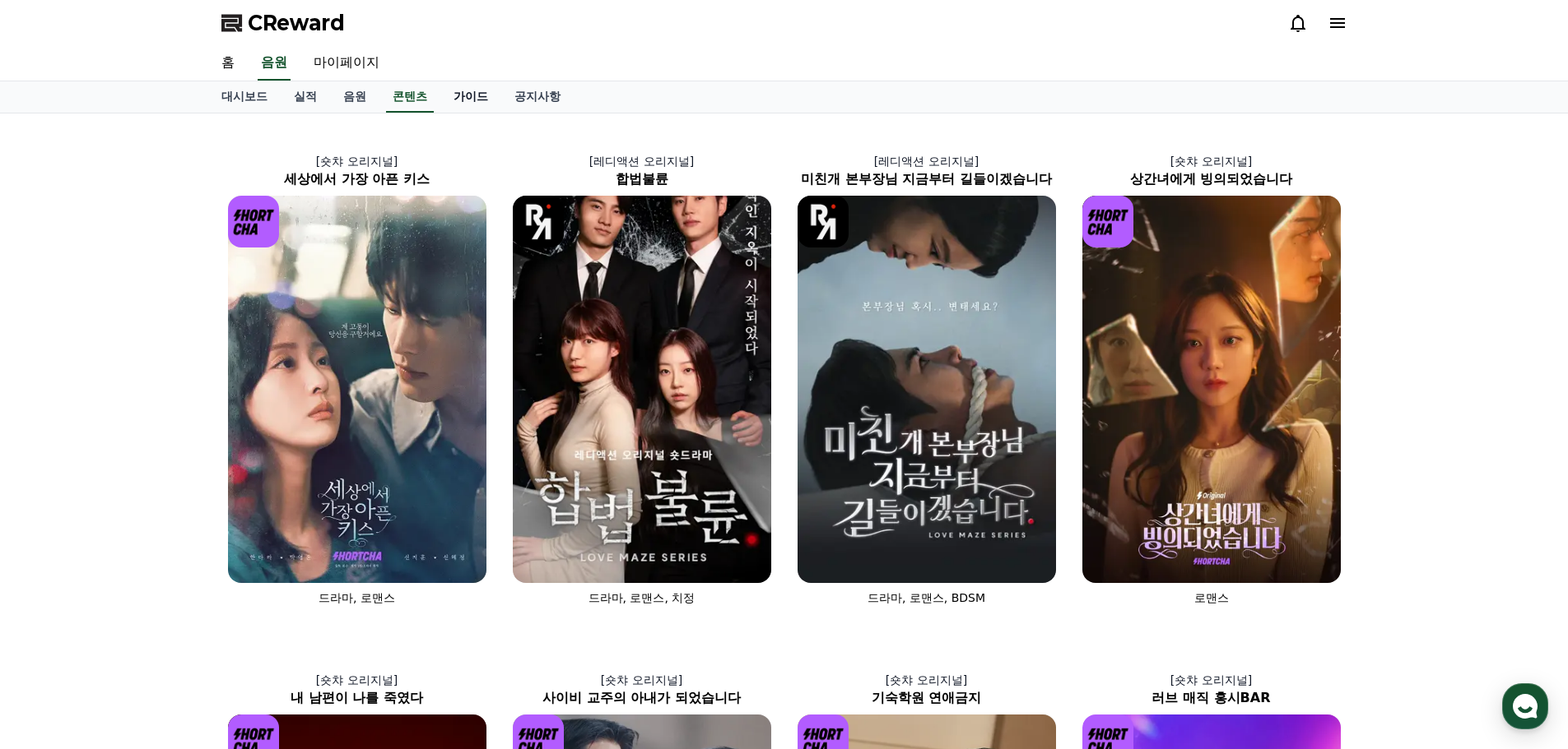
click at [460, 98] on link "가이드" at bounding box center [470, 97] width 61 height 31
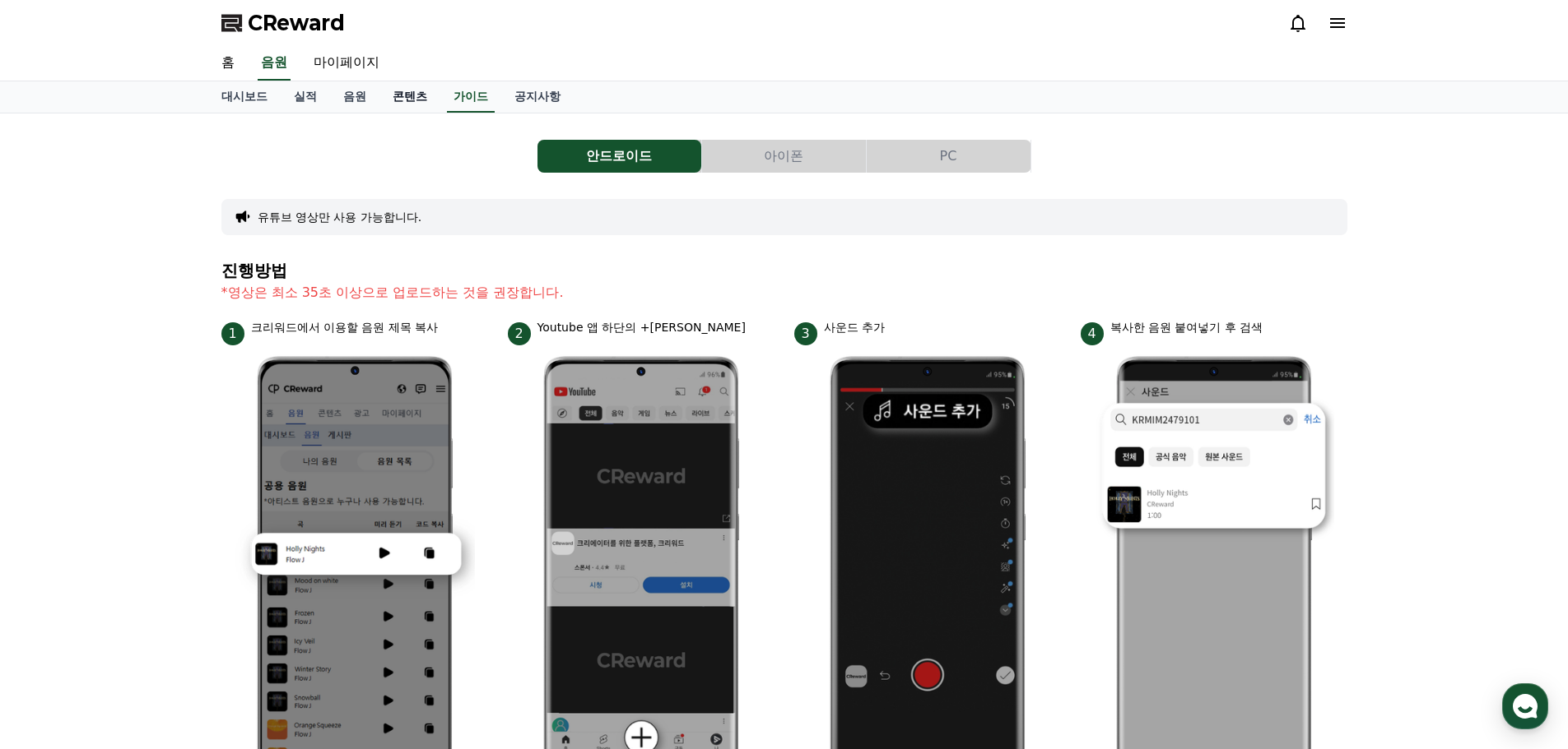
click at [412, 96] on link "콘텐츠" at bounding box center [410, 97] width 61 height 31
